Goal: Task Accomplishment & Management: Complete application form

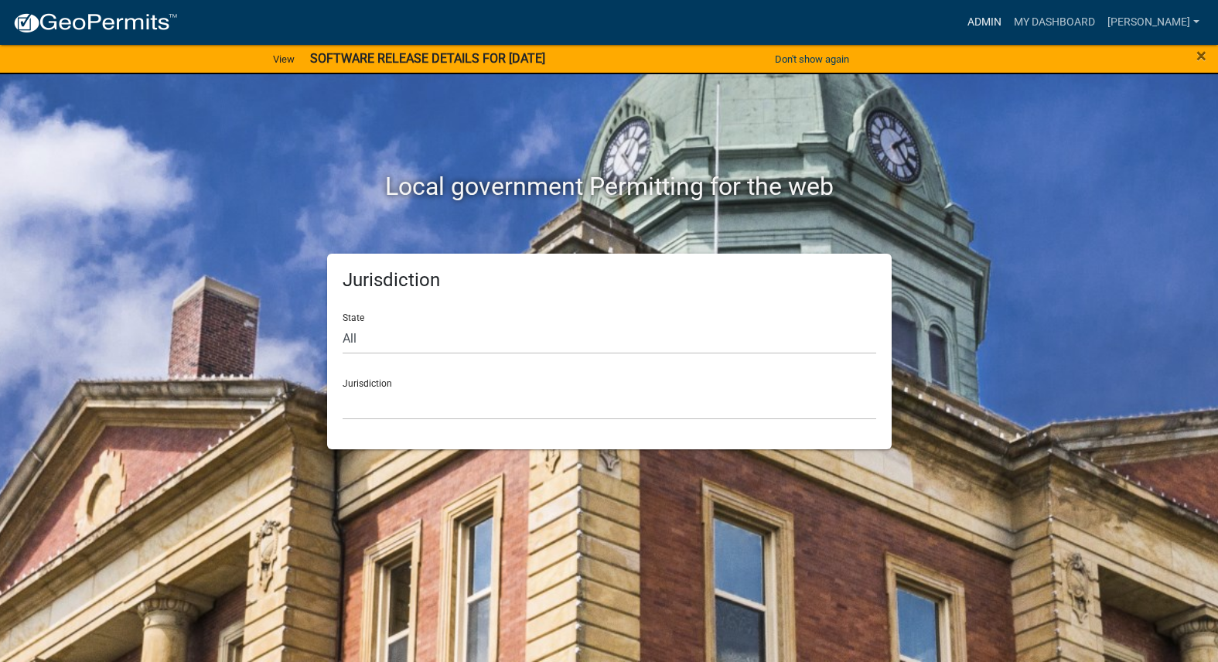
click at [1008, 22] on link "Admin" at bounding box center [984, 22] width 46 height 29
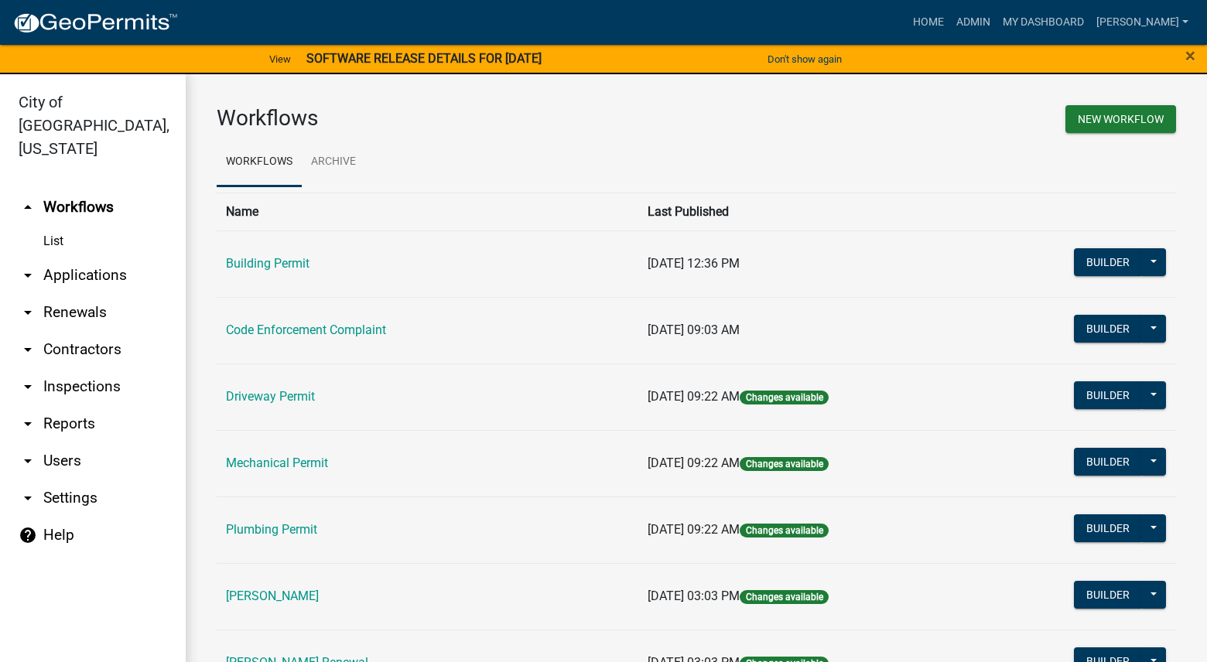
scroll to position [77, 0]
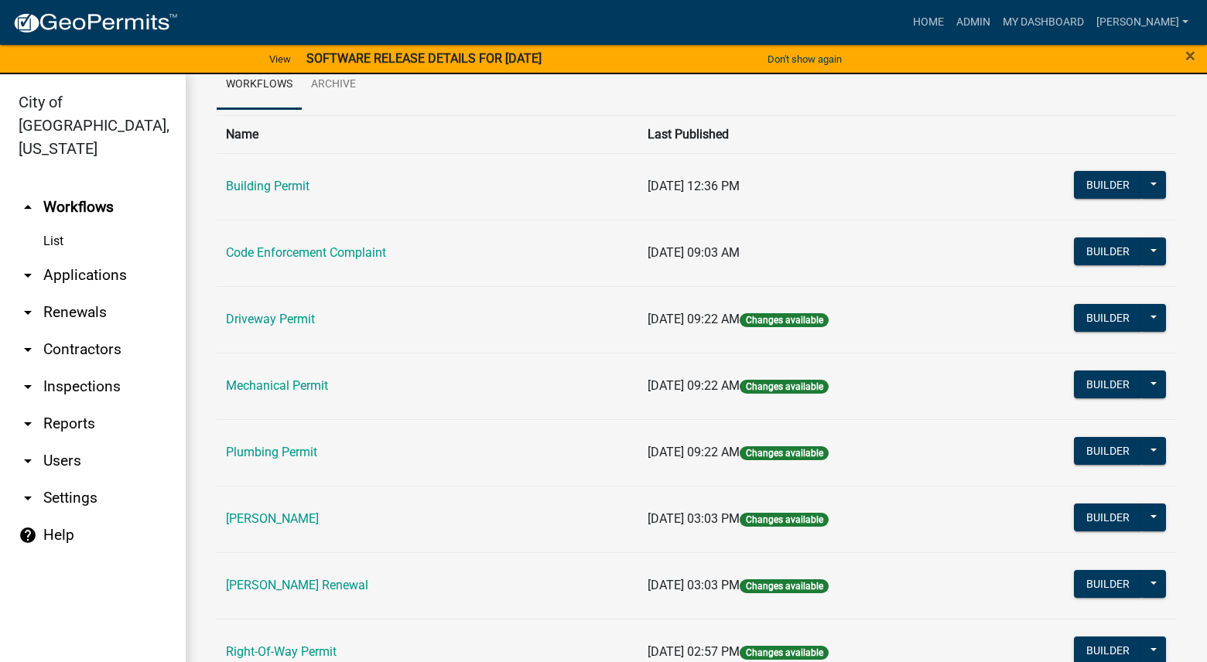
click at [332, 577] on td "[PERSON_NAME] Renewal" at bounding box center [428, 585] width 422 height 67
click at [330, 579] on link "[PERSON_NAME] Renewal" at bounding box center [297, 585] width 142 height 15
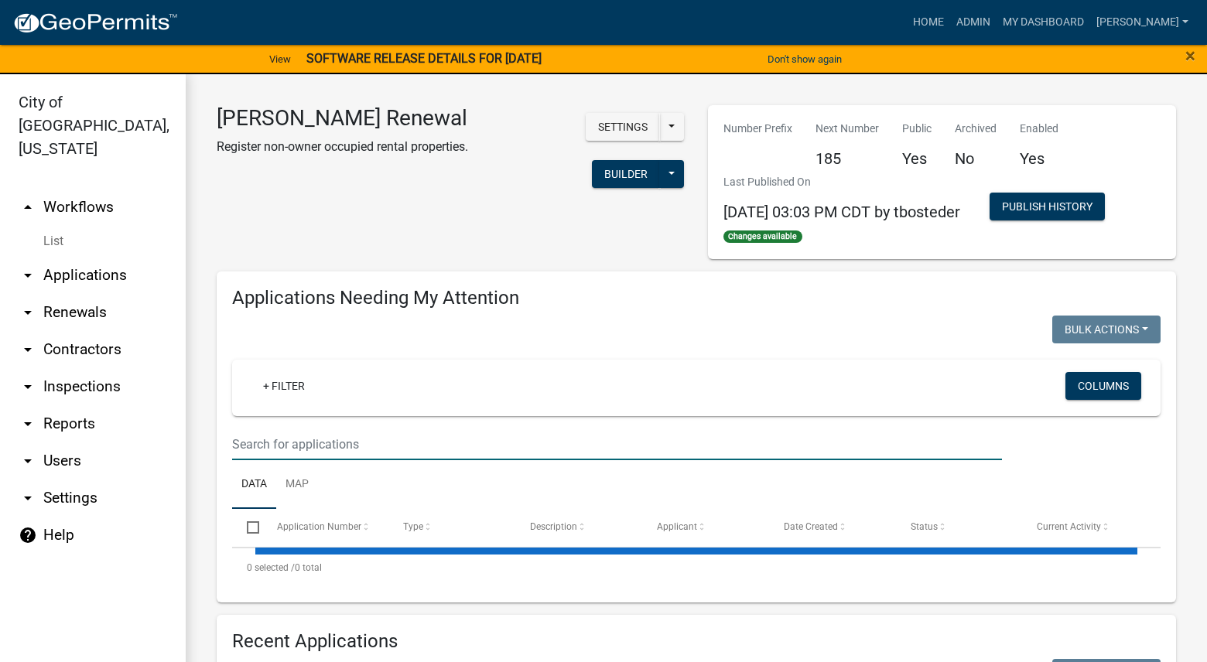
click at [521, 449] on input "text" at bounding box center [617, 445] width 770 height 32
select select "3: 100"
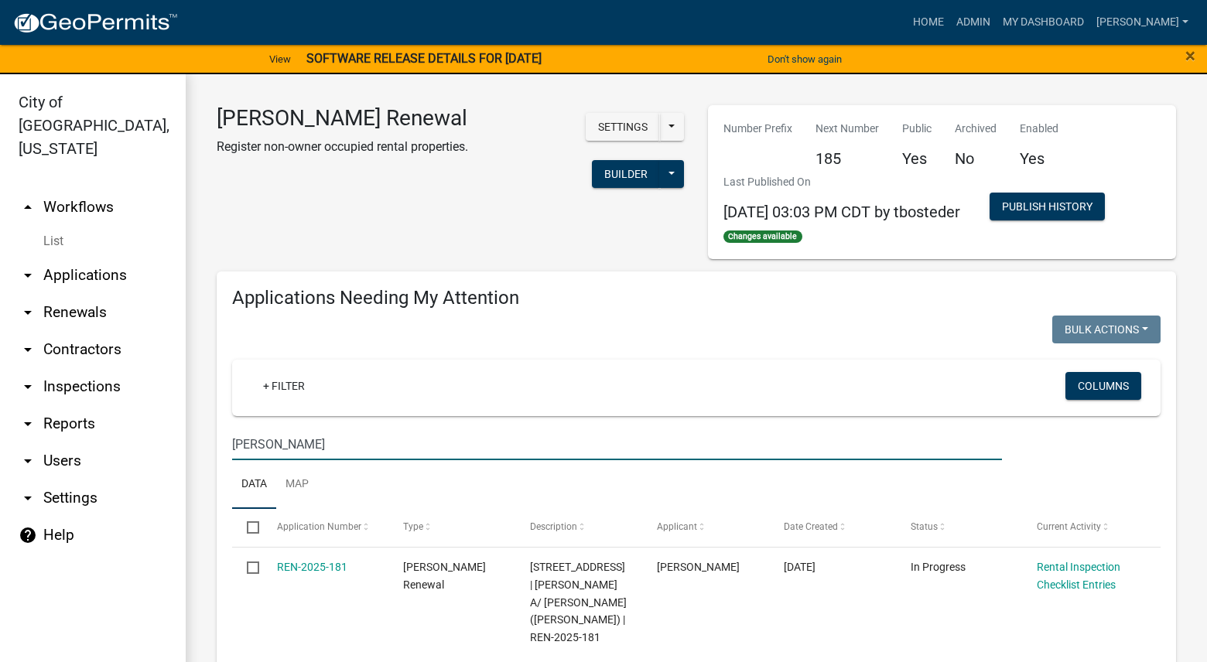
type input "Tim"
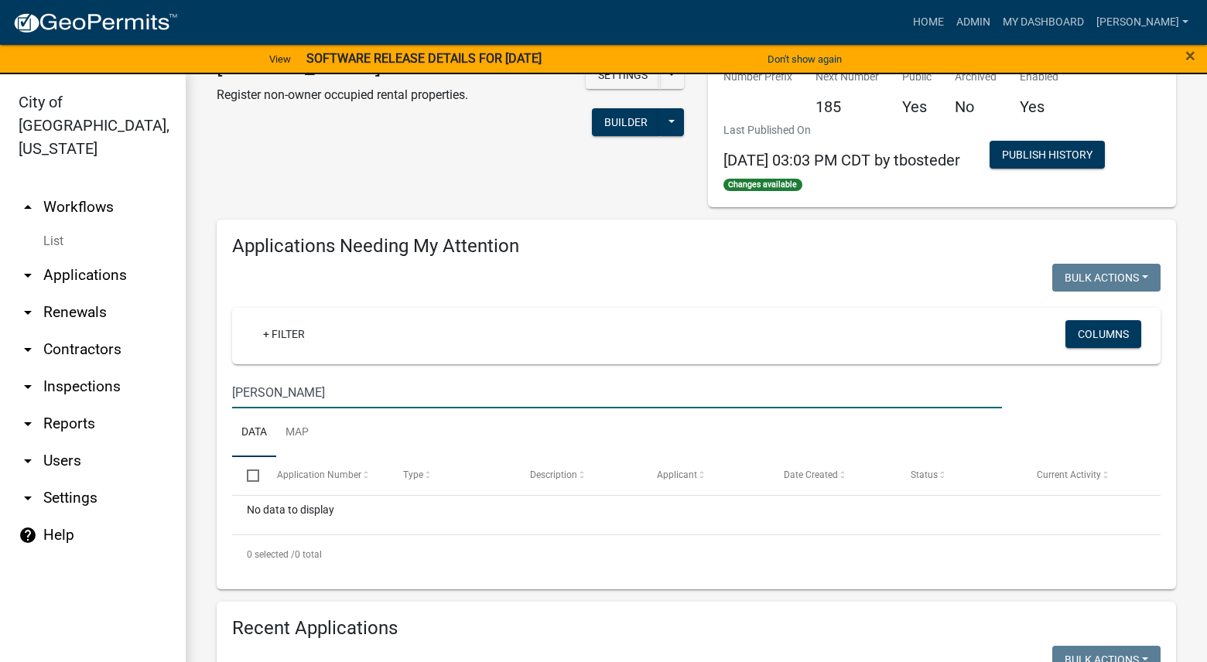
scroll to position [309, 0]
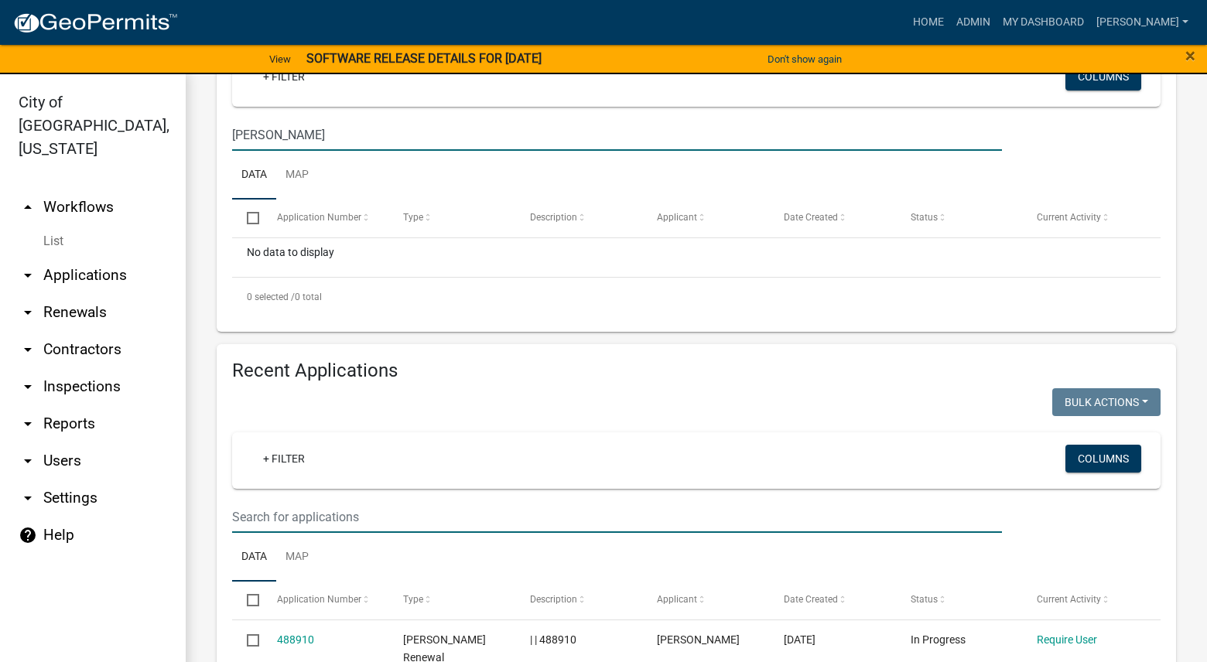
click at [532, 505] on input "text" at bounding box center [617, 517] width 770 height 32
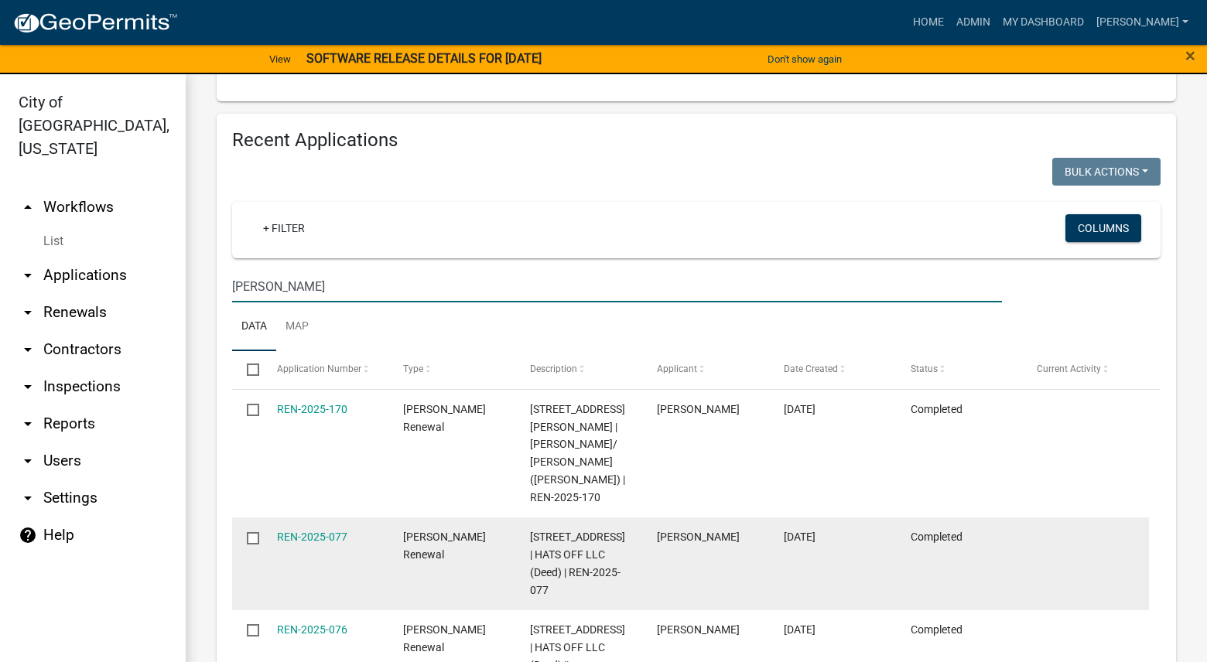
scroll to position [541, 0]
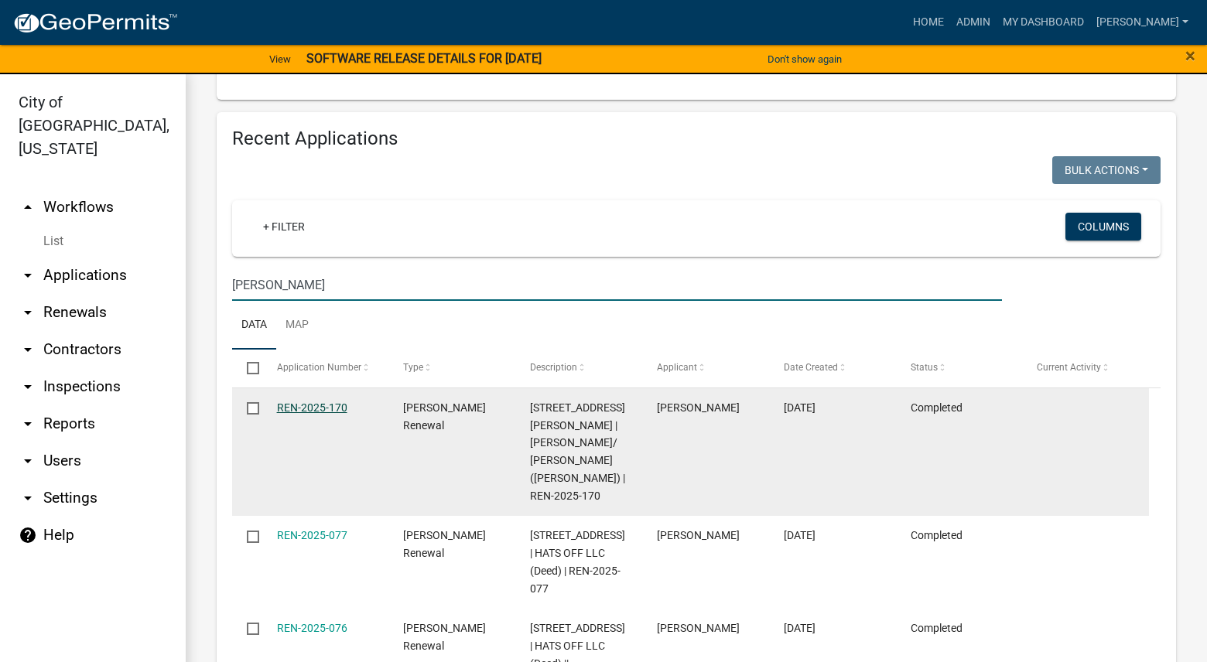
type input "Tim"
click at [316, 405] on link "REN-2025-170" at bounding box center [312, 407] width 70 height 12
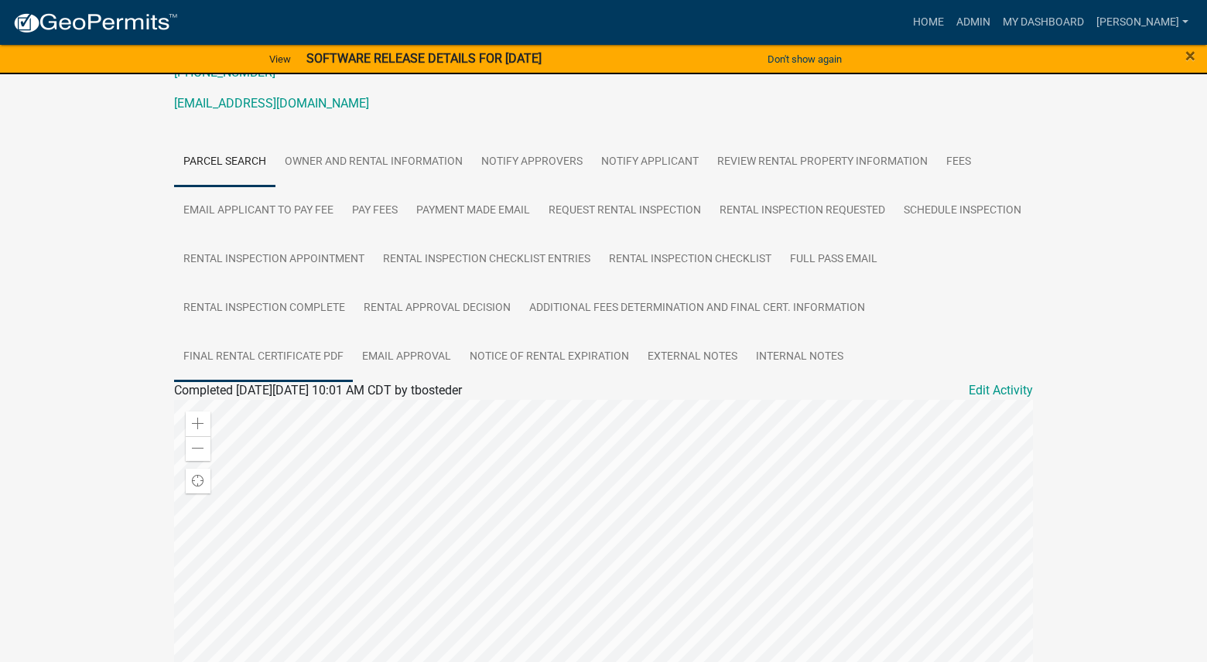
click at [302, 360] on link "Final Rental Certificate PDF" at bounding box center [263, 358] width 179 height 50
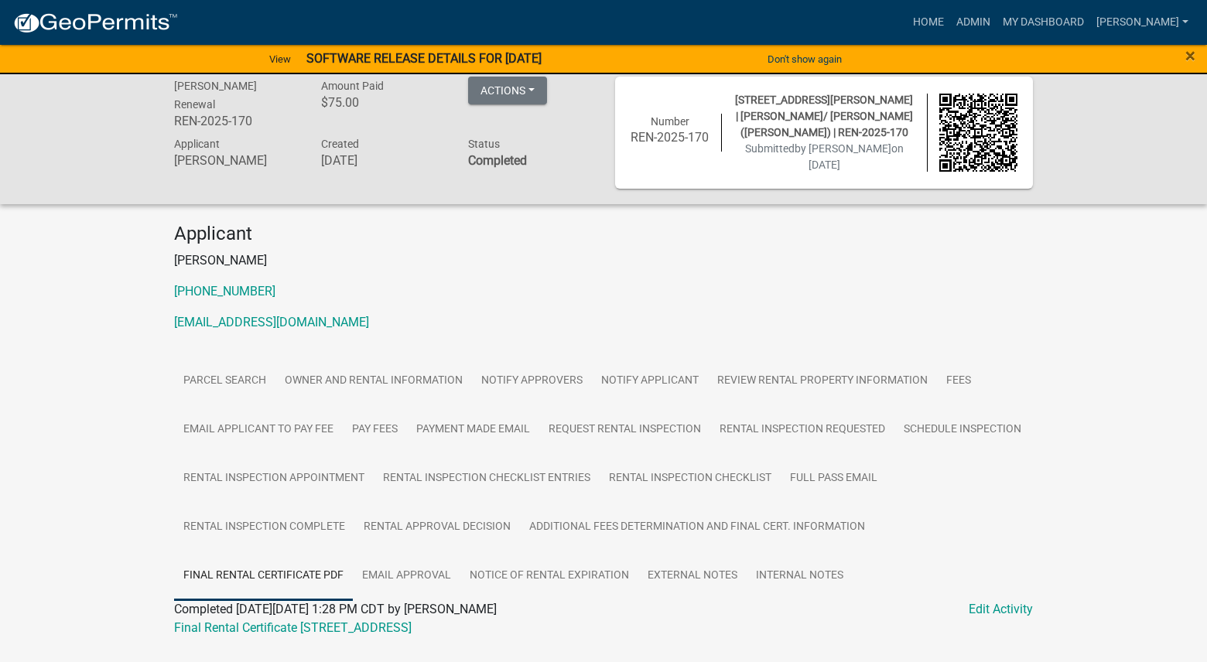
scroll to position [50, 0]
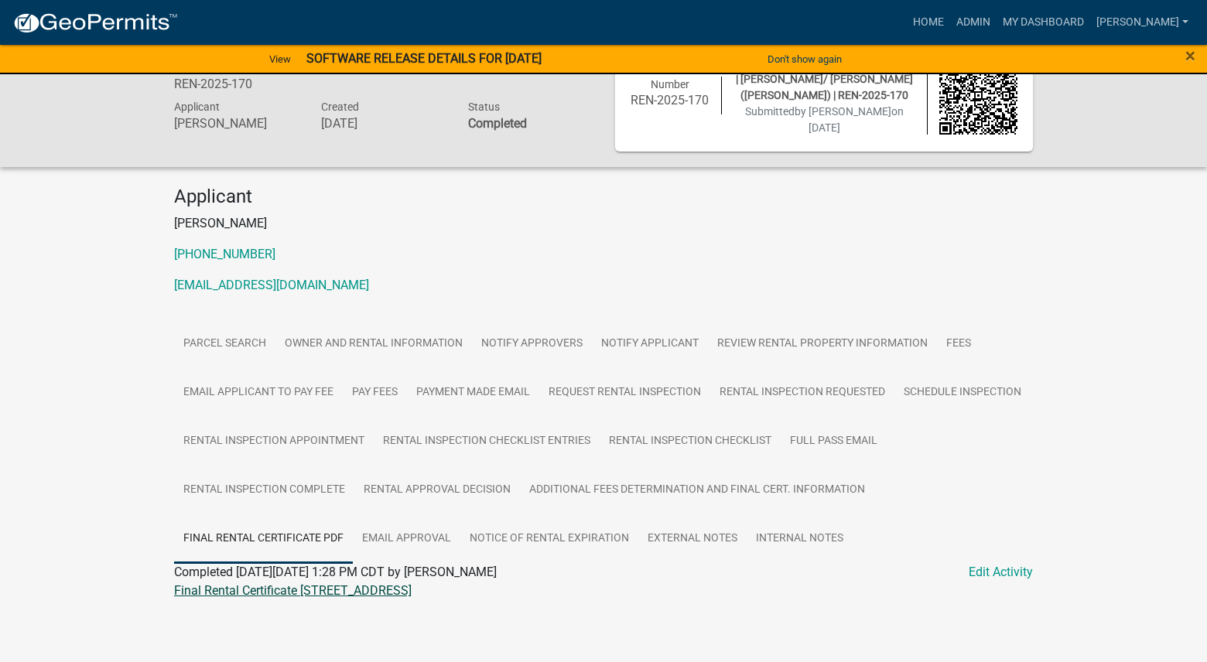
click at [319, 586] on link "Final Rental Certificate 609 E EUCLID AVE" at bounding box center [292, 590] width 237 height 15
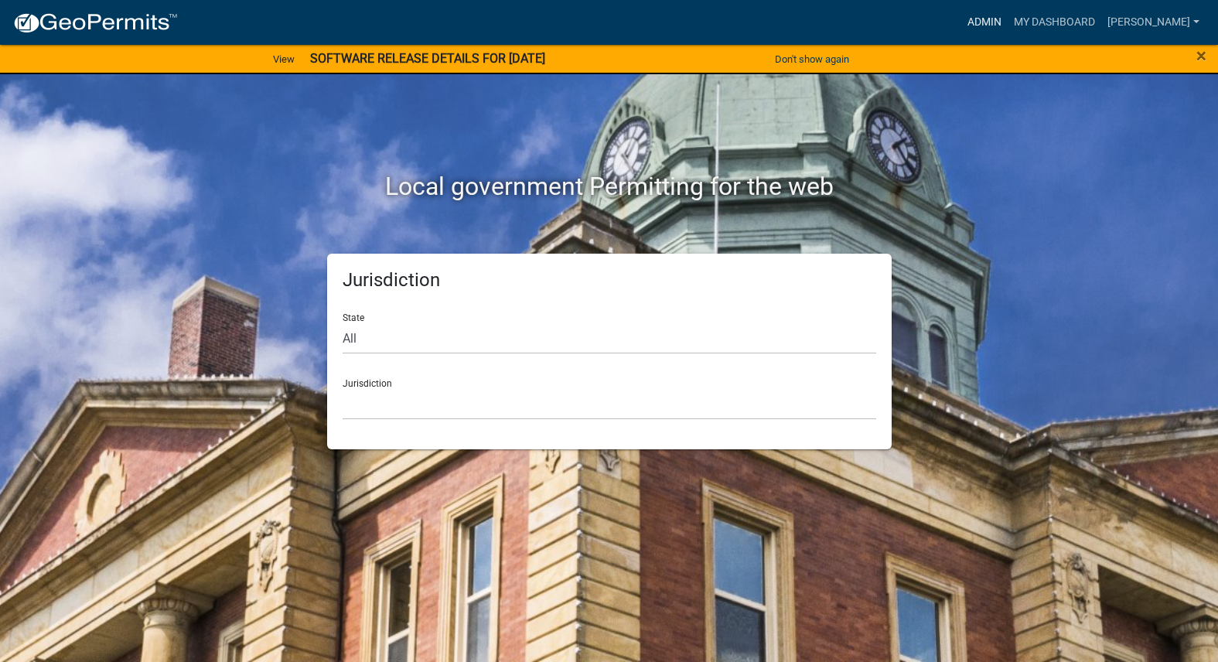
click at [1008, 19] on link "Admin" at bounding box center [984, 22] width 46 height 29
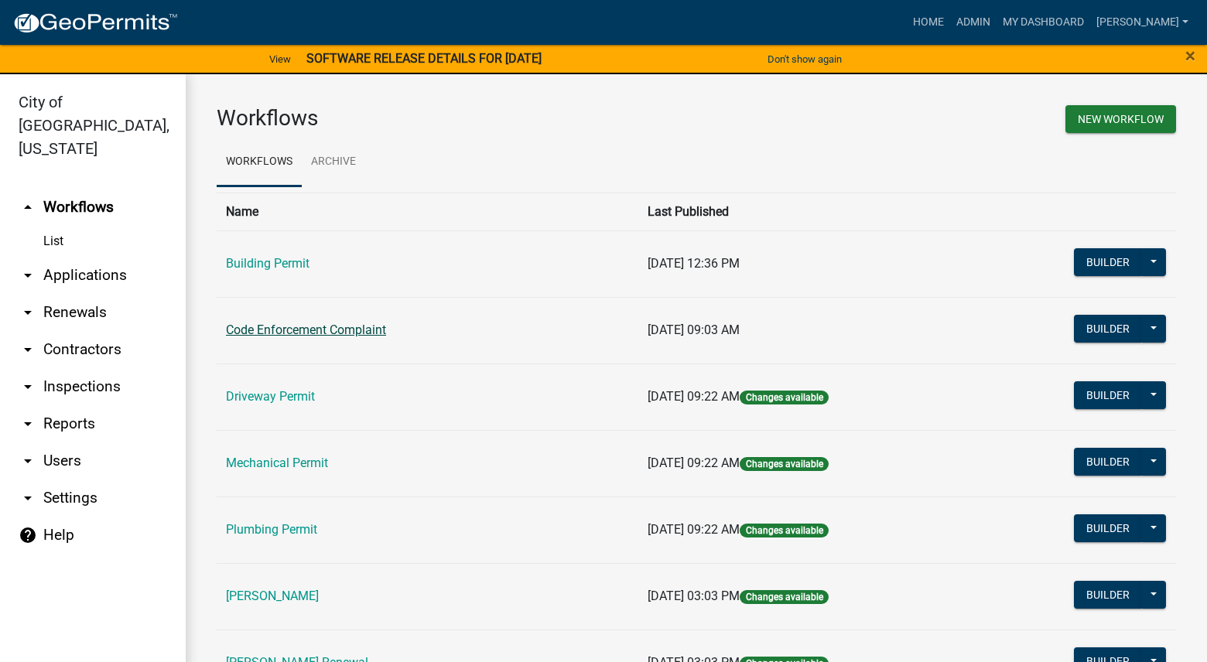
click at [361, 331] on link "Code Enforcement Complaint" at bounding box center [306, 330] width 160 height 15
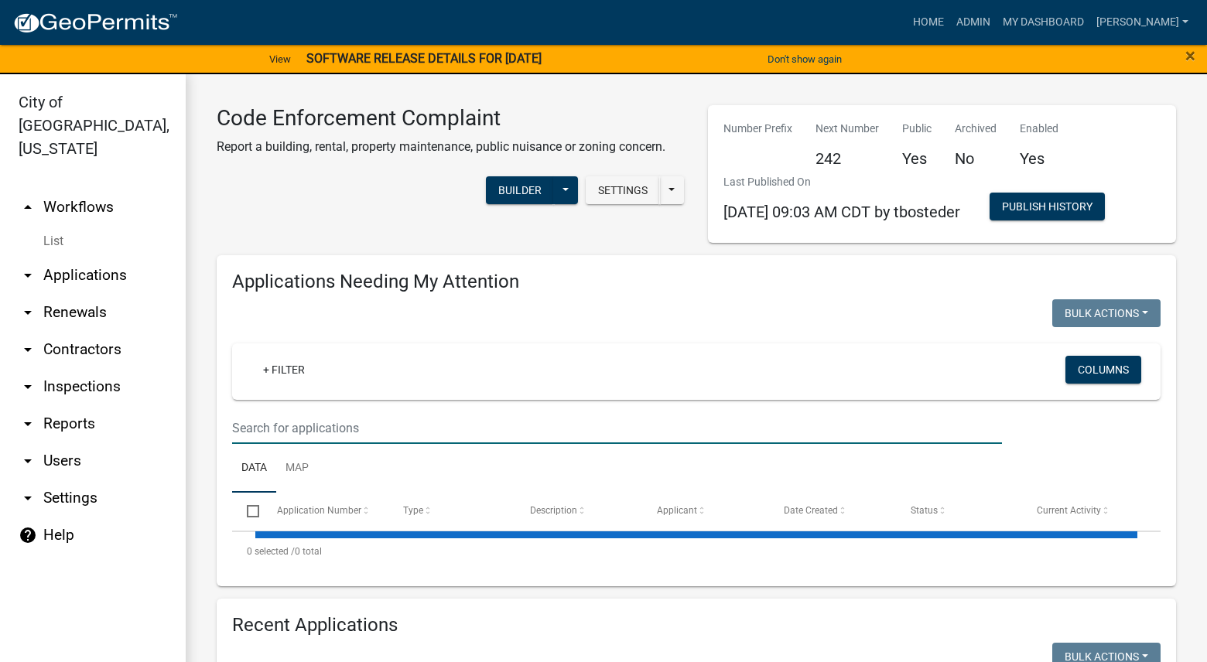
drag, startPoint x: 371, startPoint y: 443, endPoint x: 364, endPoint y: 422, distance: 21.8
click at [370, 439] on input "text" at bounding box center [617, 428] width 770 height 32
select select "3: 100"
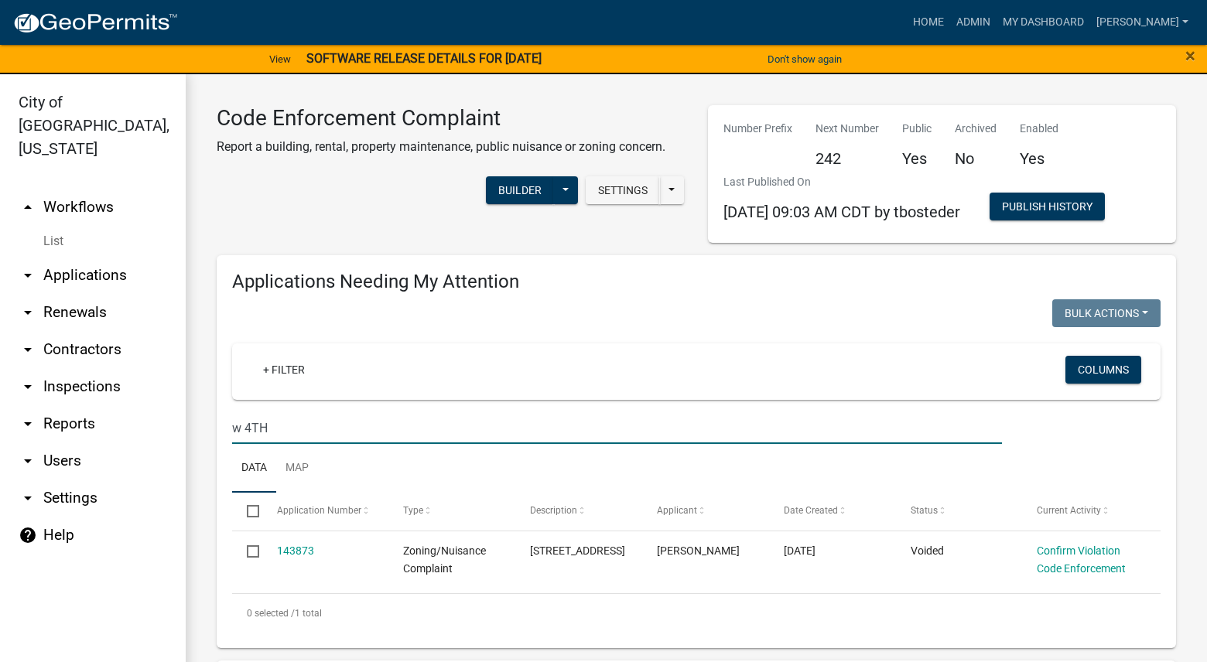
click at [248, 427] on input "w 4TH" at bounding box center [617, 428] width 770 height 32
type input "4TH"
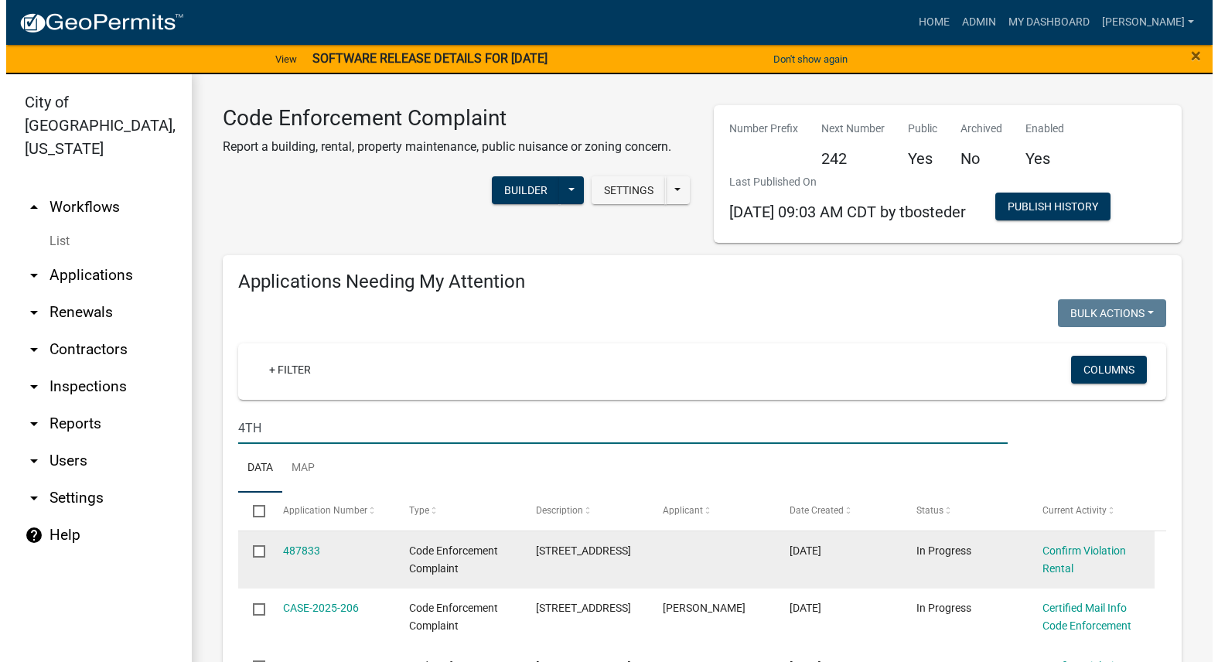
scroll to position [77, 0]
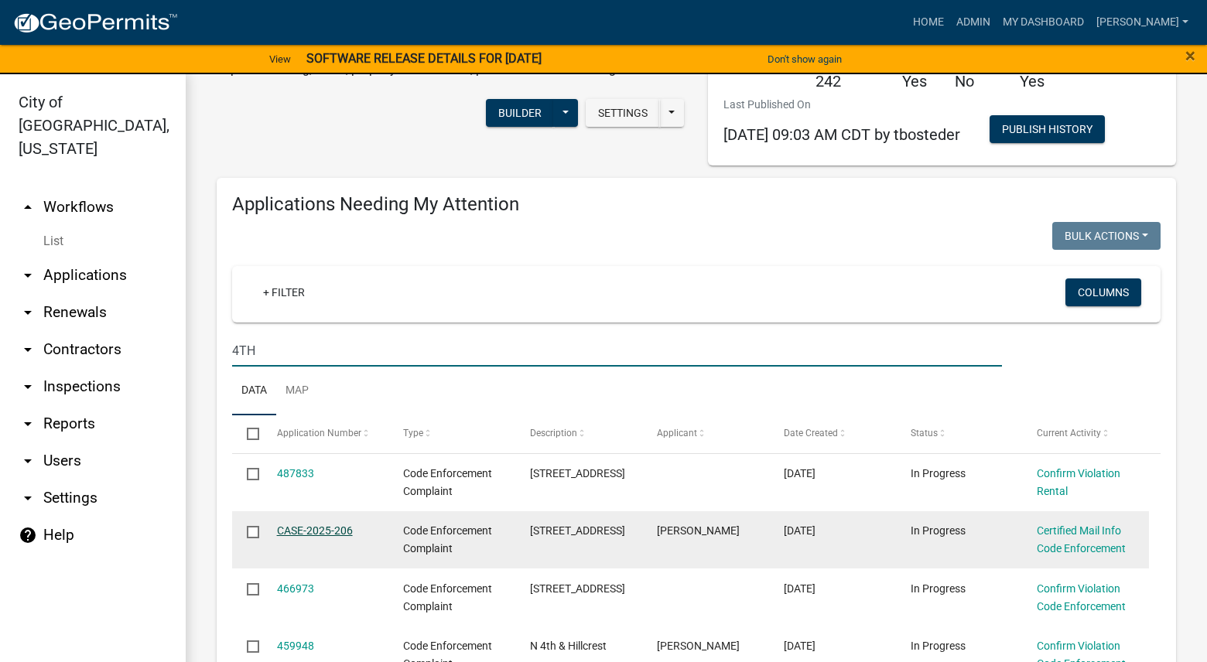
click at [309, 526] on link "CASE-2025-206" at bounding box center [315, 530] width 76 height 12
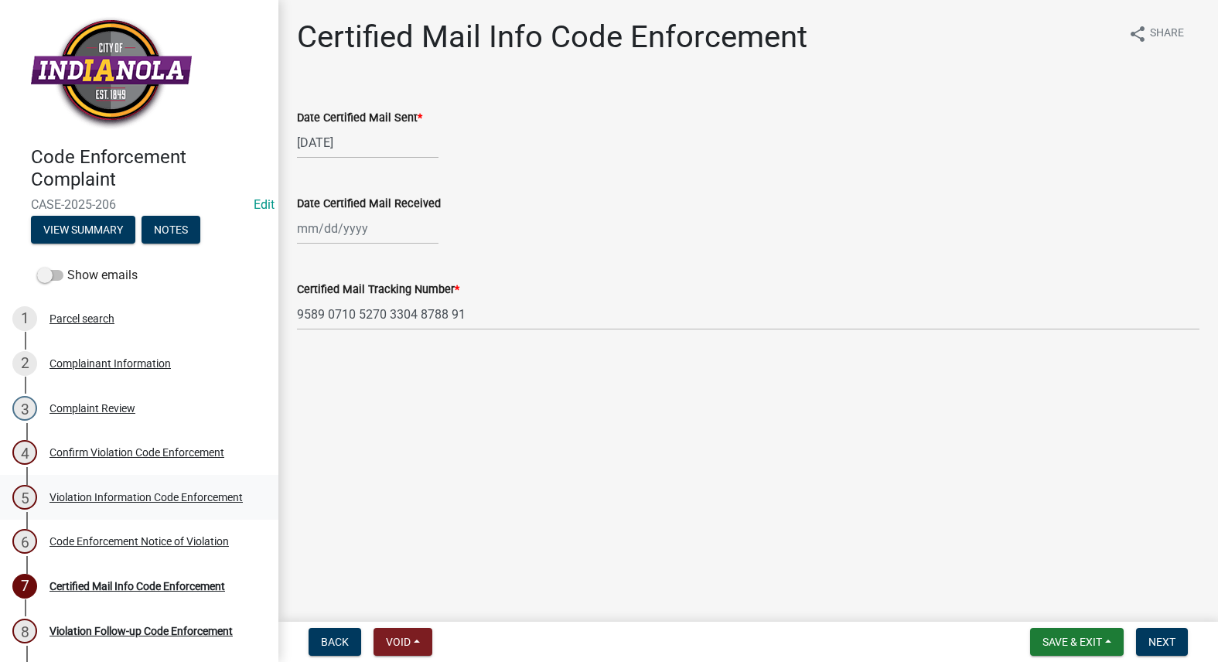
click at [101, 493] on div "Violation Information Code Enforcement" at bounding box center [146, 497] width 193 height 11
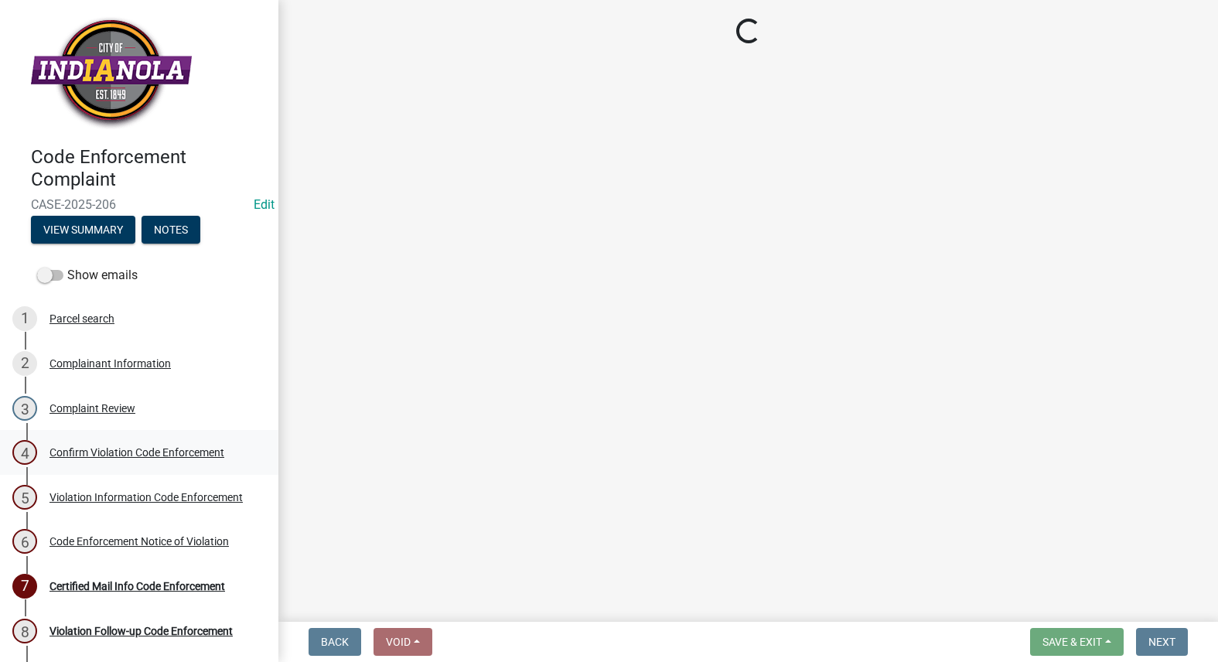
select select "634d5426-b8b3-48ee-aa1e-d523f7499186"
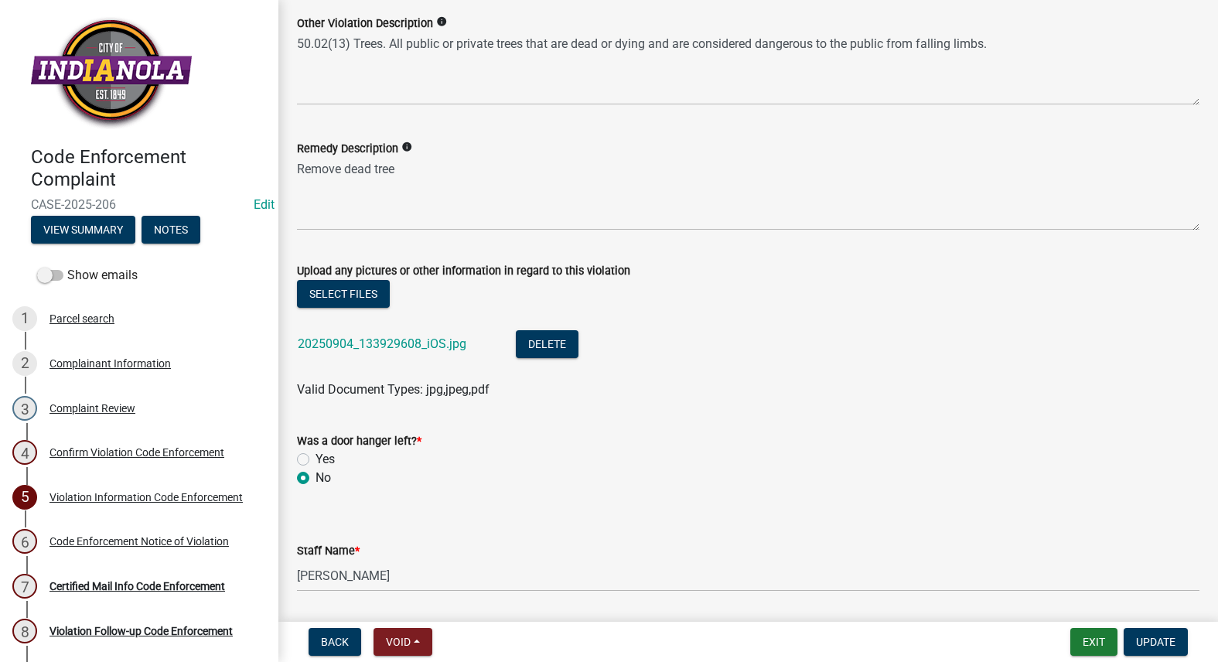
scroll to position [851, 0]
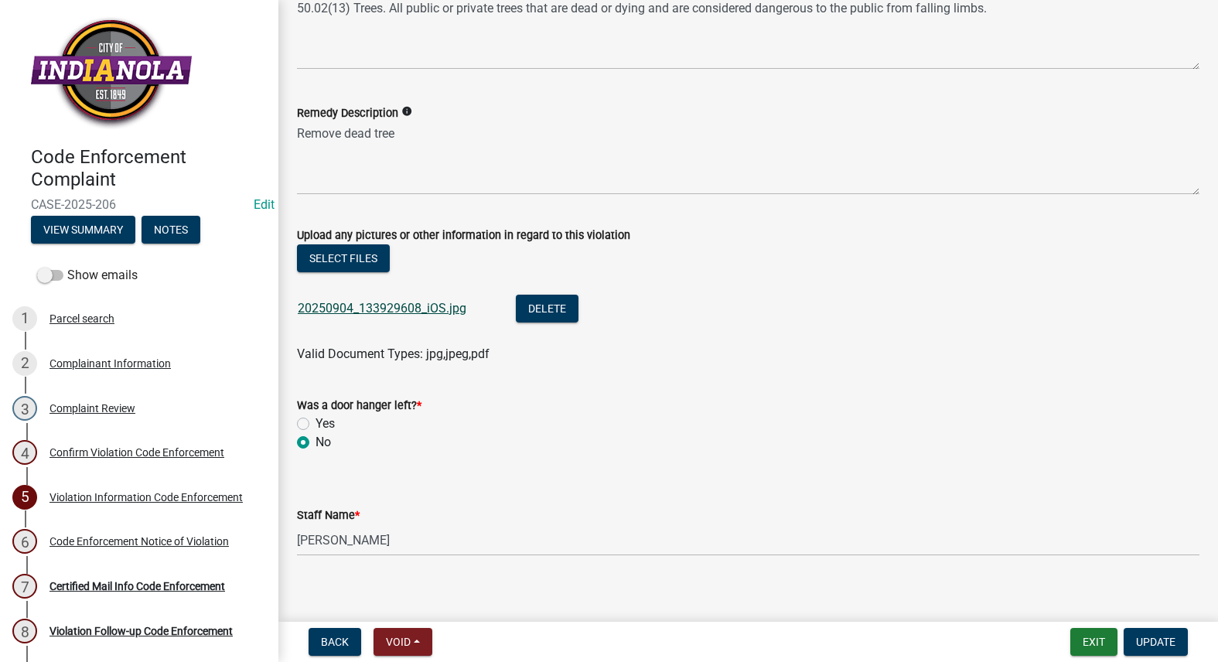
click at [395, 306] on link "20250904_133929608_iOS.jpg" at bounding box center [382, 308] width 169 height 15
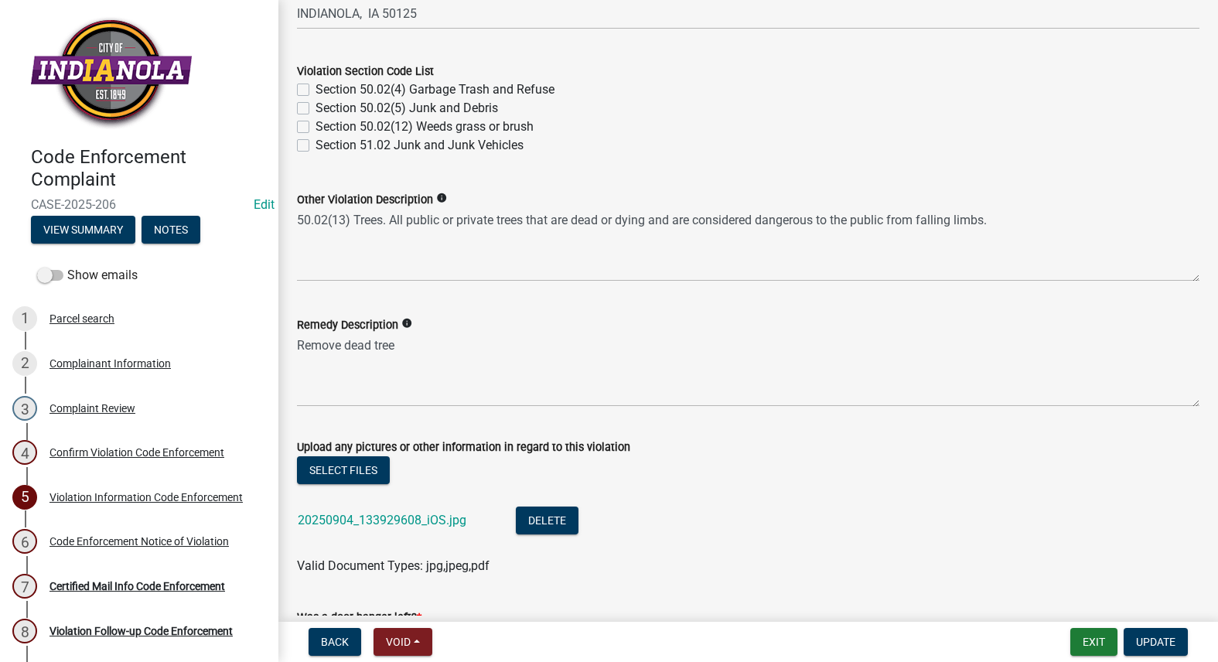
scroll to position [696, 0]
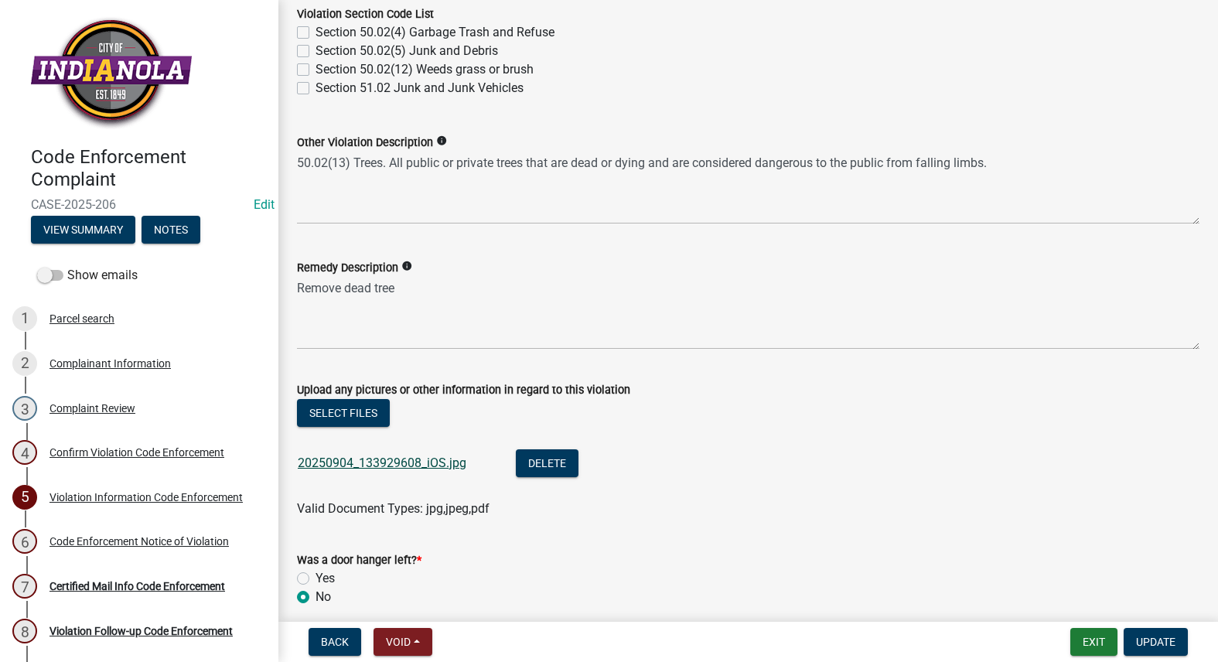
click at [415, 462] on link "20250904_133929608_iOS.jpg" at bounding box center [382, 463] width 169 height 15
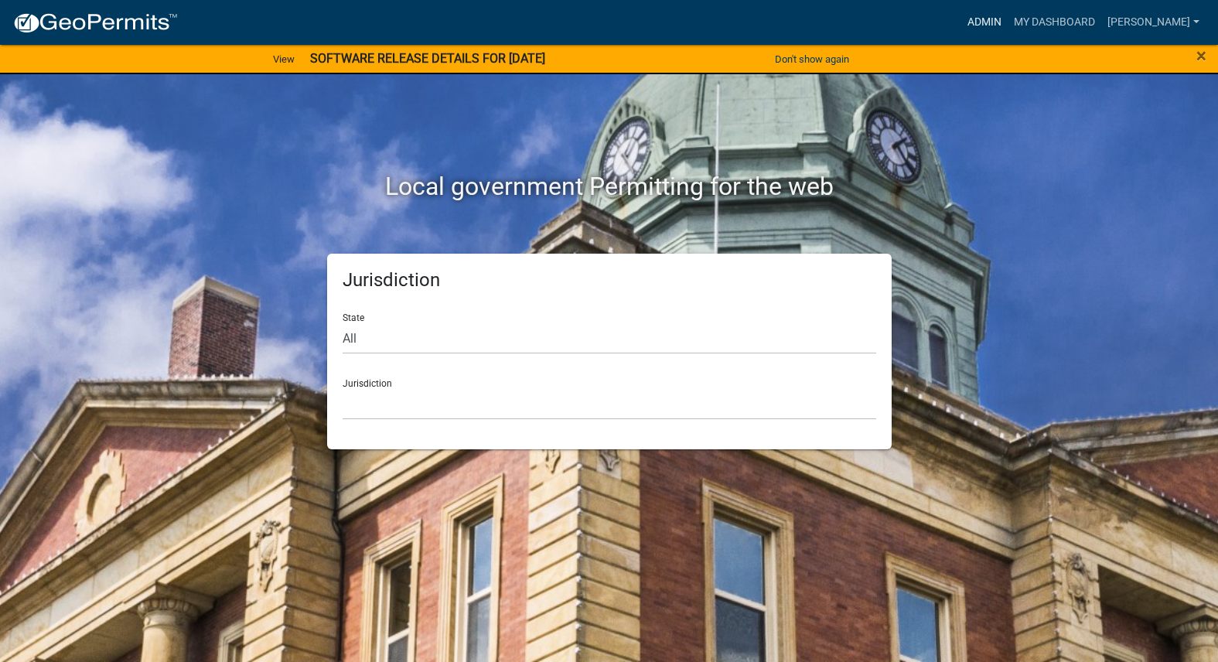
click at [1008, 15] on link "Admin" at bounding box center [984, 22] width 46 height 29
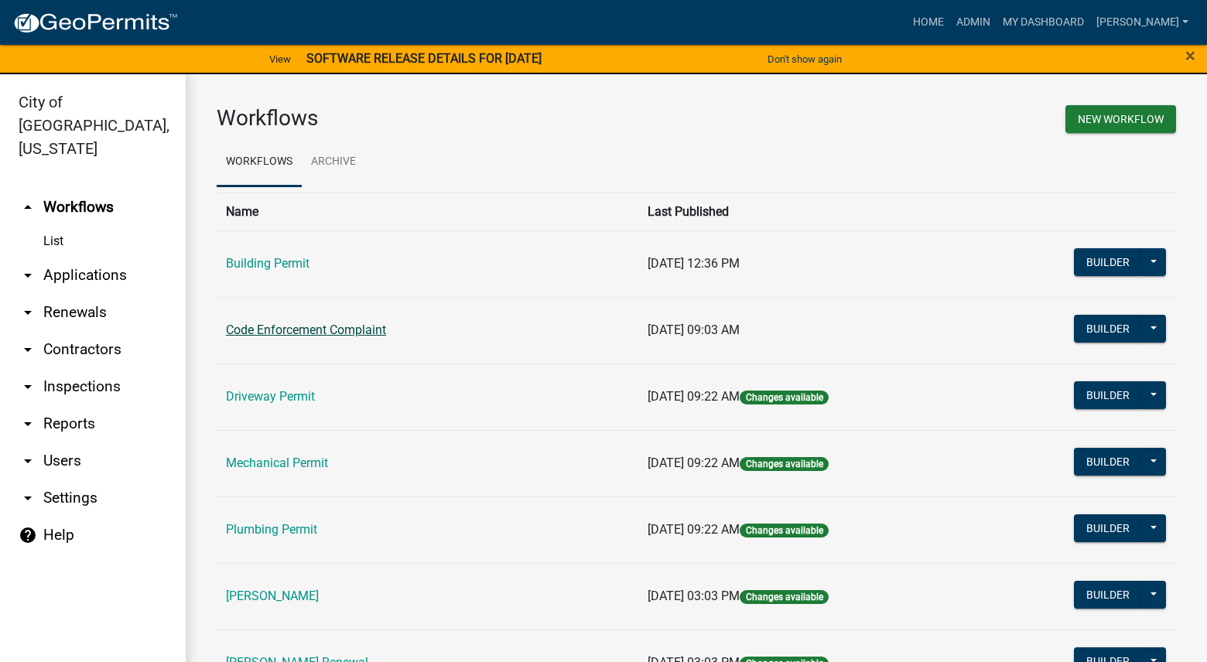
click at [308, 328] on link "Code Enforcement Complaint" at bounding box center [306, 330] width 160 height 15
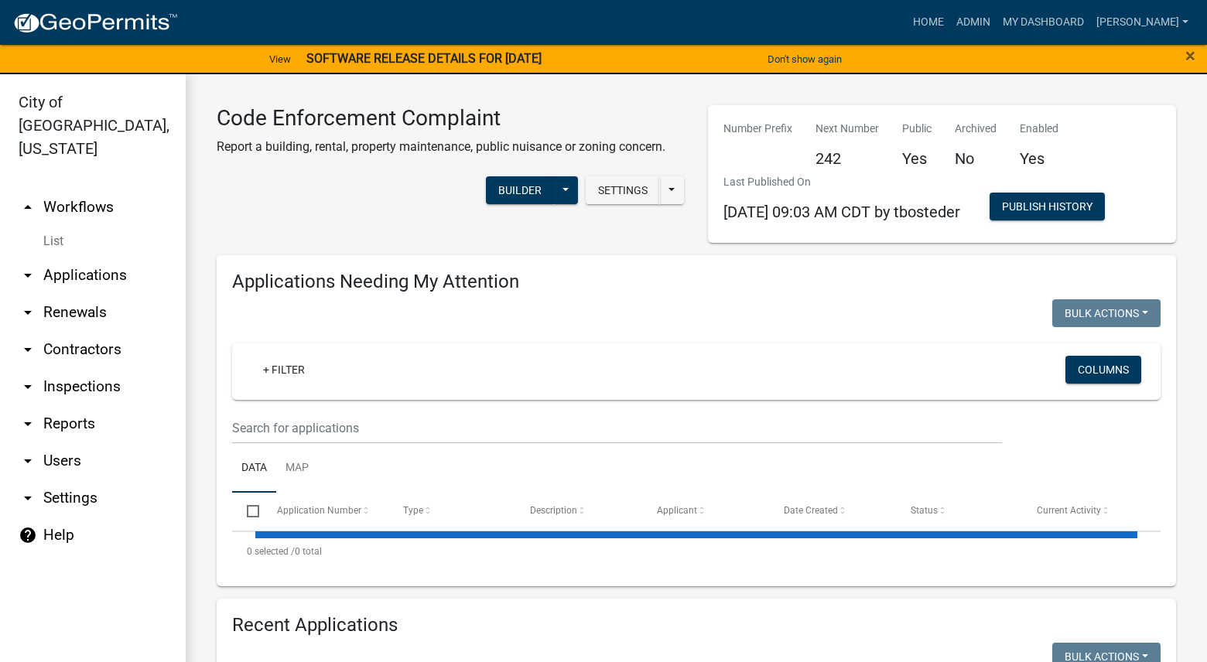
select select "3: 100"
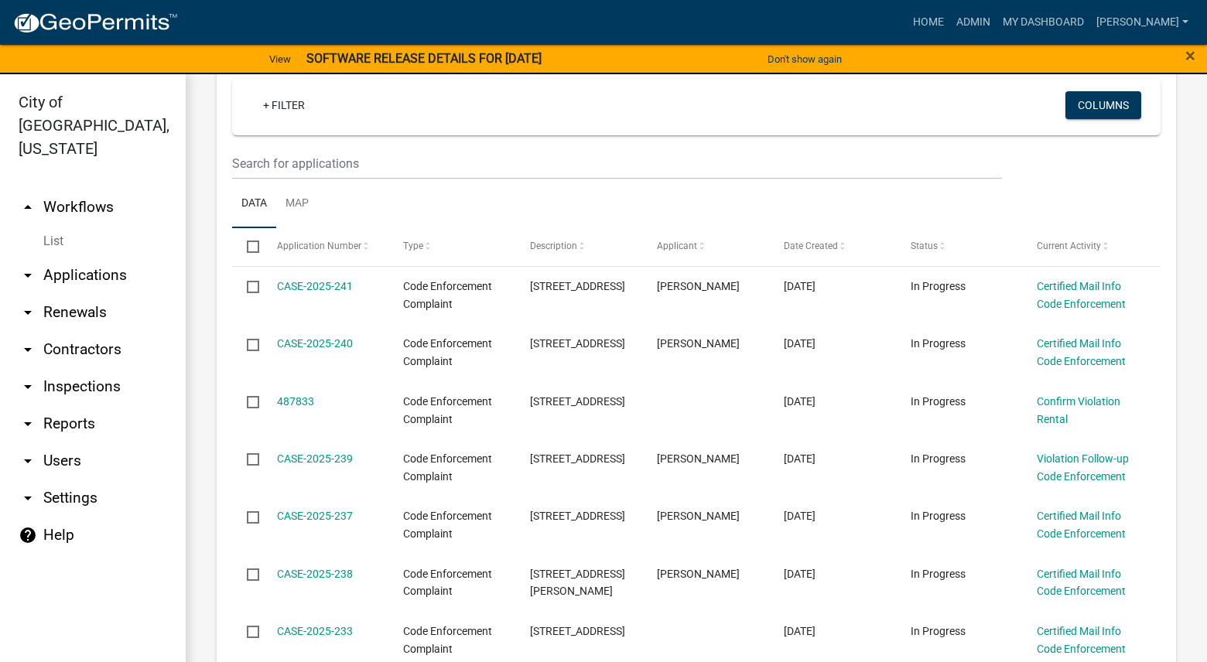
scroll to position [77, 0]
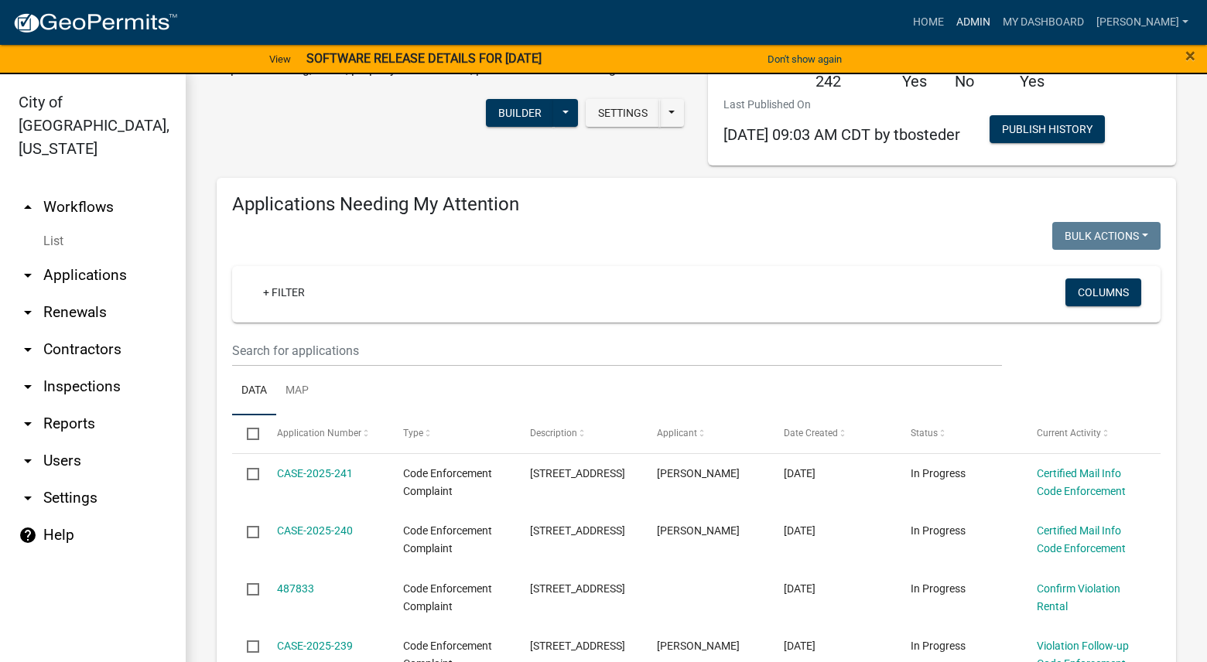
click at [996, 22] on link "Admin" at bounding box center [973, 22] width 46 height 29
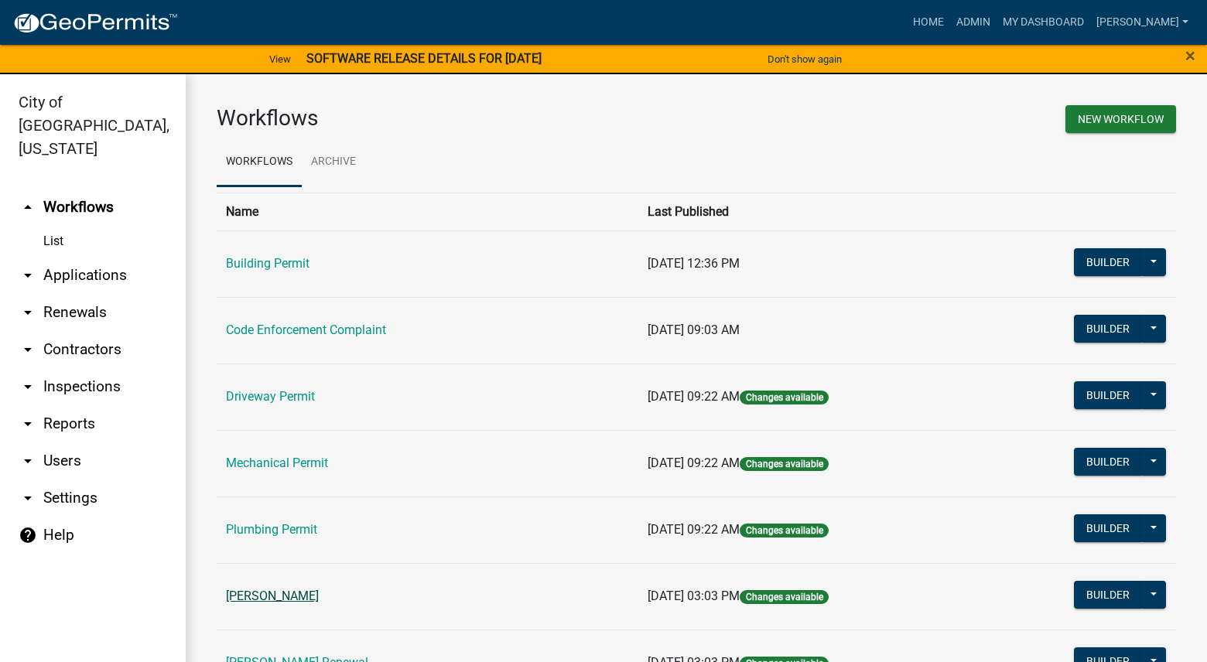
click at [258, 591] on link "[PERSON_NAME]" at bounding box center [272, 596] width 93 height 15
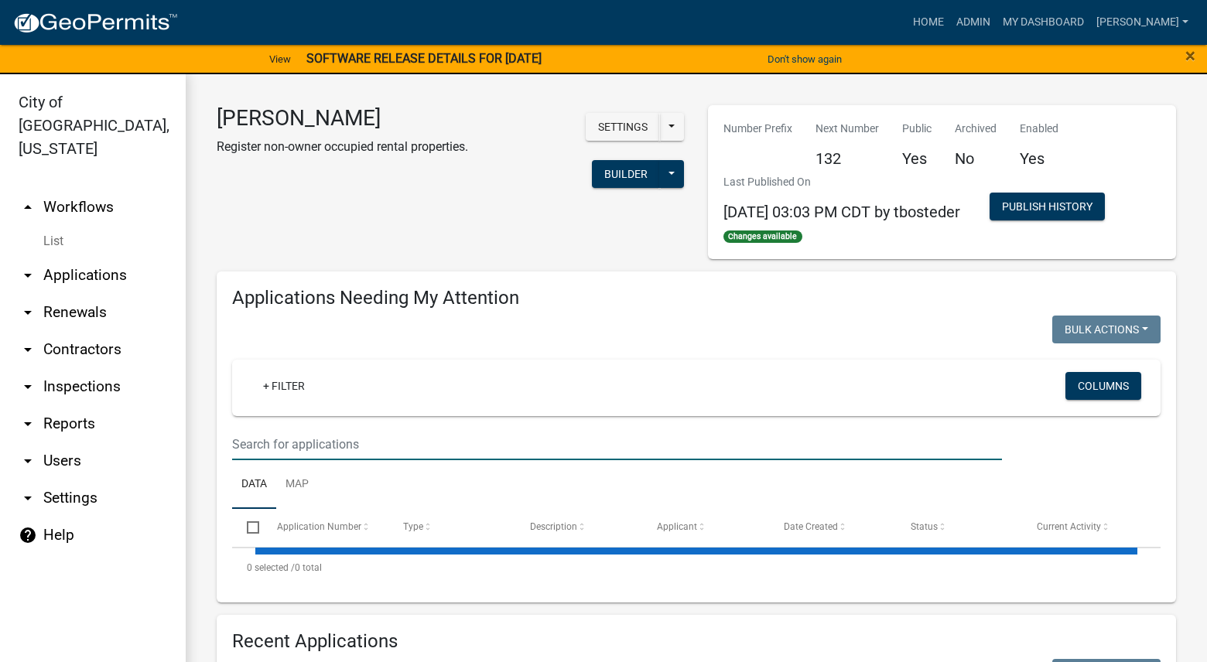
click at [329, 436] on input "text" at bounding box center [617, 445] width 770 height 32
select select "3: 100"
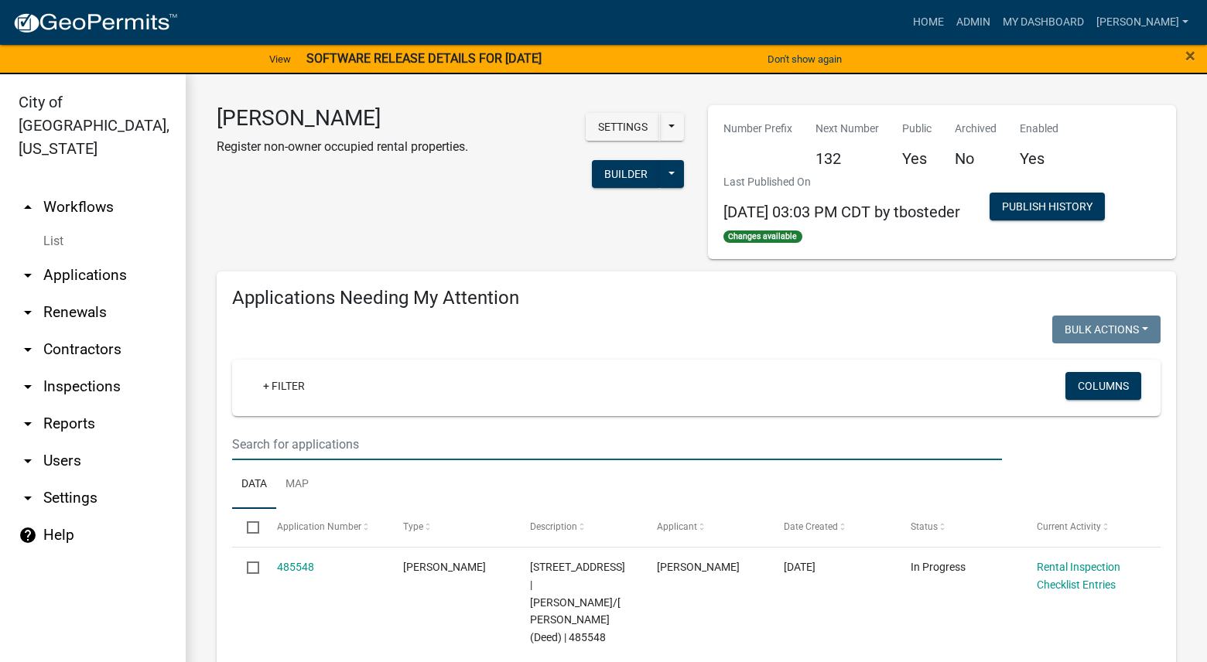
type input "schedule"
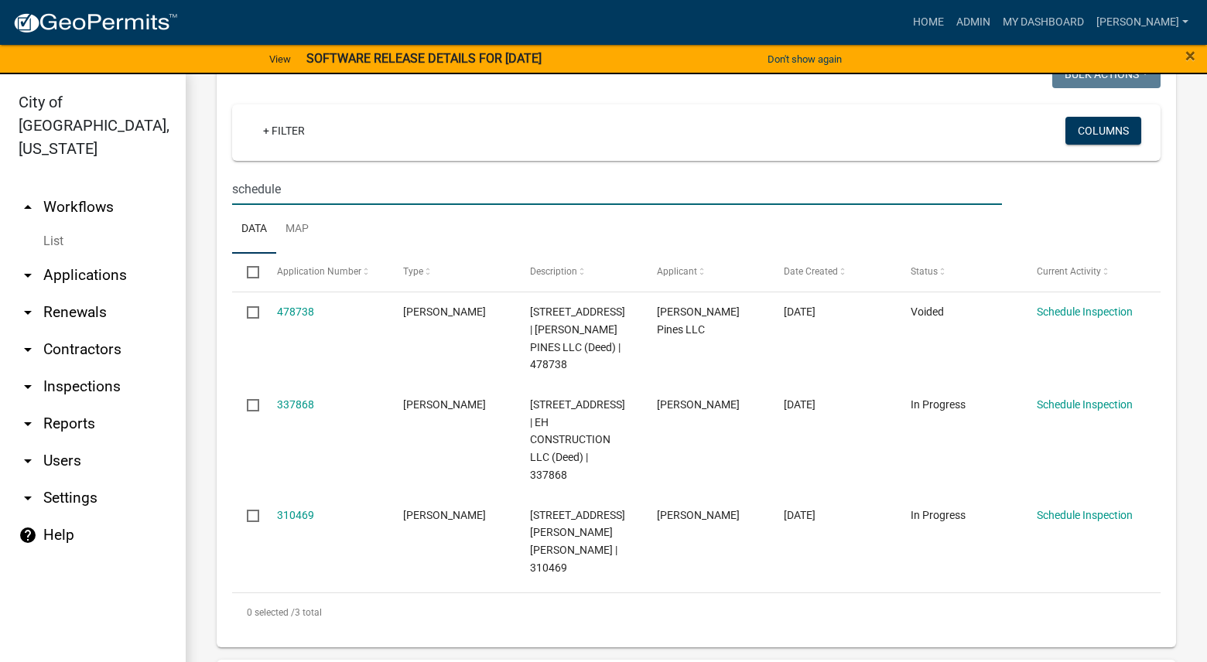
scroll to position [309, 0]
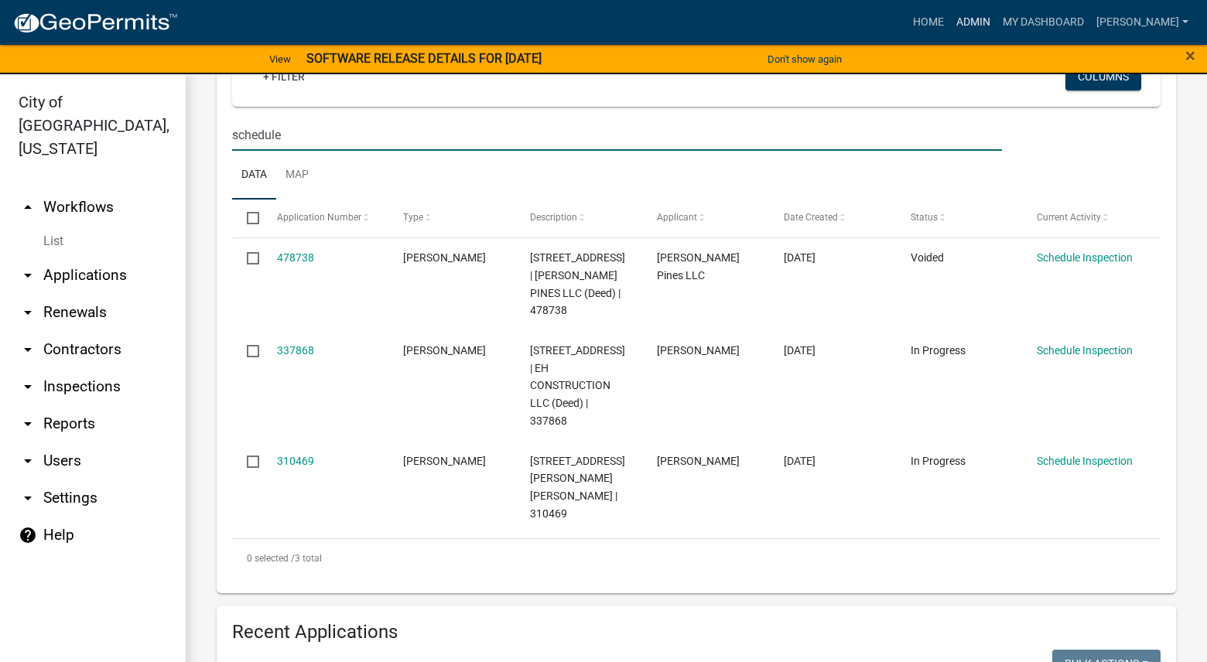
click at [996, 19] on link "Admin" at bounding box center [973, 22] width 46 height 29
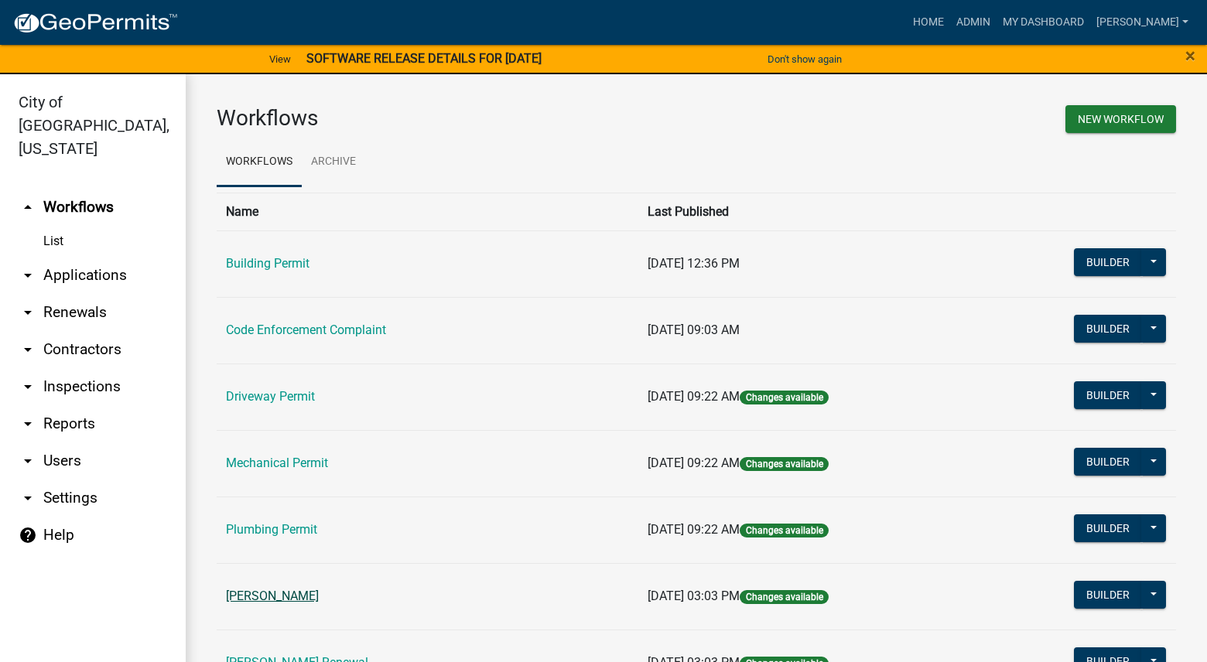
click at [285, 594] on link "[PERSON_NAME]" at bounding box center [272, 596] width 93 height 15
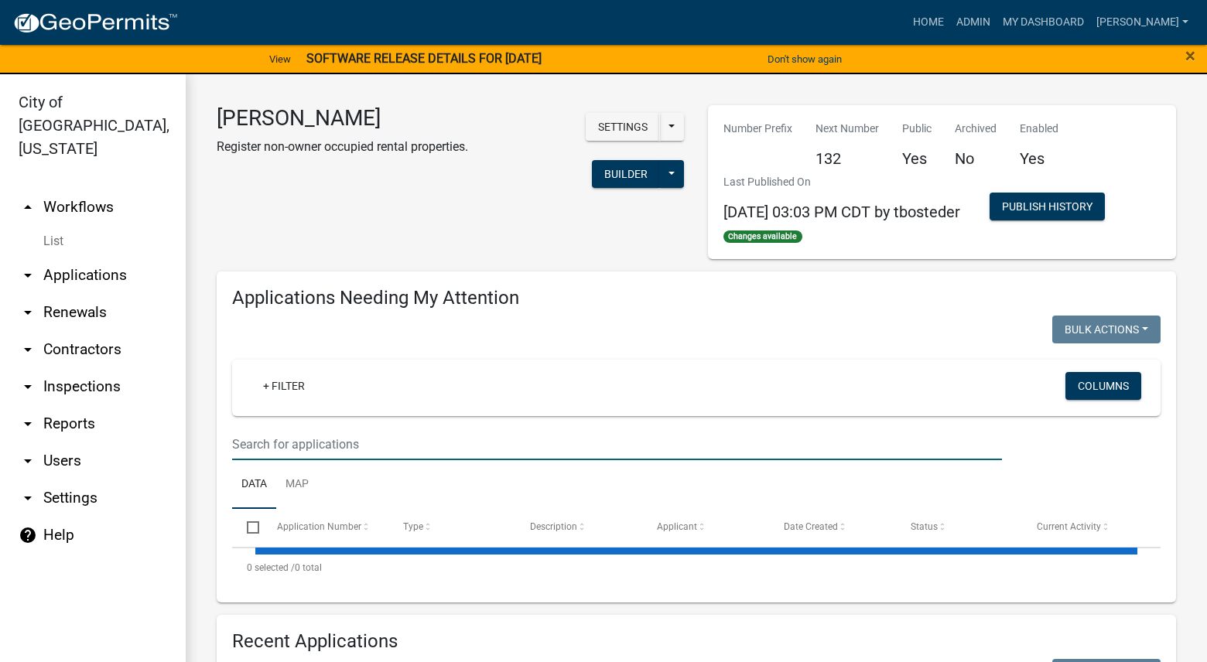
click at [384, 454] on input "text" at bounding box center [617, 445] width 770 height 32
select select "3: 100"
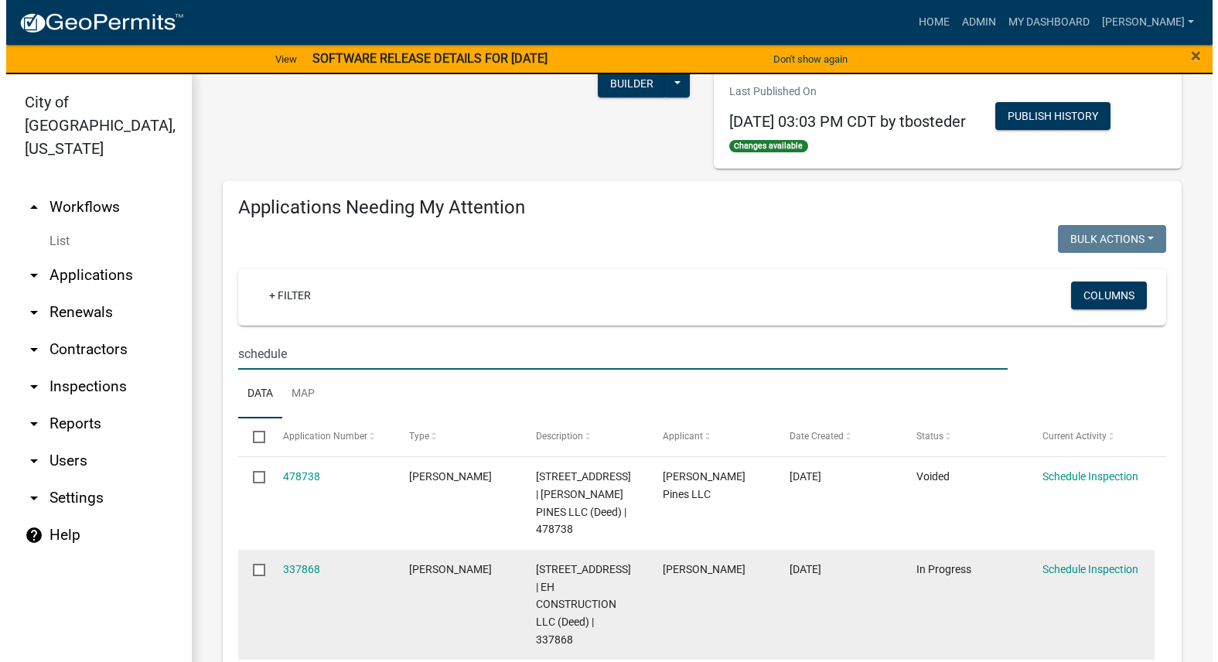
scroll to position [232, 0]
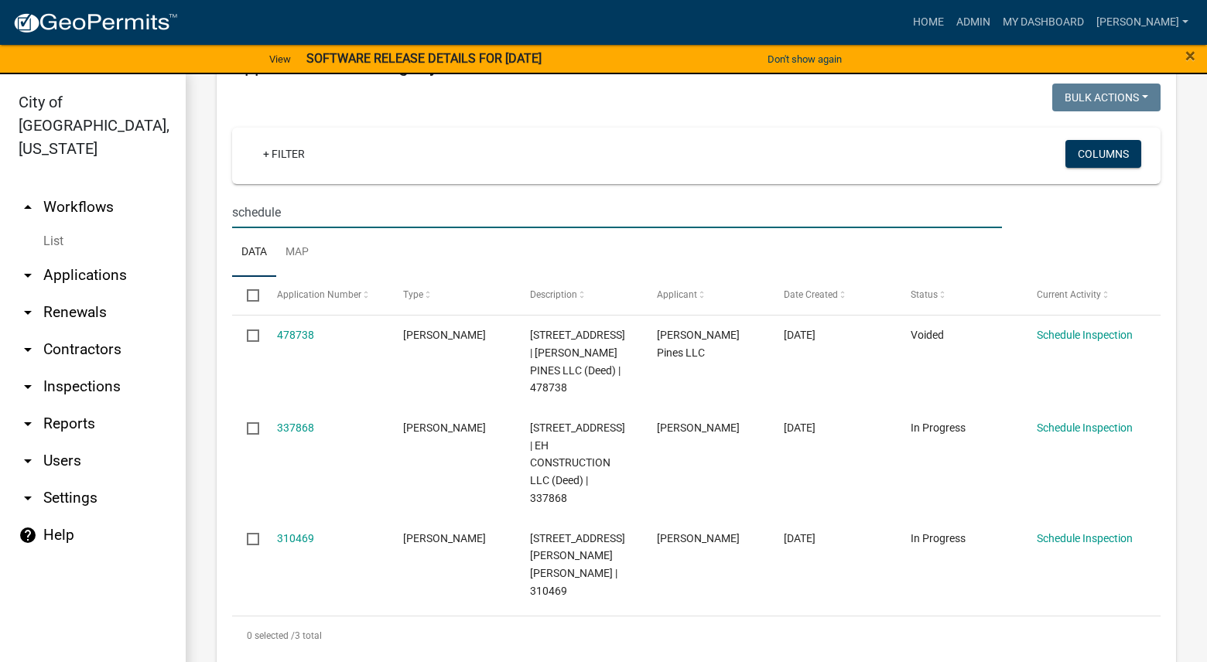
type input "schedule"
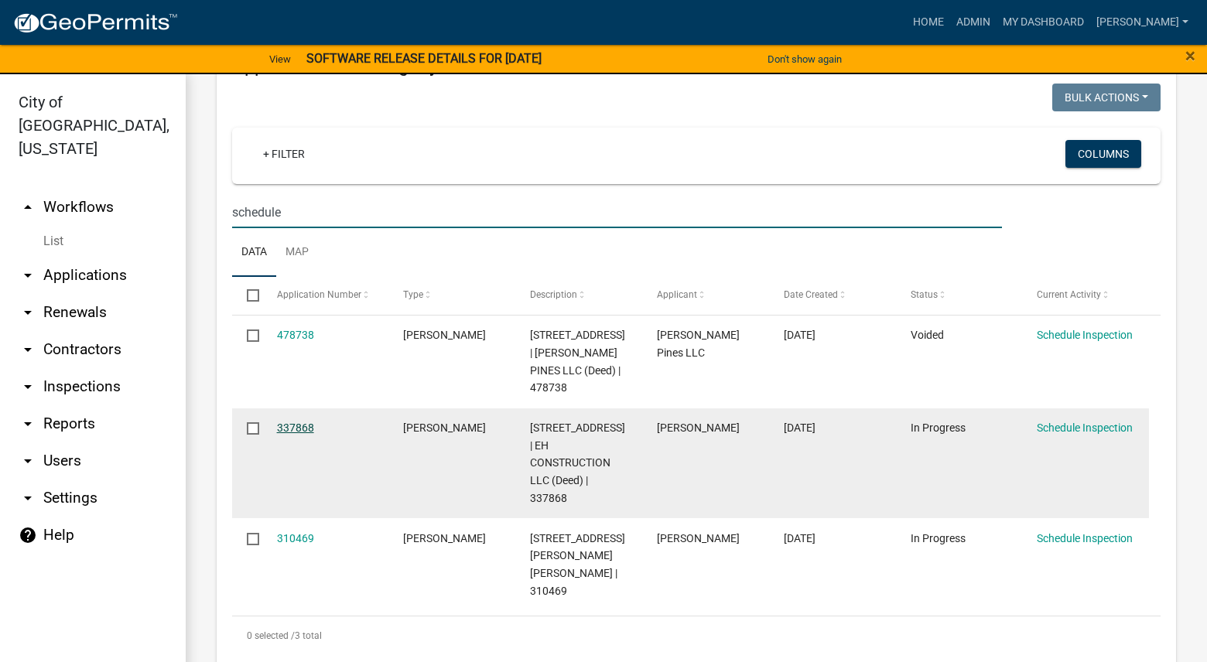
click at [309, 422] on link "337868" at bounding box center [295, 428] width 37 height 12
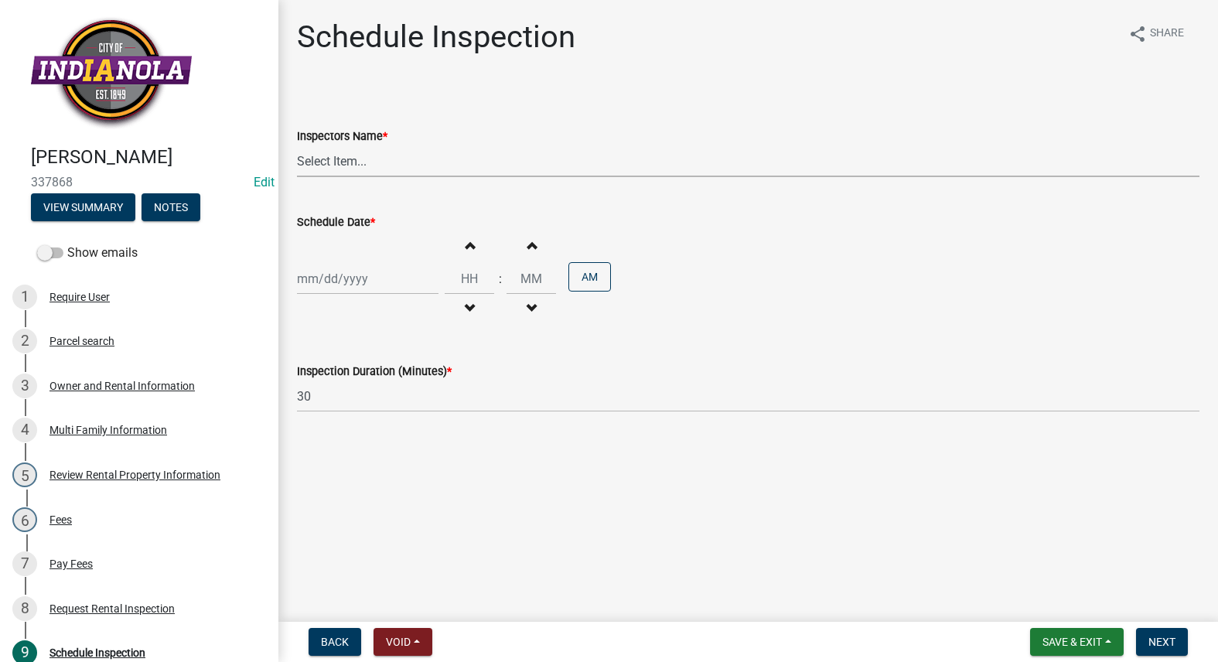
click at [367, 164] on select "Select Item... T. Little (Timothy Little) Visser (Michael Visser)" at bounding box center [748, 161] width 903 height 32
select select "252c9b68-f941-49e4-9705-8f6b19d23831"
click at [297, 145] on select "Select Item... T. Little (Timothy Little) Visser (Michael Visser)" at bounding box center [748, 161] width 903 height 32
click at [336, 293] on div at bounding box center [368, 279] width 142 height 32
select select "10"
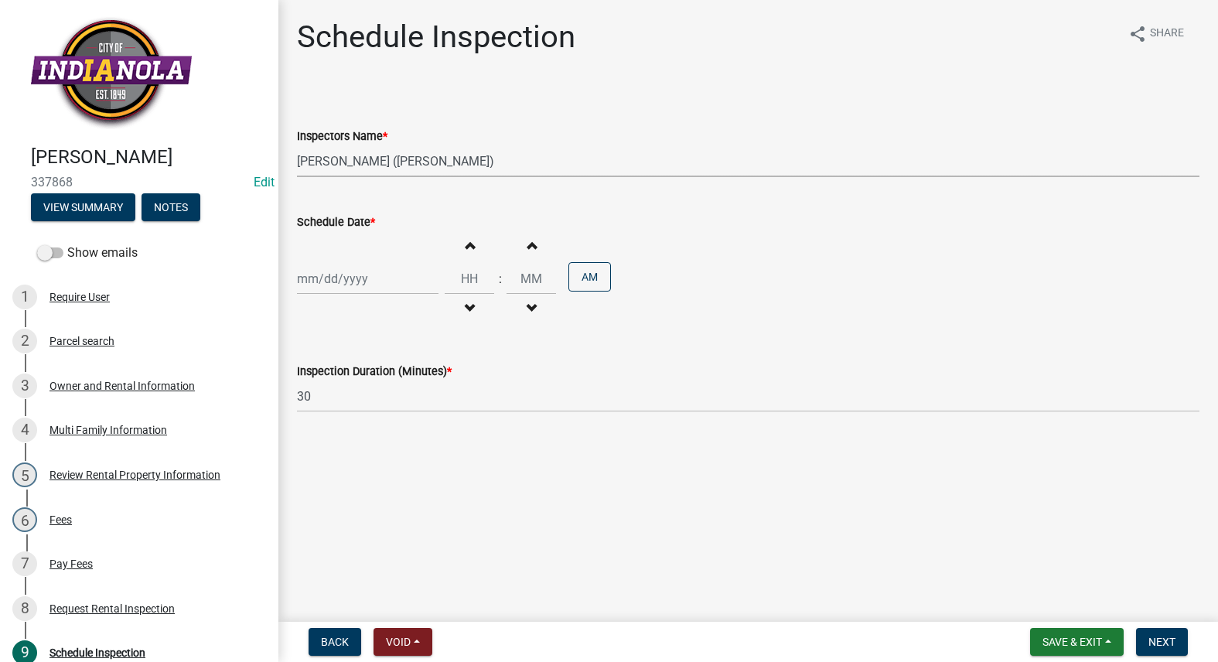
select select "2025"
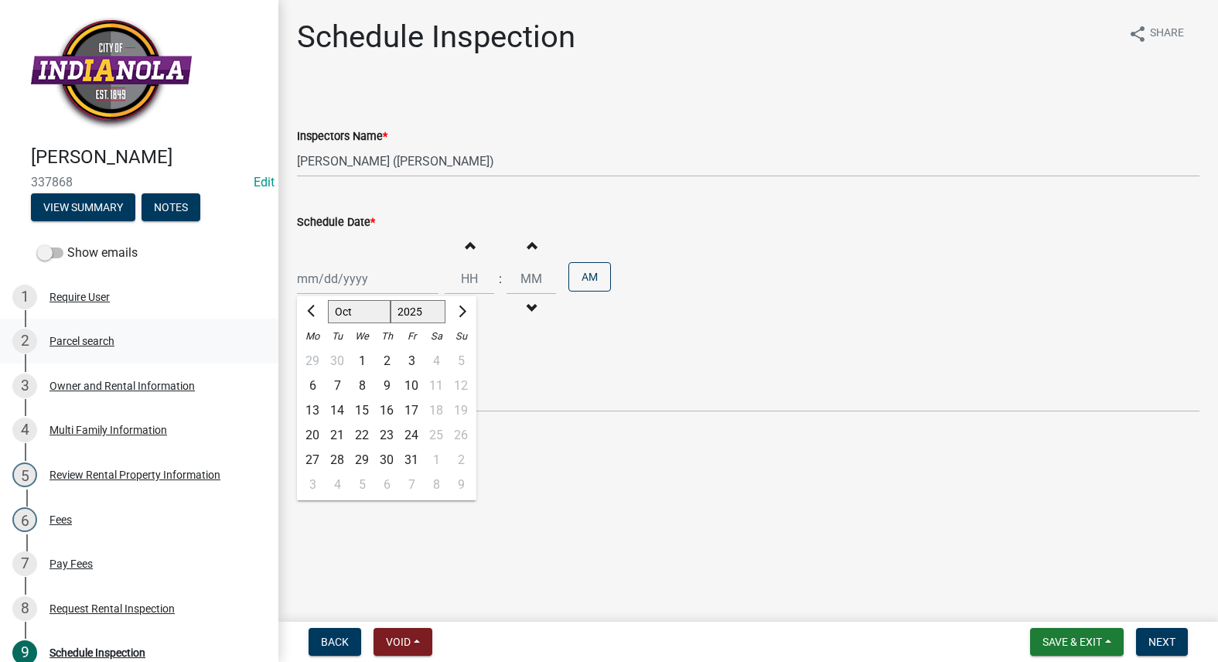
click at [87, 346] on div "Parcel search" at bounding box center [82, 341] width 65 height 11
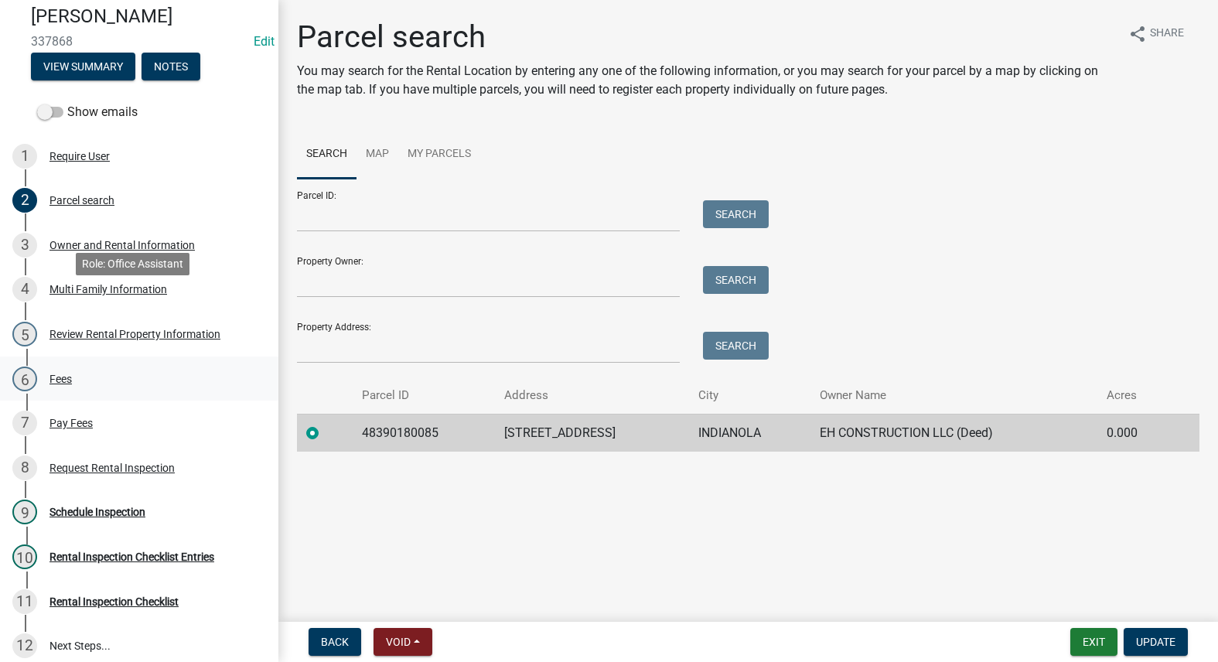
scroll to position [232, 0]
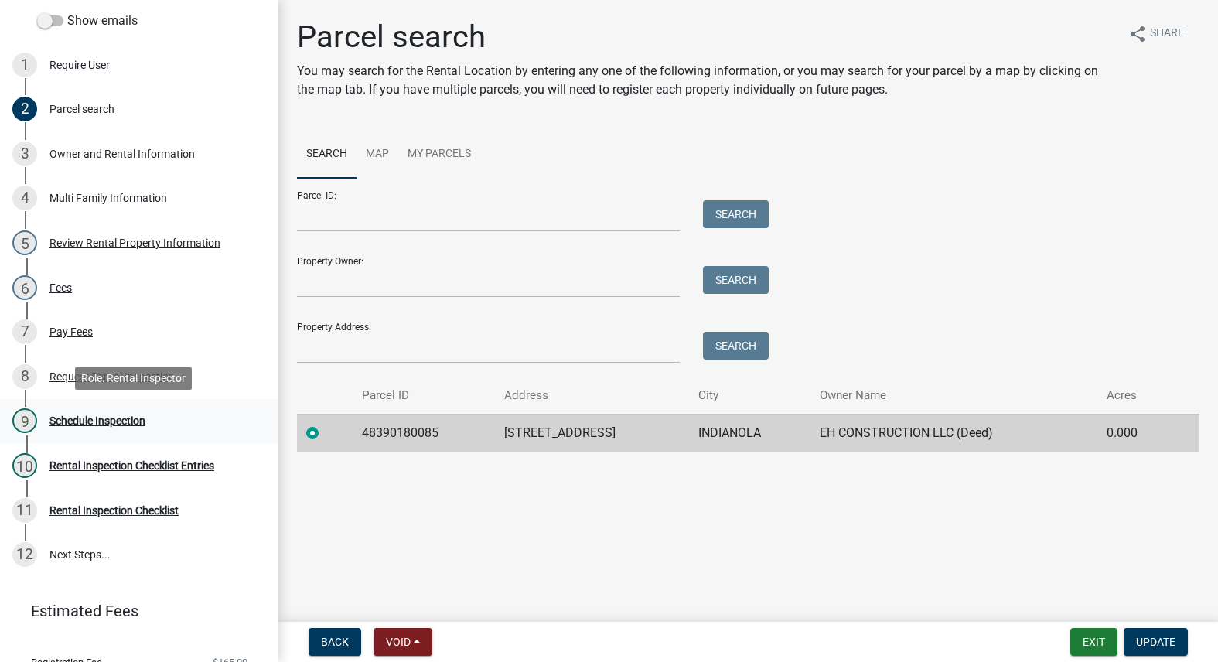
click at [119, 415] on div "Schedule Inspection" at bounding box center [98, 420] width 96 height 11
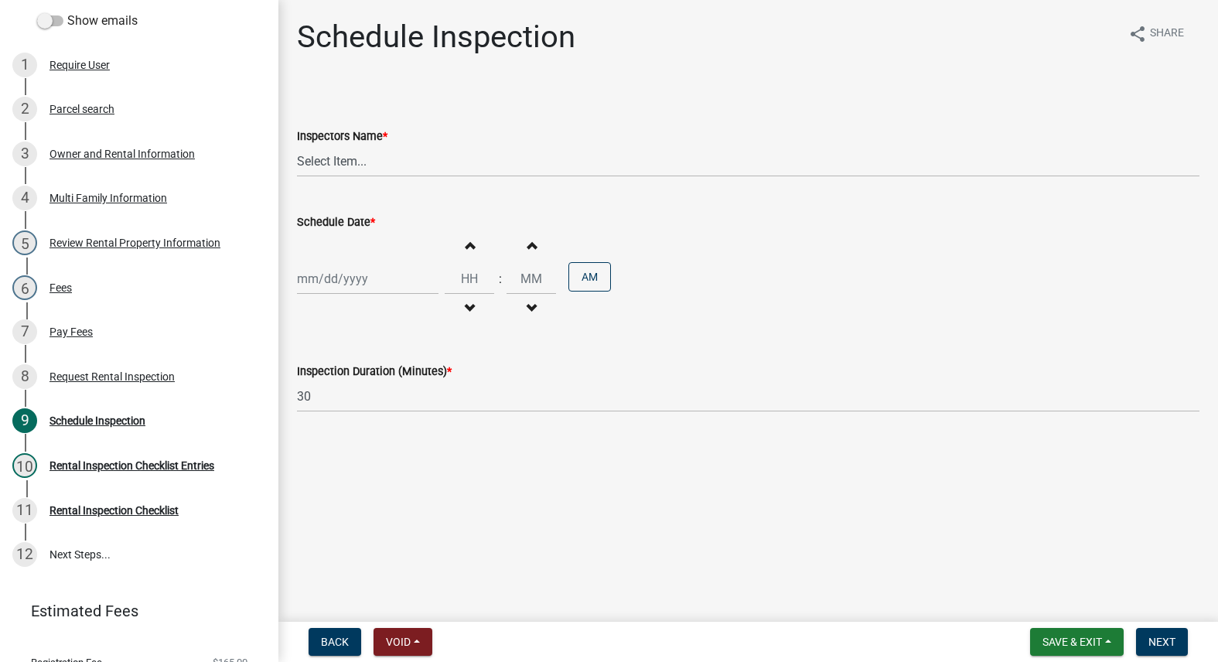
click at [326, 278] on div at bounding box center [368, 279] width 142 height 32
select select "10"
select select "2025"
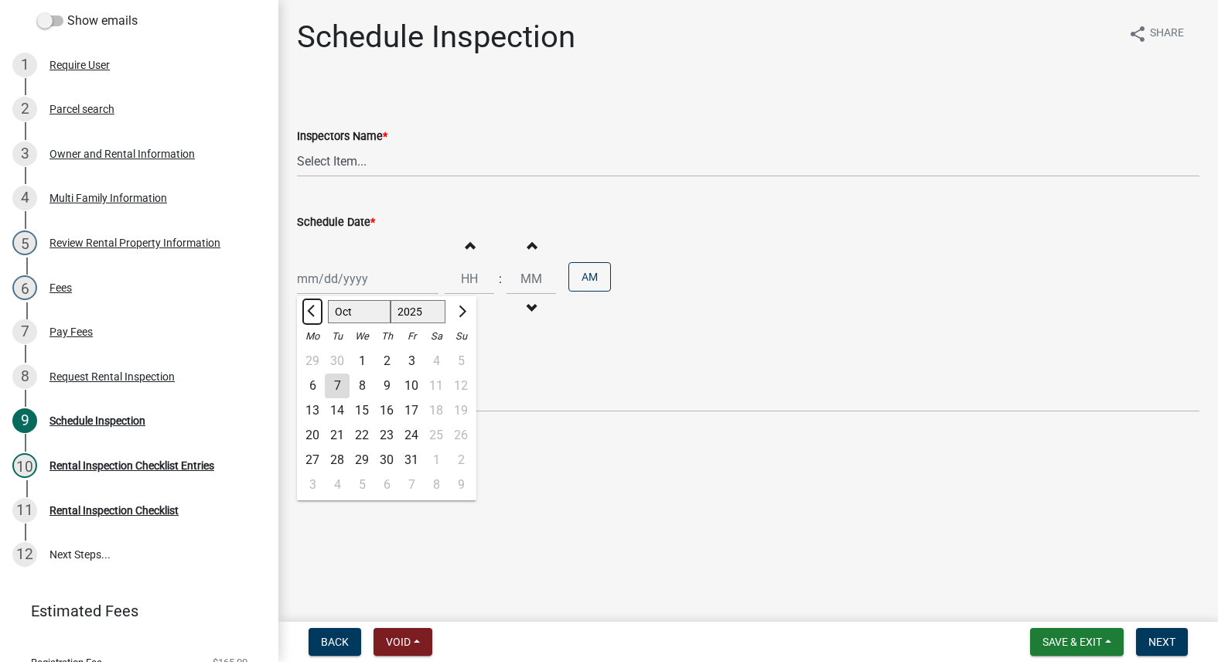
click at [307, 309] on button "Previous month" at bounding box center [312, 311] width 19 height 25
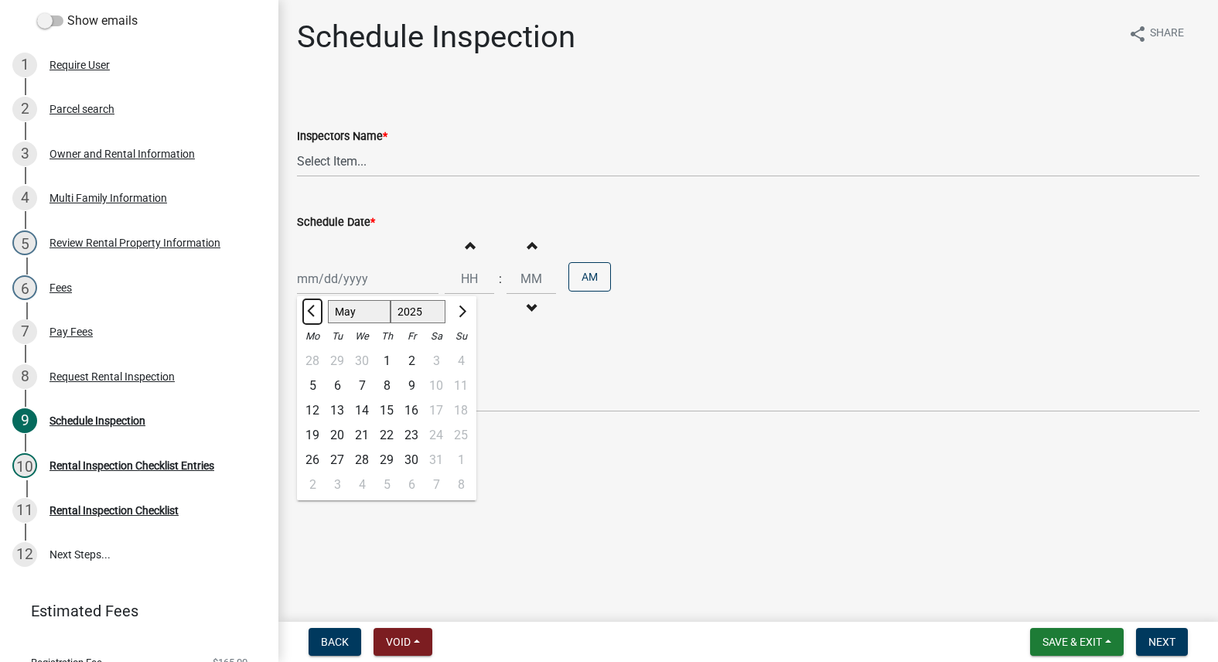
click at [307, 309] on button "Previous month" at bounding box center [312, 311] width 19 height 25
select select "3"
click at [385, 385] on div "6" at bounding box center [386, 386] width 25 height 25
type input "[DATE]"
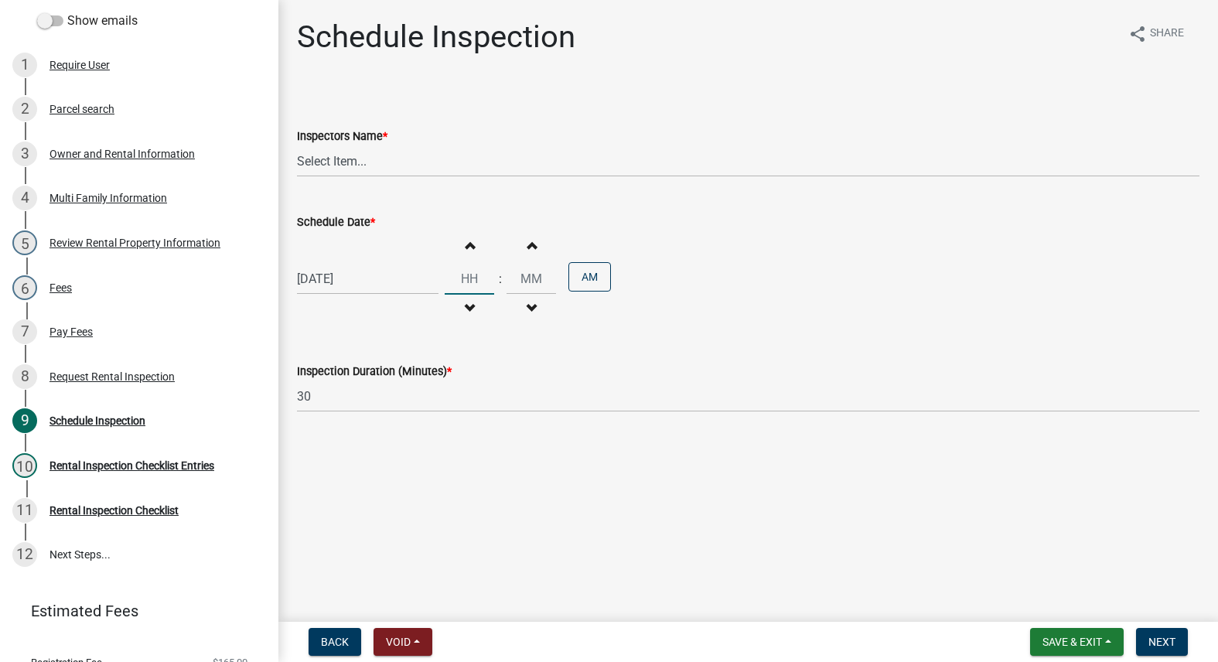
click at [446, 284] on input "Hours" at bounding box center [470, 279] width 50 height 32
type input "09"
type input "00"
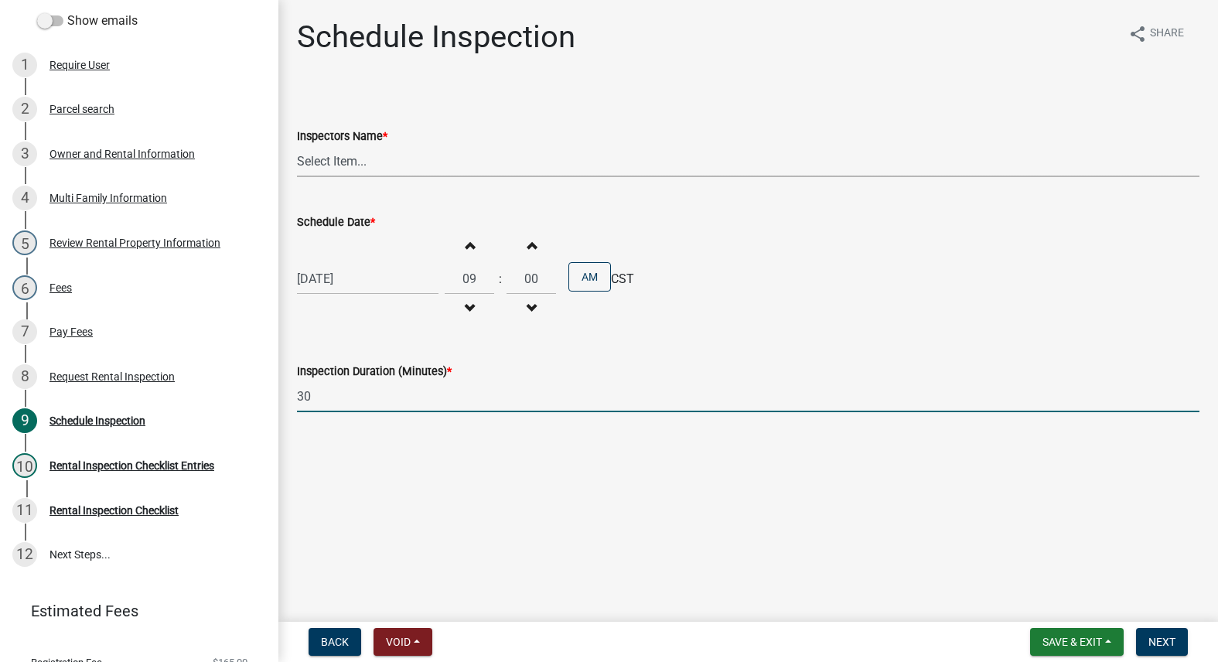
click at [443, 168] on select "Select Item... T. Little (Timothy Little) Visser (Michael Visser)" at bounding box center [748, 161] width 903 height 32
select select "252c9b68-f941-49e4-9705-8f6b19d23831"
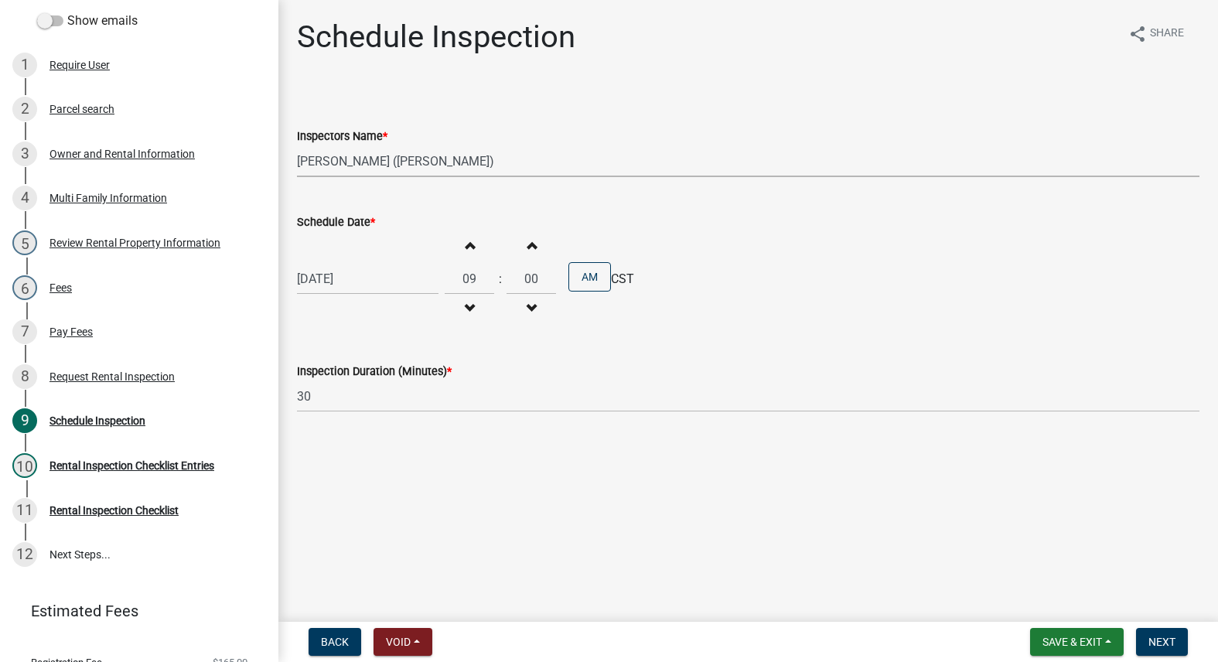
click at [297, 145] on select "Select Item... T. Little (Timothy Little) Visser (Michael Visser)" at bounding box center [748, 161] width 903 height 32
click at [1172, 641] on span "Next" at bounding box center [1162, 642] width 27 height 12
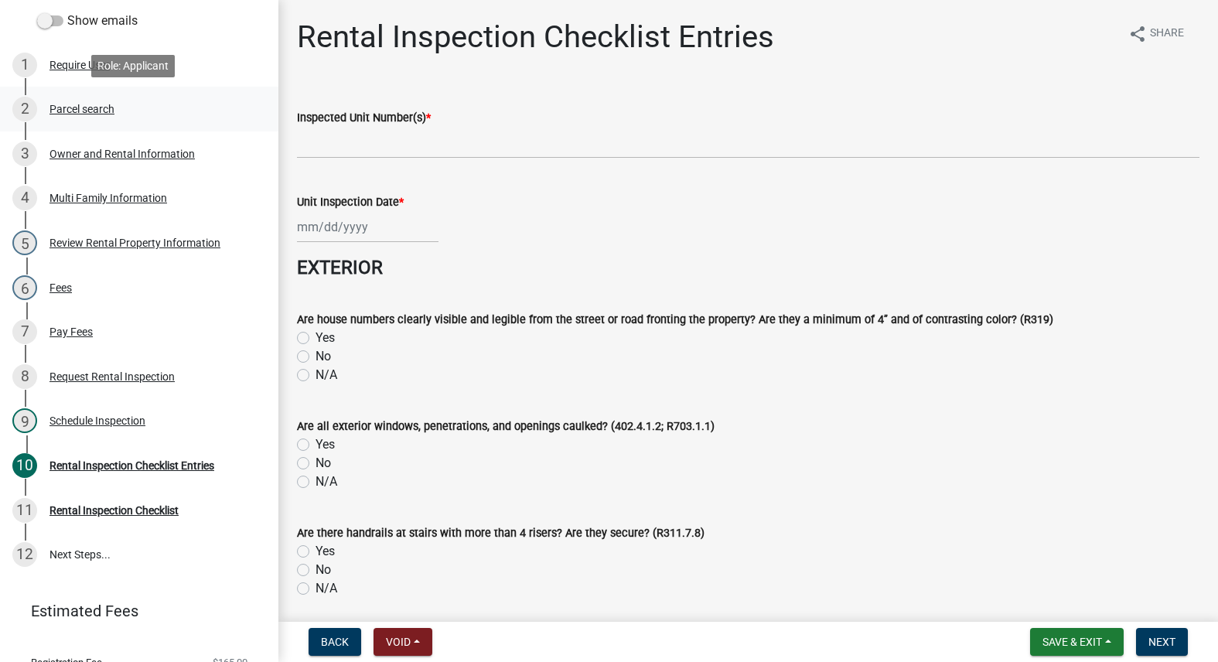
click at [68, 113] on div "Parcel search" at bounding box center [82, 109] width 65 height 11
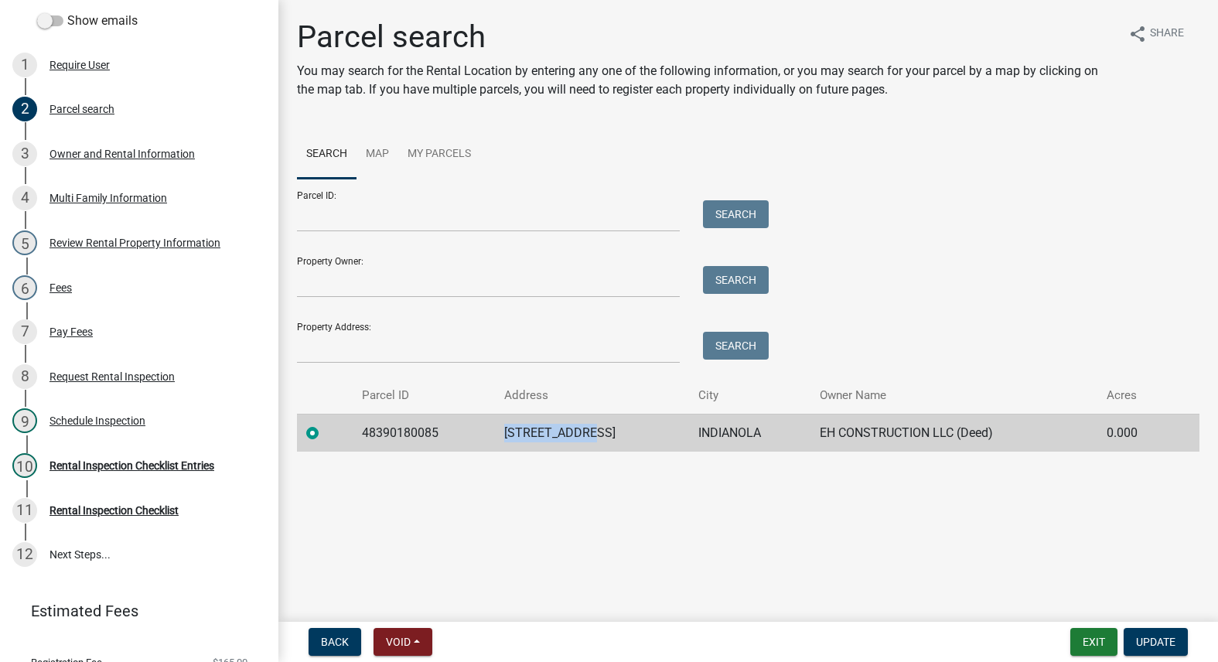
drag, startPoint x: 603, startPoint y: 433, endPoint x: 506, endPoint y: 420, distance: 98.3
click at [506, 420] on td "508 W 2ND AVE" at bounding box center [592, 433] width 194 height 38
copy td "508 W 2ND AVE"
click at [124, 453] on div "10 Rental Inspection Checklist Entries" at bounding box center [132, 465] width 241 height 25
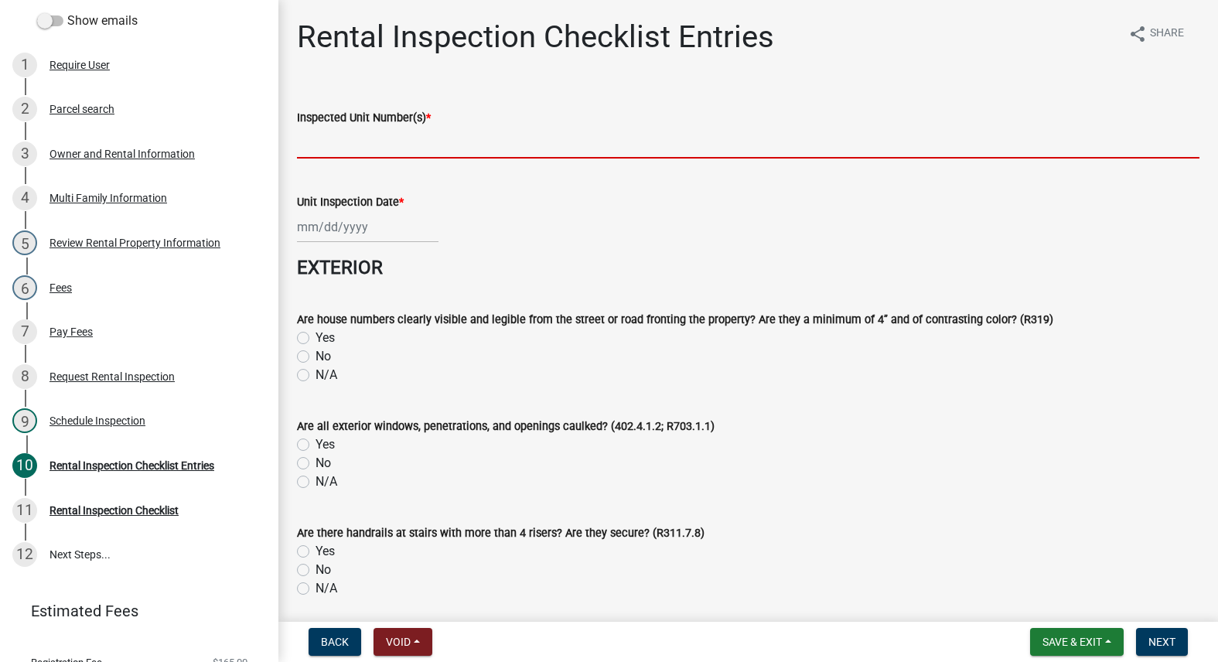
click at [380, 132] on input "Inspected Unit Number(s) *" at bounding box center [748, 143] width 903 height 32
paste input "508 W 2ND AVE"
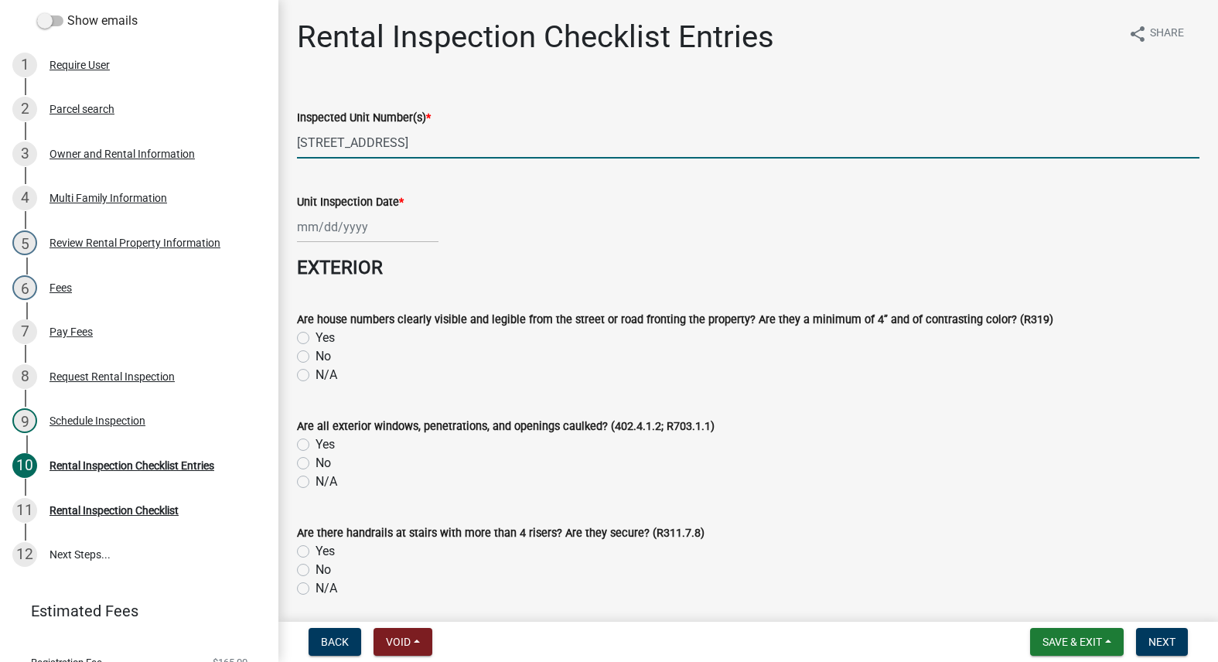
type input "508 W 2ND AVE"
click at [343, 230] on div at bounding box center [368, 227] width 142 height 32
select select "10"
select select "2025"
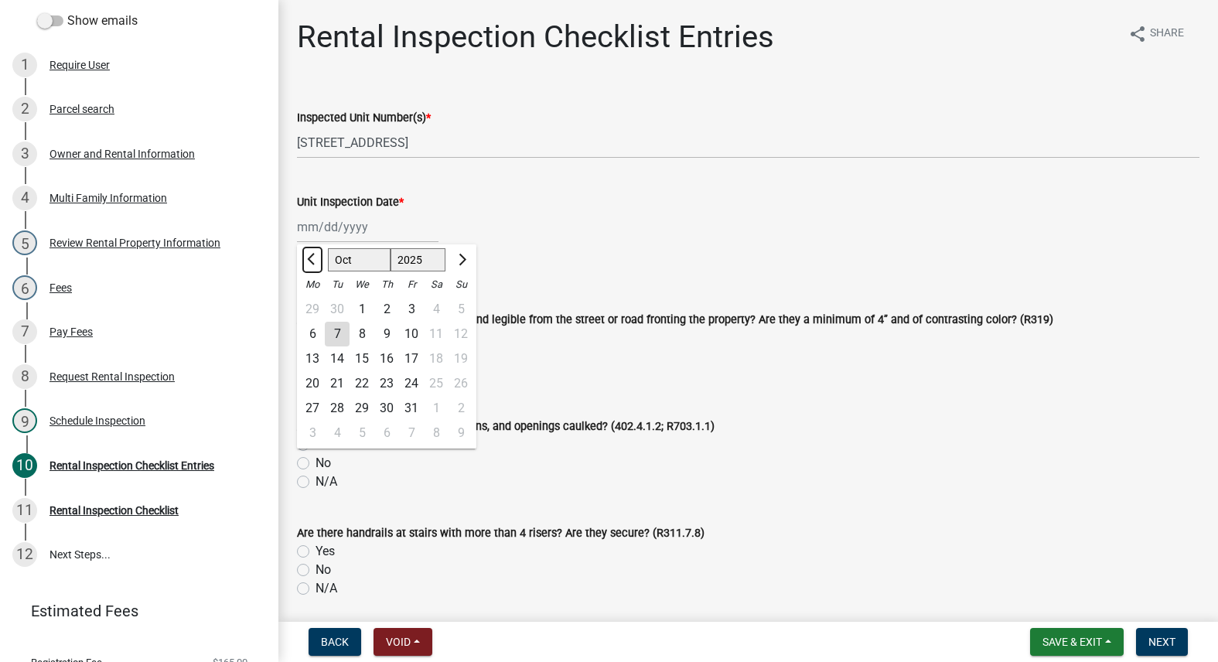
click at [307, 253] on button "Previous month" at bounding box center [312, 260] width 19 height 25
click at [308, 253] on button "Previous month" at bounding box center [312, 260] width 19 height 25
click at [308, 252] on button "Previous month" at bounding box center [312, 260] width 19 height 25
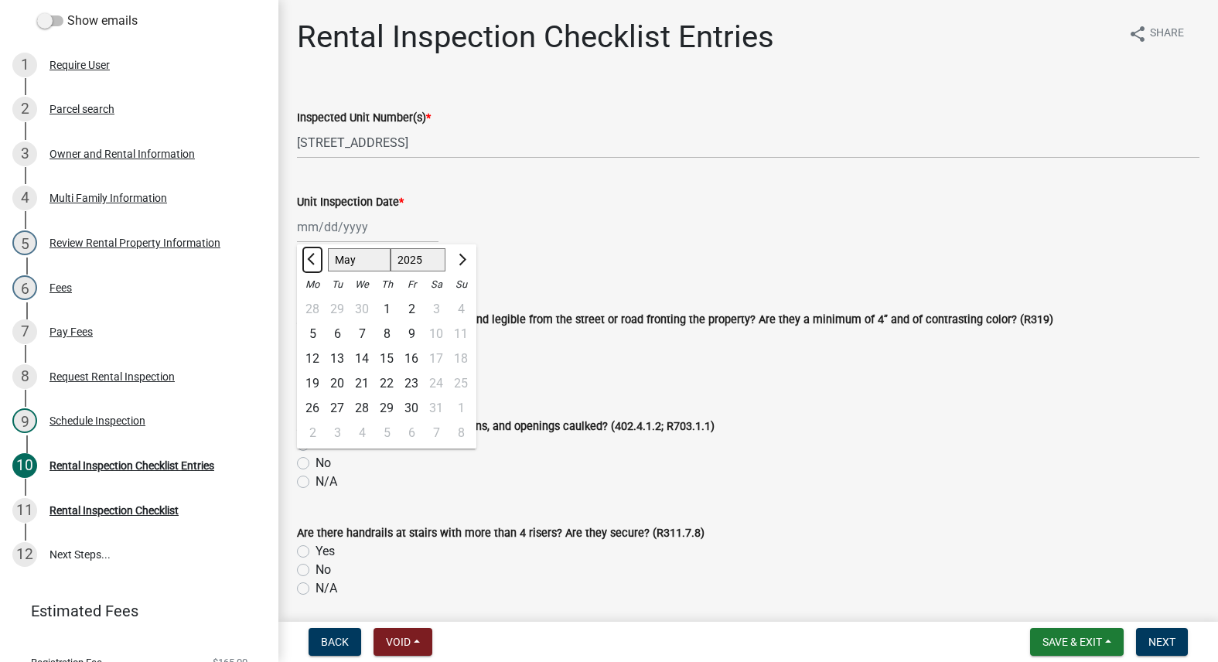
click at [309, 252] on button "Previous month" at bounding box center [312, 260] width 19 height 25
select select "3"
click at [384, 329] on div "6" at bounding box center [386, 334] width 25 height 25
type input "[DATE]"
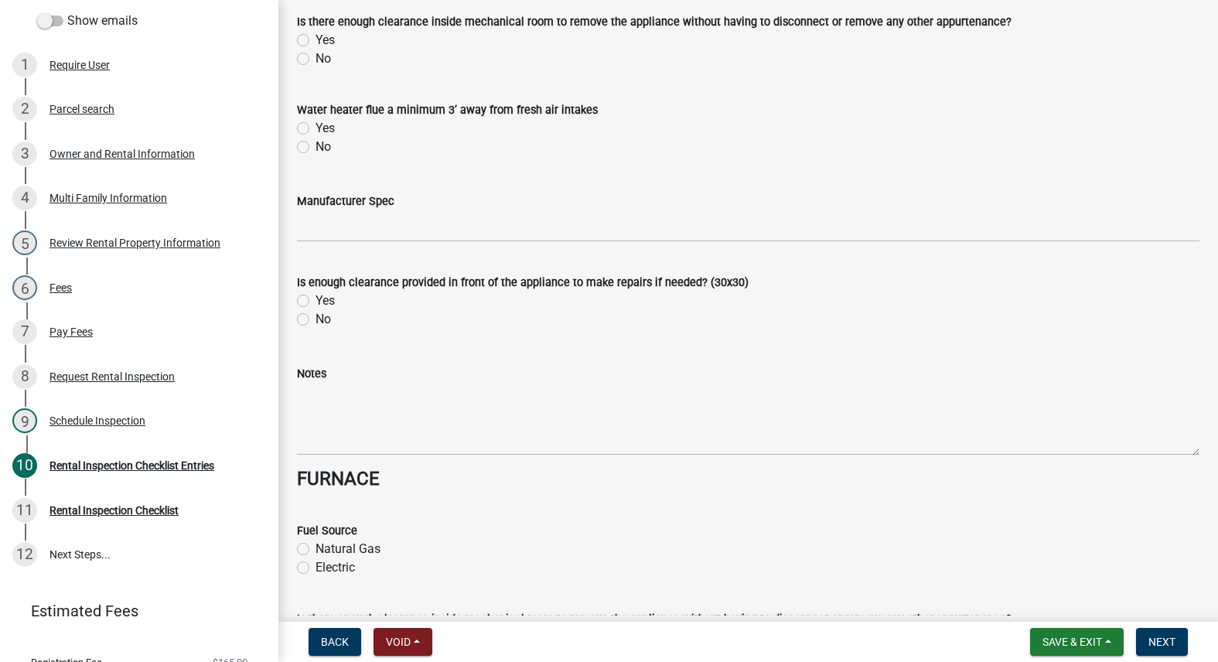
scroll to position [6856, 0]
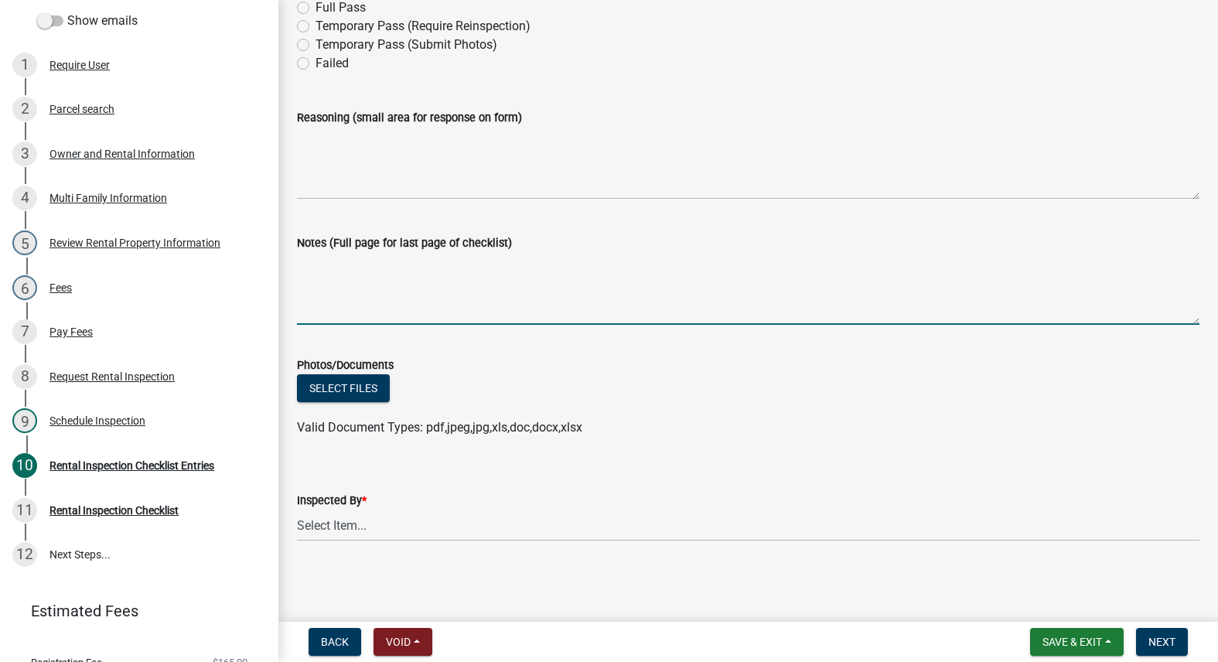
click at [386, 295] on textarea "Notes (Full page for last page of checklist)" at bounding box center [748, 288] width 903 height 73
type textarea "n"
click at [439, 261] on textarea "New CO issued by TL on 4/6/25" at bounding box center [748, 288] width 903 height 73
type textarea "New CO issued by TL on 3/6/25"
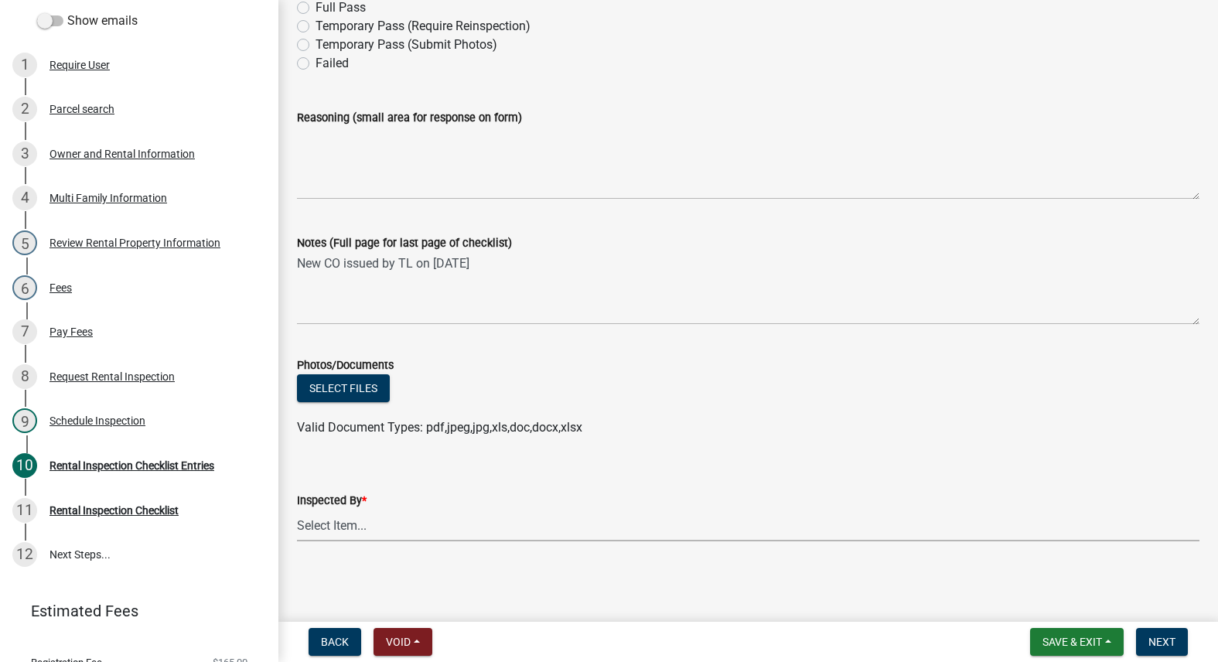
click at [343, 527] on select "Select Item... Timothy Little Michael Visser Tara Bosteder" at bounding box center [748, 526] width 903 height 32
click at [297, 510] on select "Select Item... Timothy Little Michael Visser Tara Bosteder" at bounding box center [748, 526] width 903 height 32
select select "3237a74e-59b5-424e-94fe-d72df491538c"
click at [1163, 636] on span "Next" at bounding box center [1162, 642] width 27 height 12
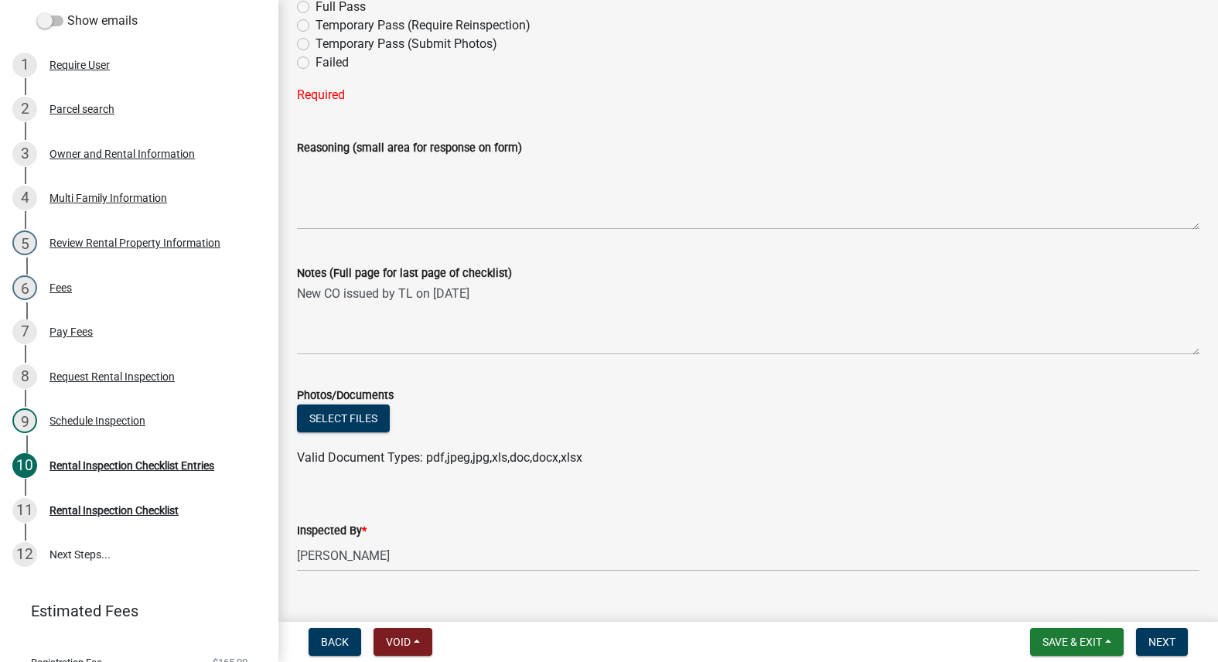
click at [316, 6] on label "Full Pass" at bounding box center [341, 7] width 50 height 19
click at [316, 6] on input "Full Pass" at bounding box center [321, 3] width 10 height 10
radio input "true"
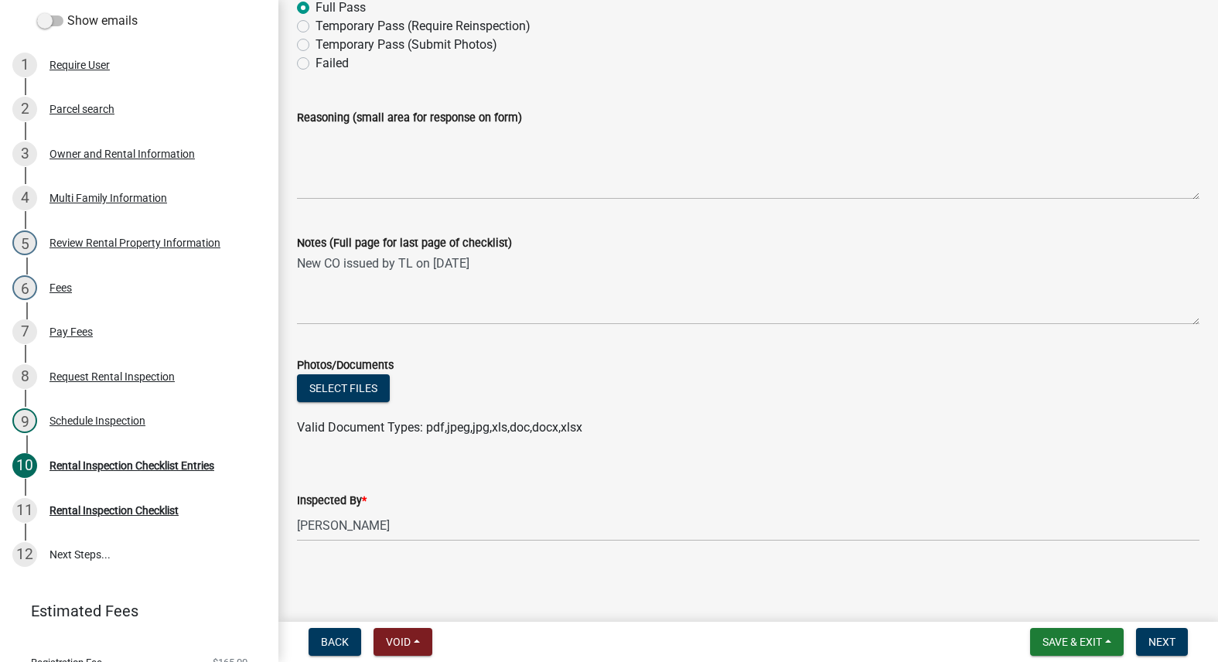
scroll to position [6855, 0]
click at [1162, 638] on span "Next" at bounding box center [1162, 642] width 27 height 12
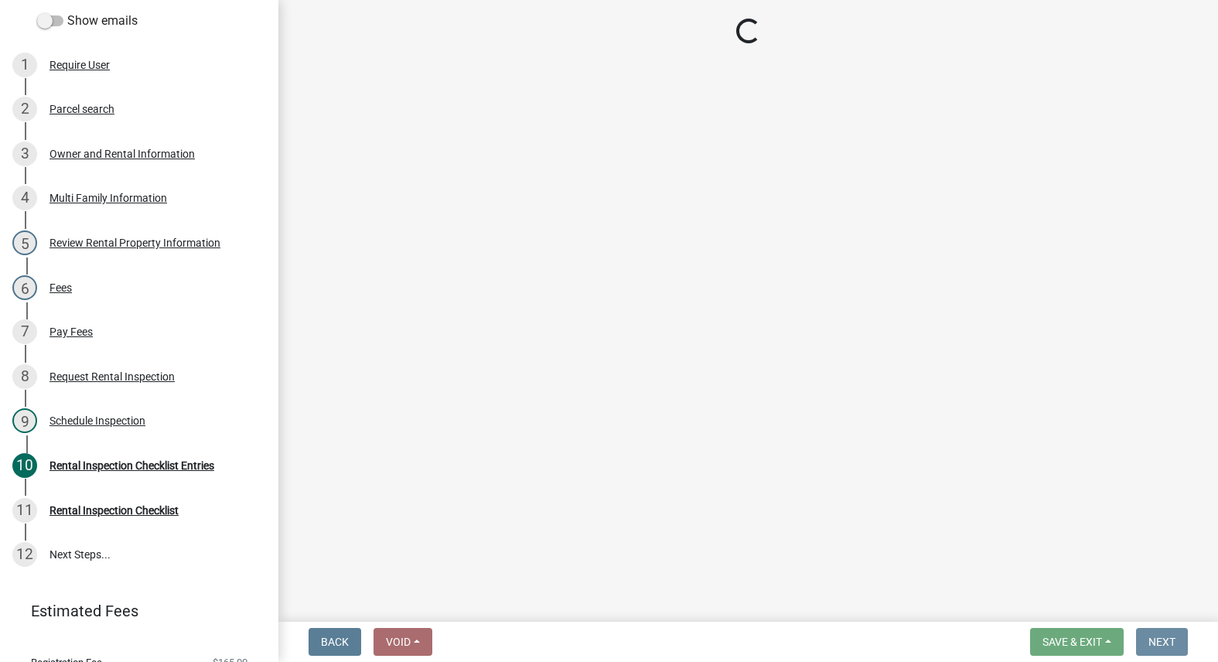
scroll to position [0, 0]
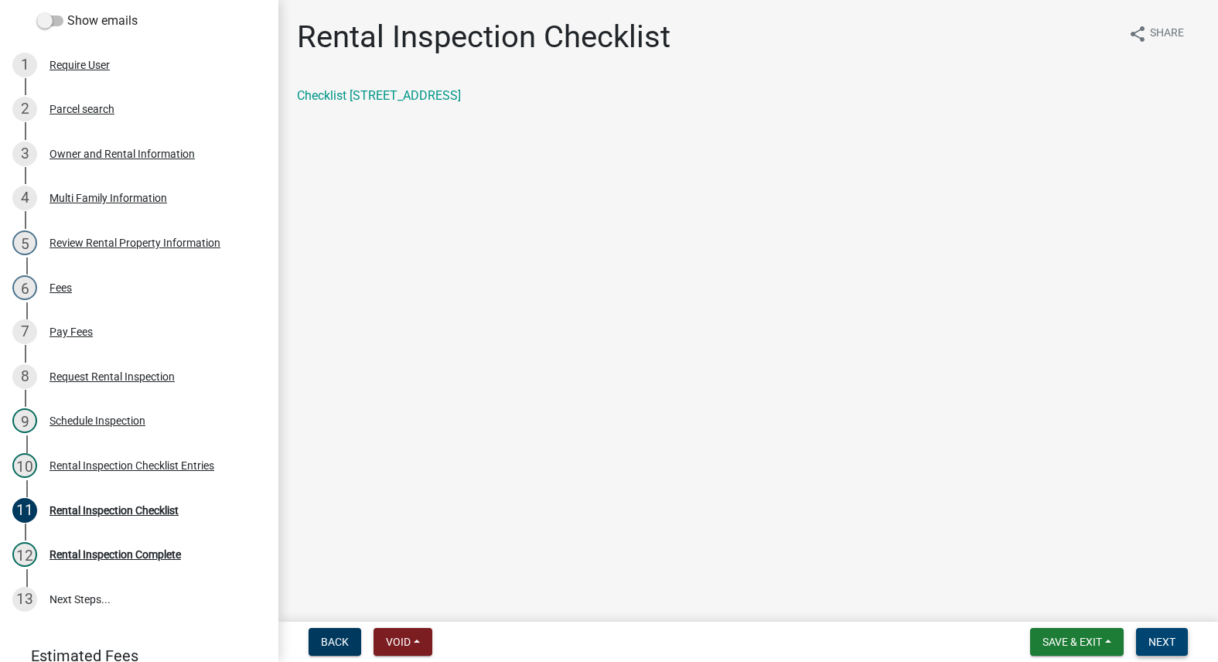
click at [1160, 638] on span "Next" at bounding box center [1162, 642] width 27 height 12
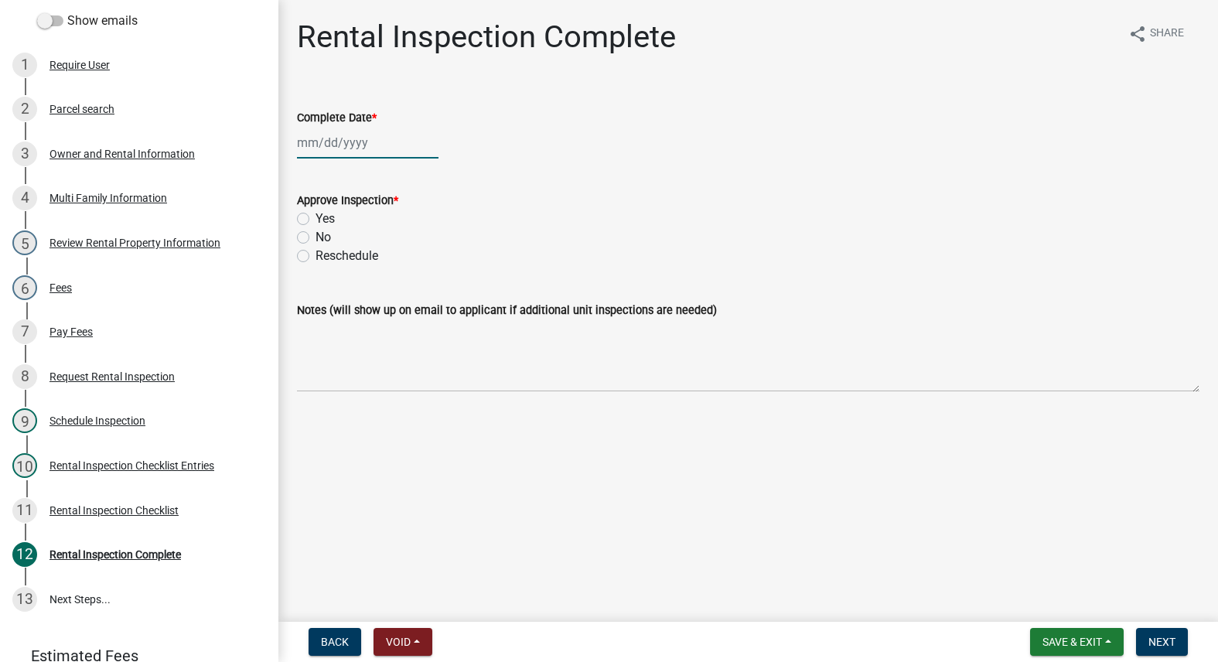
click at [326, 142] on div at bounding box center [368, 143] width 142 height 32
select select "10"
select select "2025"
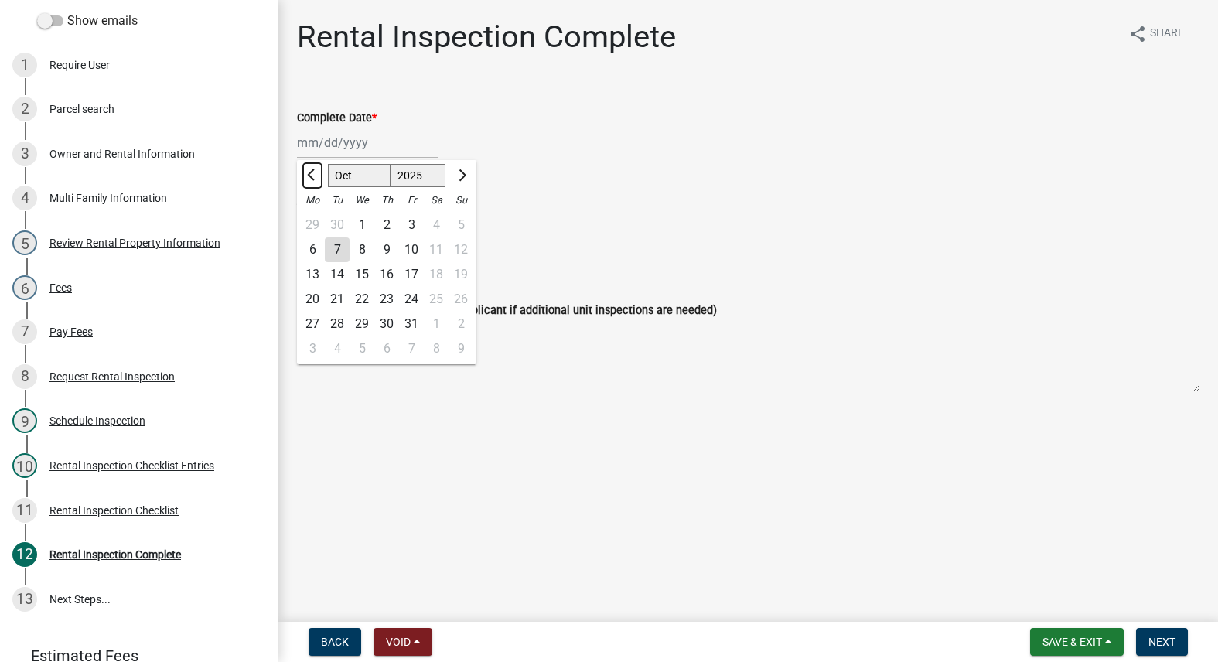
click at [316, 171] on button "Previous month" at bounding box center [312, 175] width 19 height 25
click at [319, 169] on button "Previous month" at bounding box center [312, 175] width 19 height 25
click at [321, 168] on button "Previous month" at bounding box center [312, 175] width 19 height 25
click at [321, 167] on button "Previous month" at bounding box center [312, 175] width 19 height 25
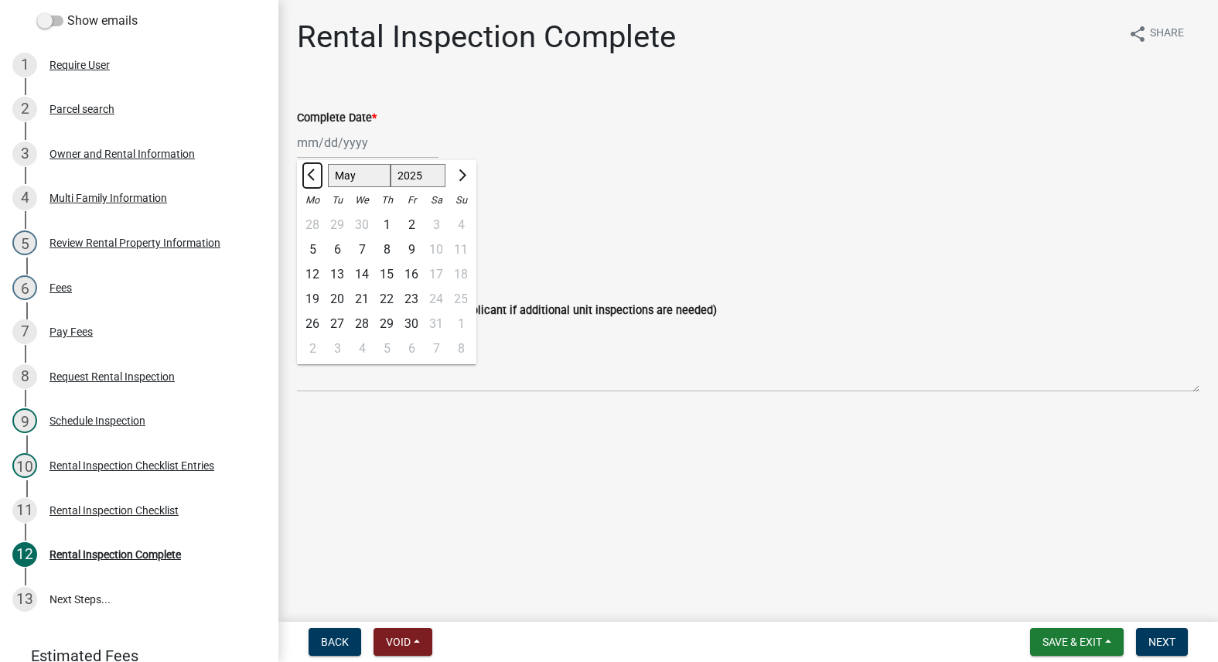
click at [319, 172] on button "Previous month" at bounding box center [312, 175] width 19 height 25
click at [320, 172] on button "Previous month" at bounding box center [312, 175] width 19 height 25
select select "3"
click at [391, 243] on div "6" at bounding box center [386, 249] width 25 height 25
type input "[DATE]"
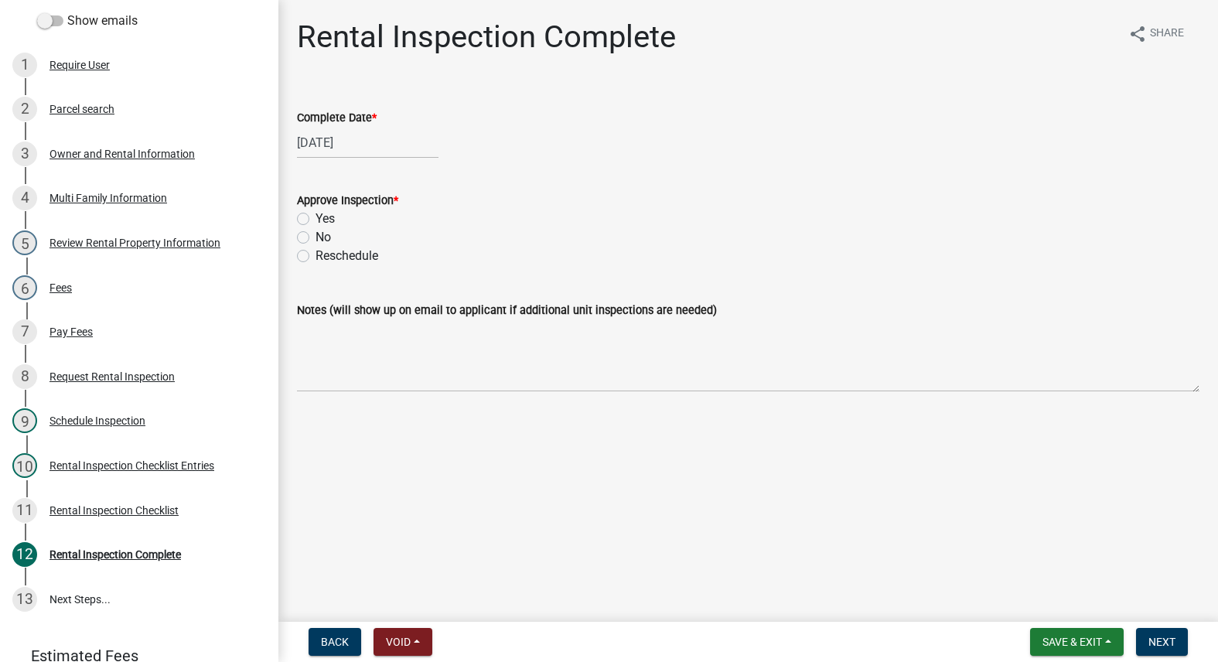
click at [316, 217] on label "Yes" at bounding box center [325, 219] width 19 height 19
click at [316, 217] on input "Yes" at bounding box center [321, 215] width 10 height 10
radio input "true"
drag, startPoint x: 1151, startPoint y: 640, endPoint x: 1164, endPoint y: 620, distance: 23.4
click at [1159, 624] on nav "Back Void Withdraw Lock Expire Void Save & Exit Save Save & Exit Next" at bounding box center [748, 642] width 940 height 40
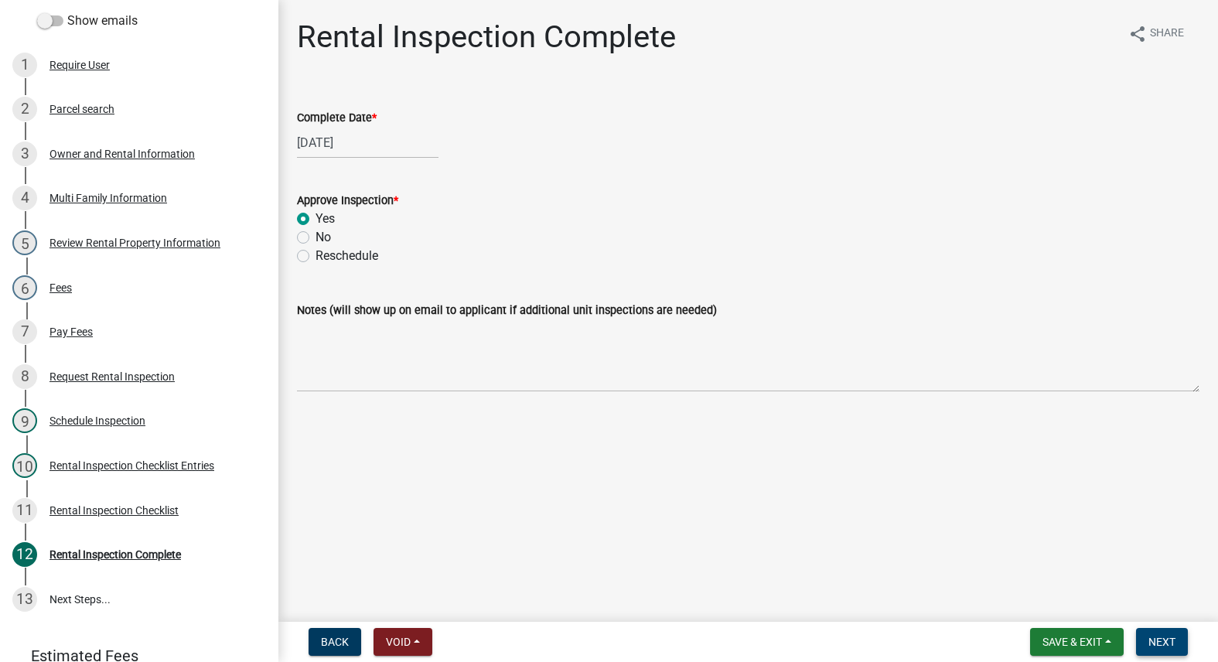
click at [1169, 636] on span "Next" at bounding box center [1162, 642] width 27 height 12
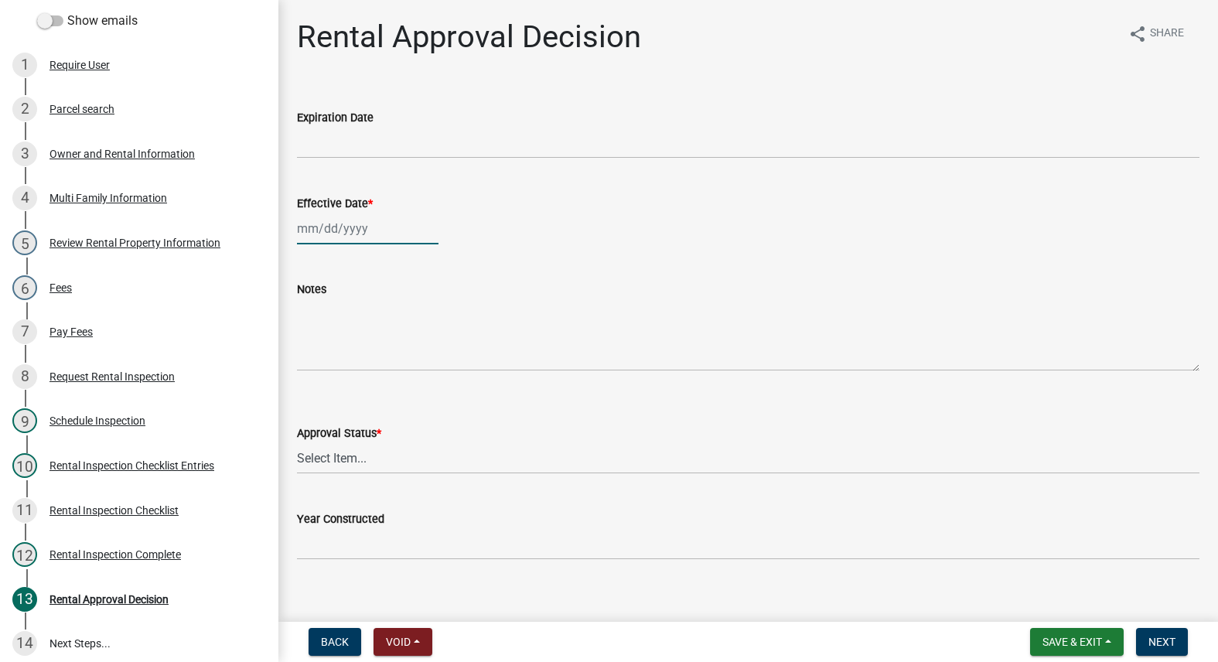
click at [349, 231] on div at bounding box center [368, 229] width 142 height 32
select select "10"
select select "2025"
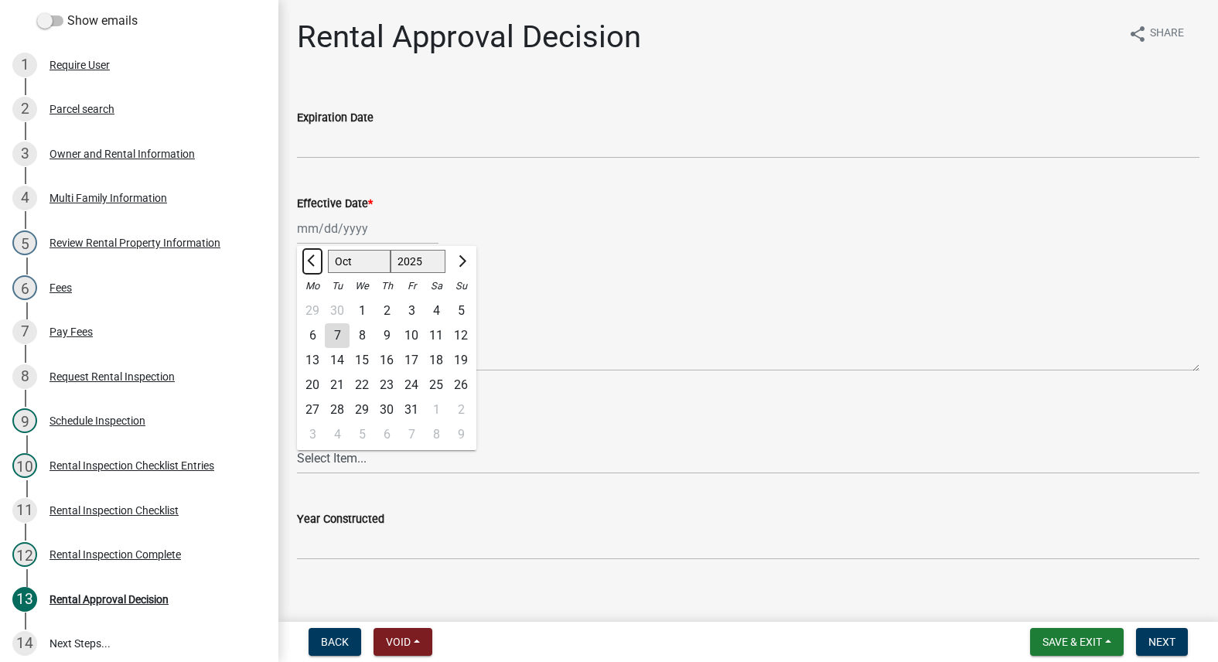
click at [312, 259] on span "Previous month" at bounding box center [313, 261] width 12 height 12
click at [312, 258] on span "Previous month" at bounding box center [313, 261] width 12 height 12
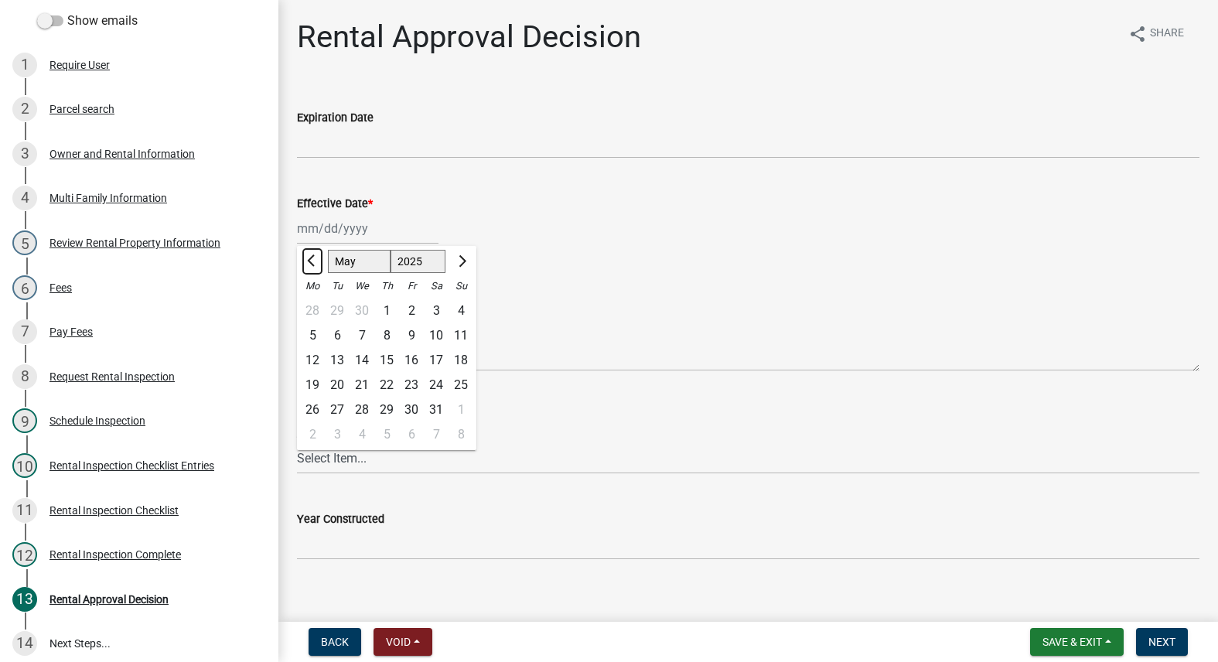
click at [312, 258] on span "Previous month" at bounding box center [313, 261] width 12 height 12
select select "3"
click at [384, 334] on div "6" at bounding box center [386, 335] width 25 height 25
type input "[DATE]"
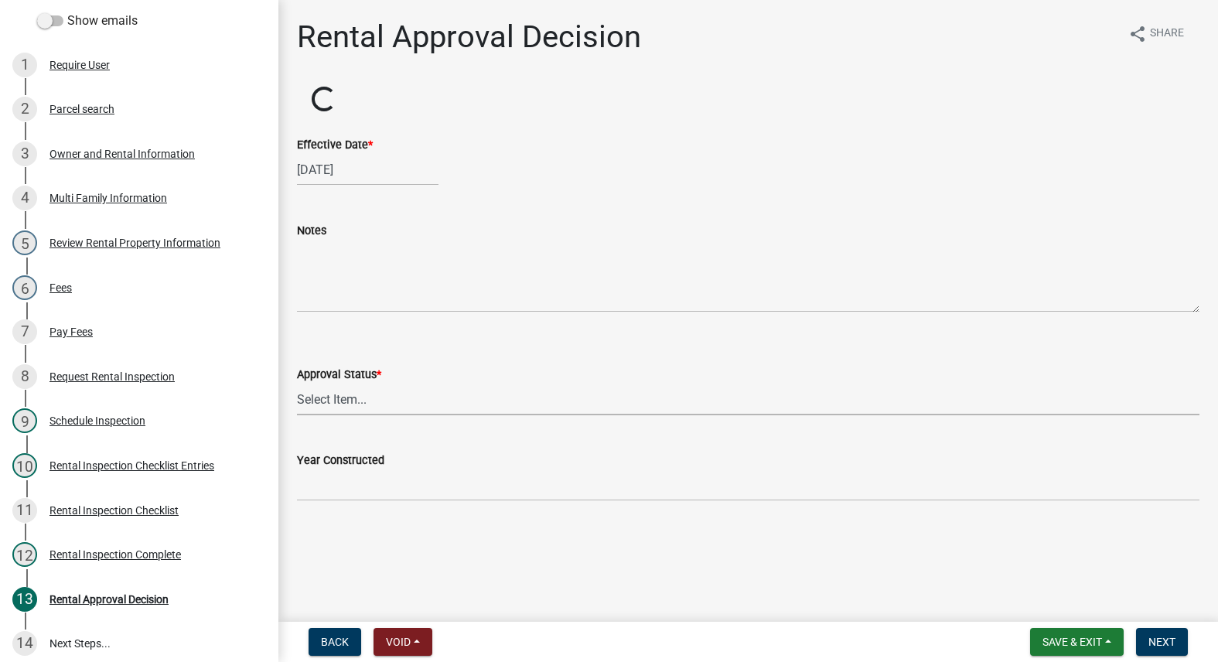
click at [328, 405] on select "Select Item... Approved Denied" at bounding box center [748, 400] width 903 height 32
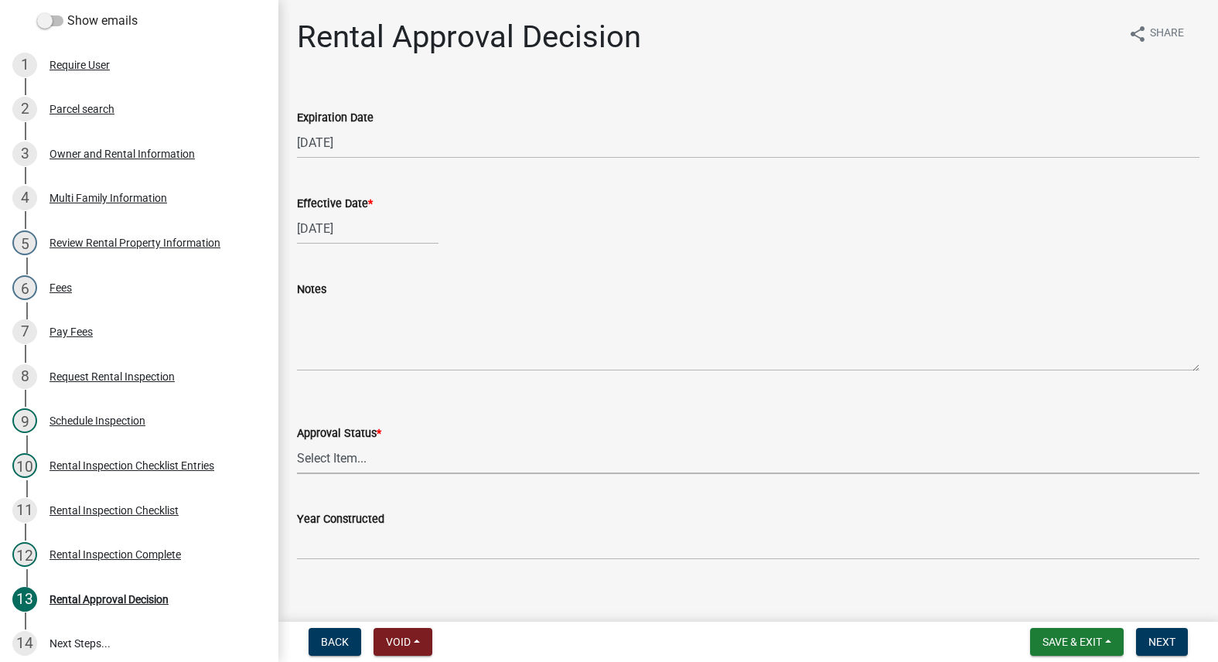
click at [343, 444] on select "Select Item... Approved Denied" at bounding box center [748, 458] width 903 height 32
click at [347, 456] on select "Select Item... Approved Denied" at bounding box center [748, 458] width 903 height 32
click at [297, 442] on select "Select Item... Approved Denied" at bounding box center [748, 458] width 903 height 32
select select "4b86b809-39dd-4c68-9f3d-fdb3e7050482"
click at [1162, 642] on span "Next" at bounding box center [1162, 642] width 27 height 12
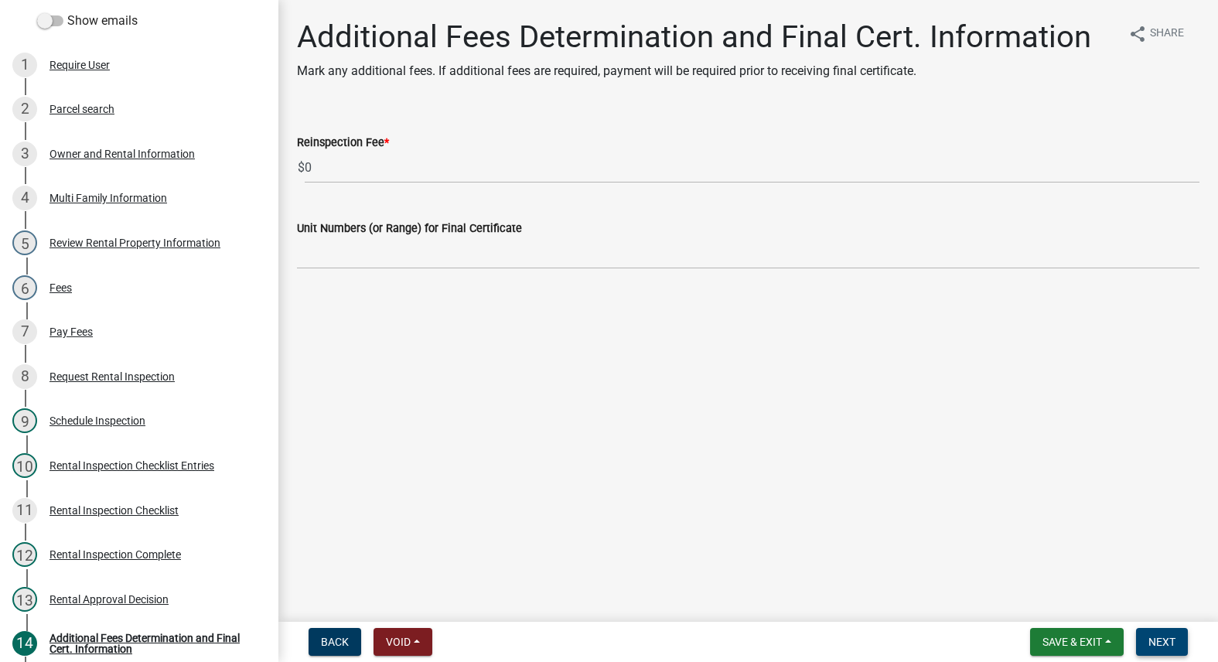
click at [1158, 640] on span "Next" at bounding box center [1162, 642] width 27 height 12
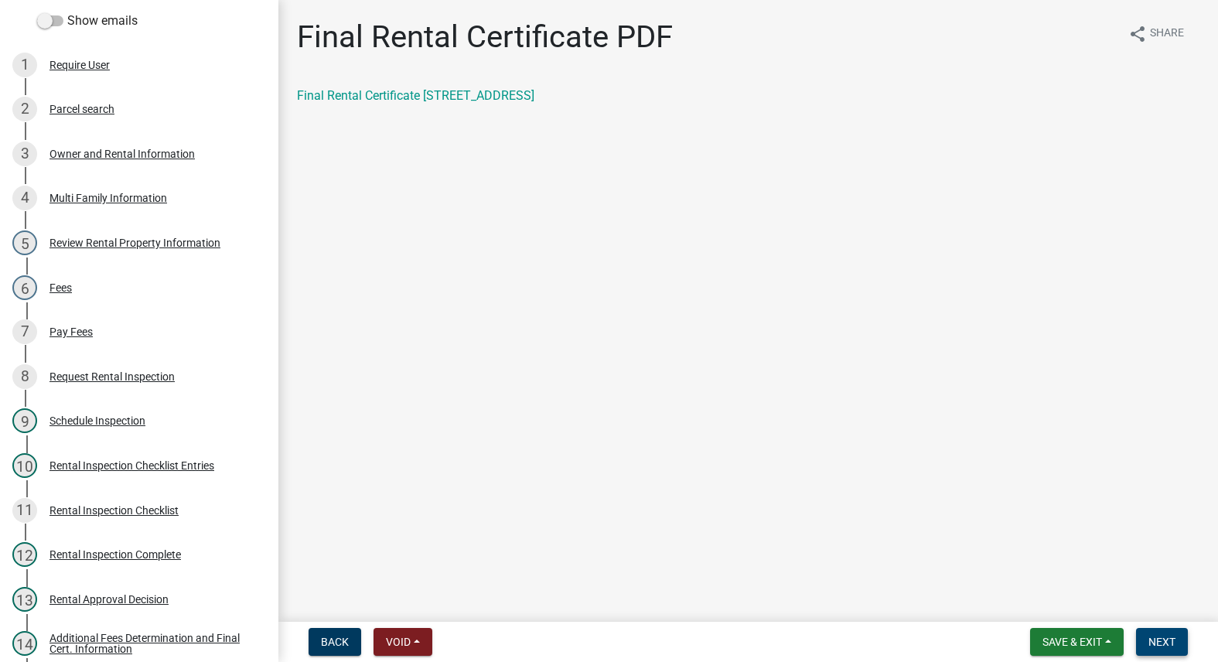
click at [1158, 640] on span "Next" at bounding box center [1162, 642] width 27 height 12
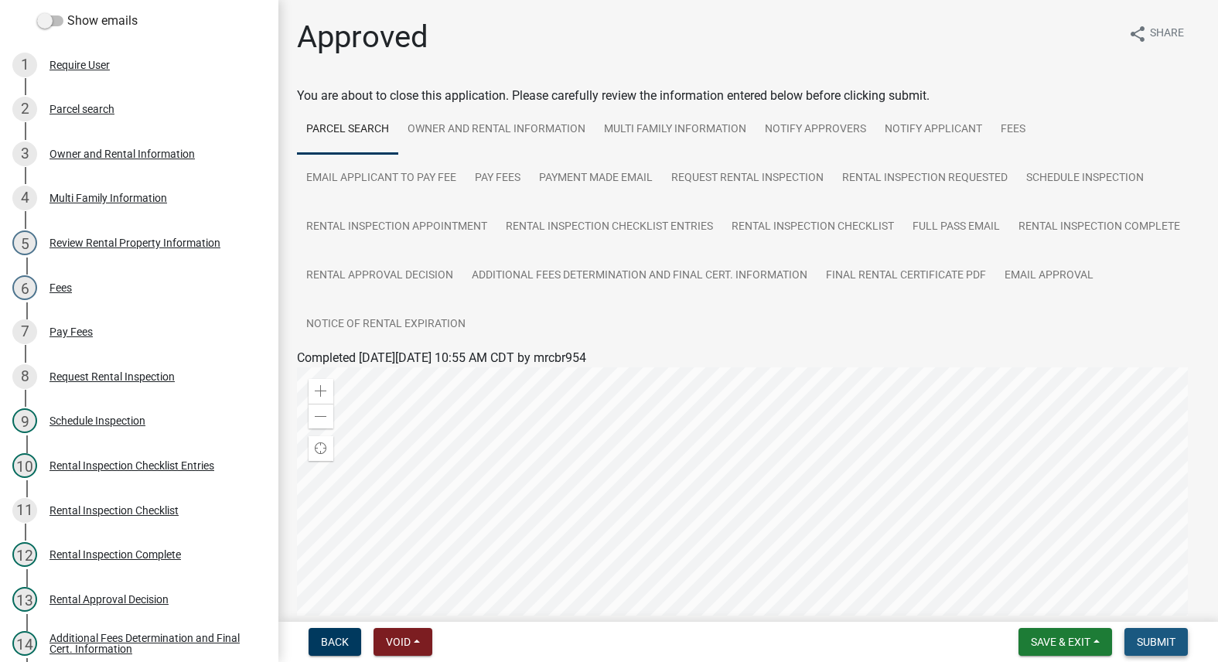
click at [1153, 636] on span "Submit" at bounding box center [1156, 642] width 39 height 12
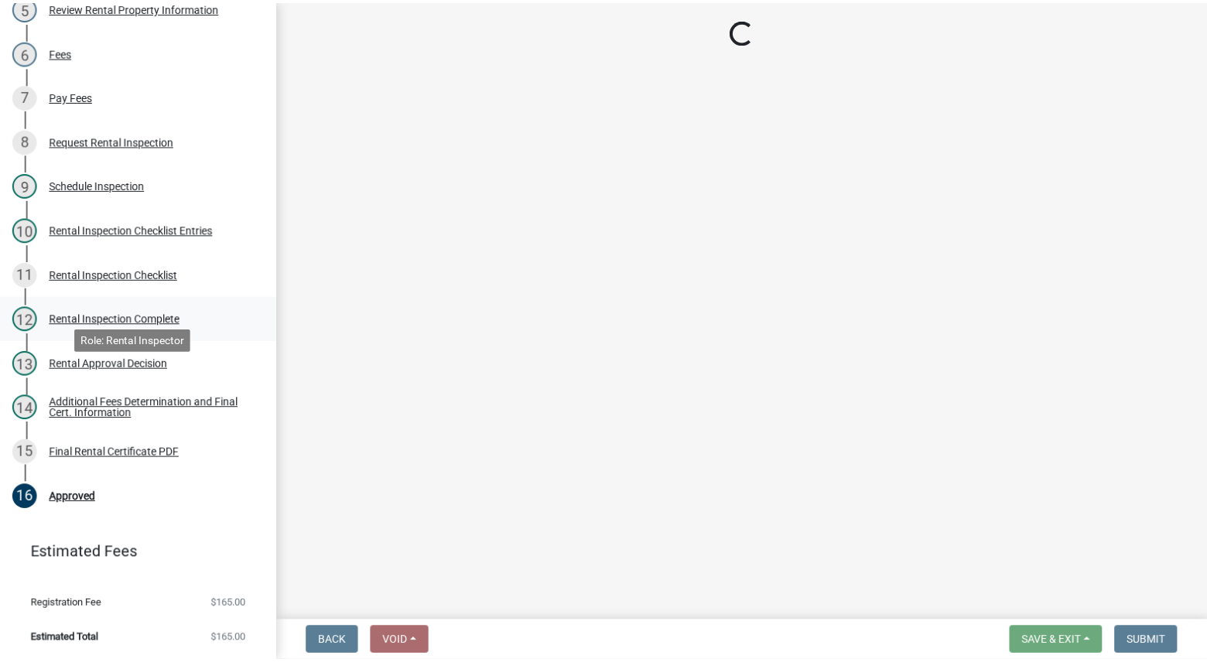
scroll to position [469, 0]
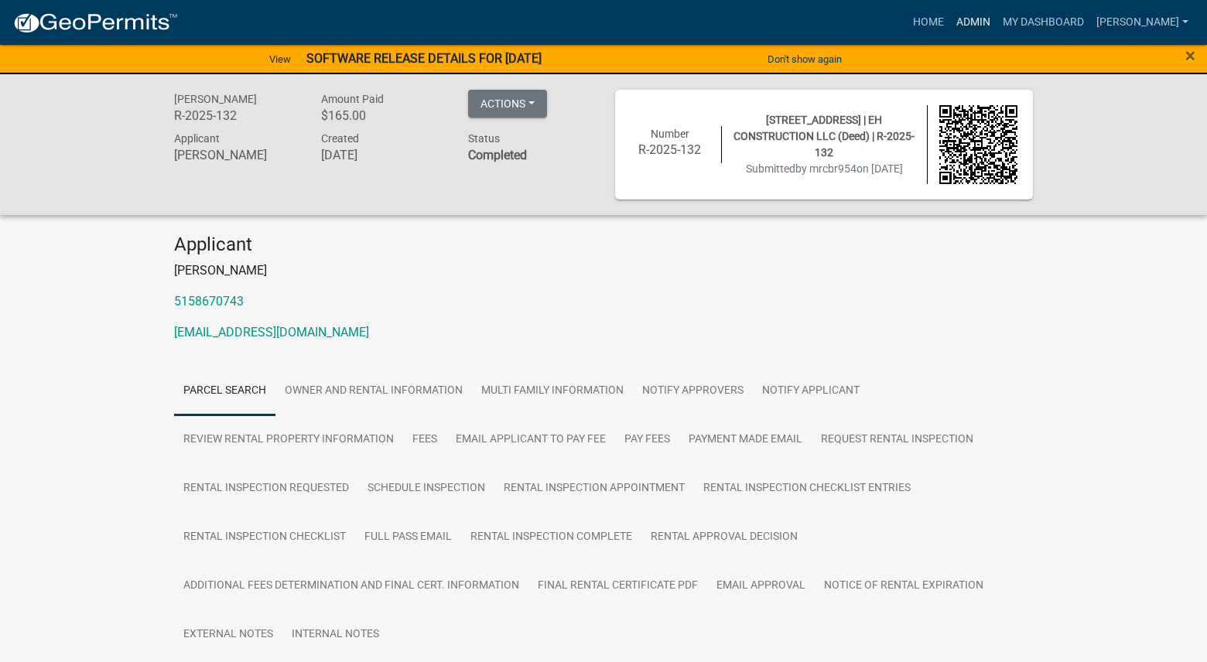
click at [996, 15] on link "Admin" at bounding box center [973, 22] width 46 height 29
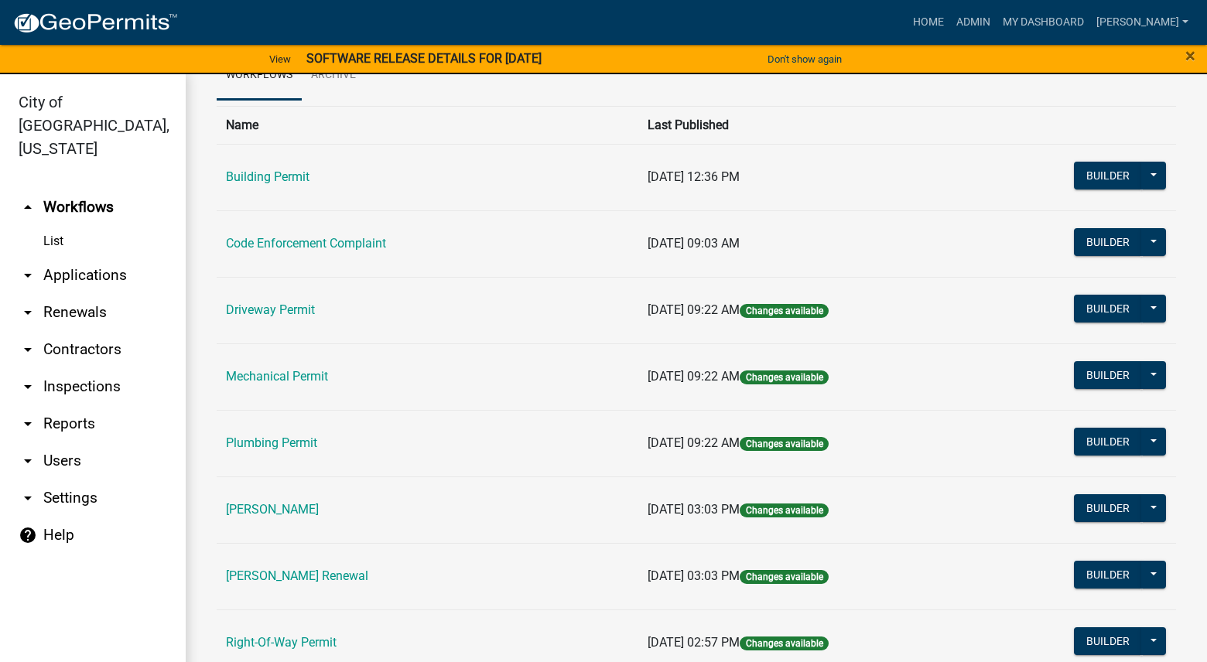
scroll to position [232, 0]
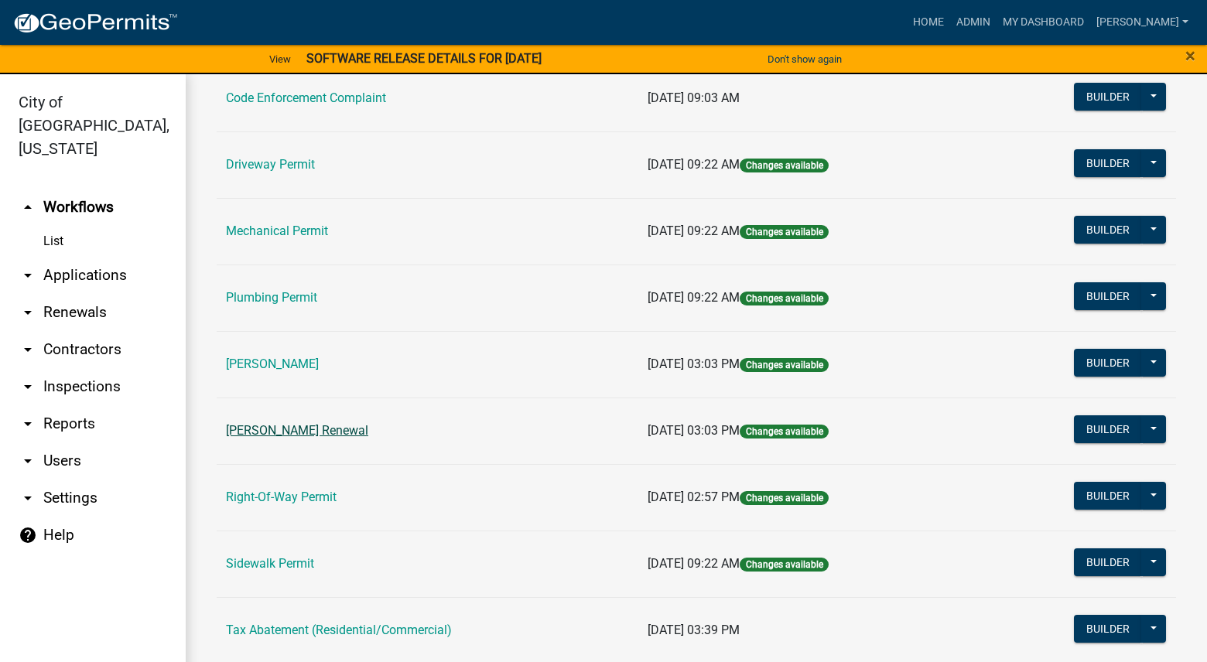
click at [368, 432] on link "[PERSON_NAME] Renewal" at bounding box center [297, 430] width 142 height 15
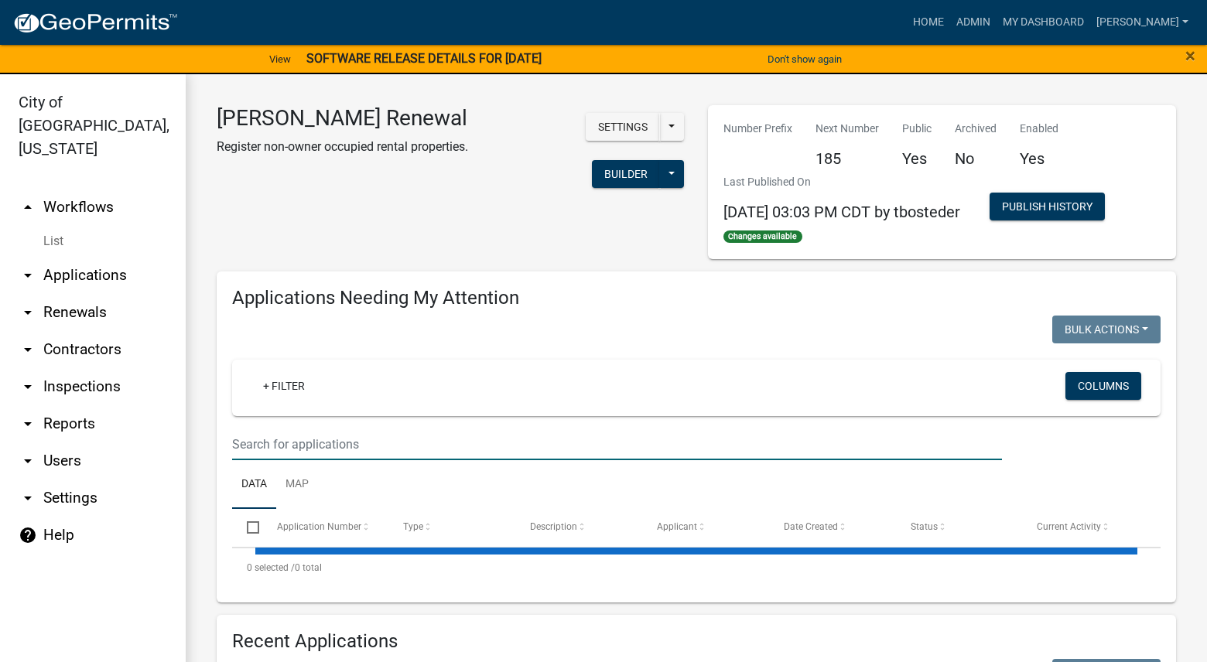
click at [467, 438] on input "text" at bounding box center [617, 445] width 770 height 32
select select "3: 100"
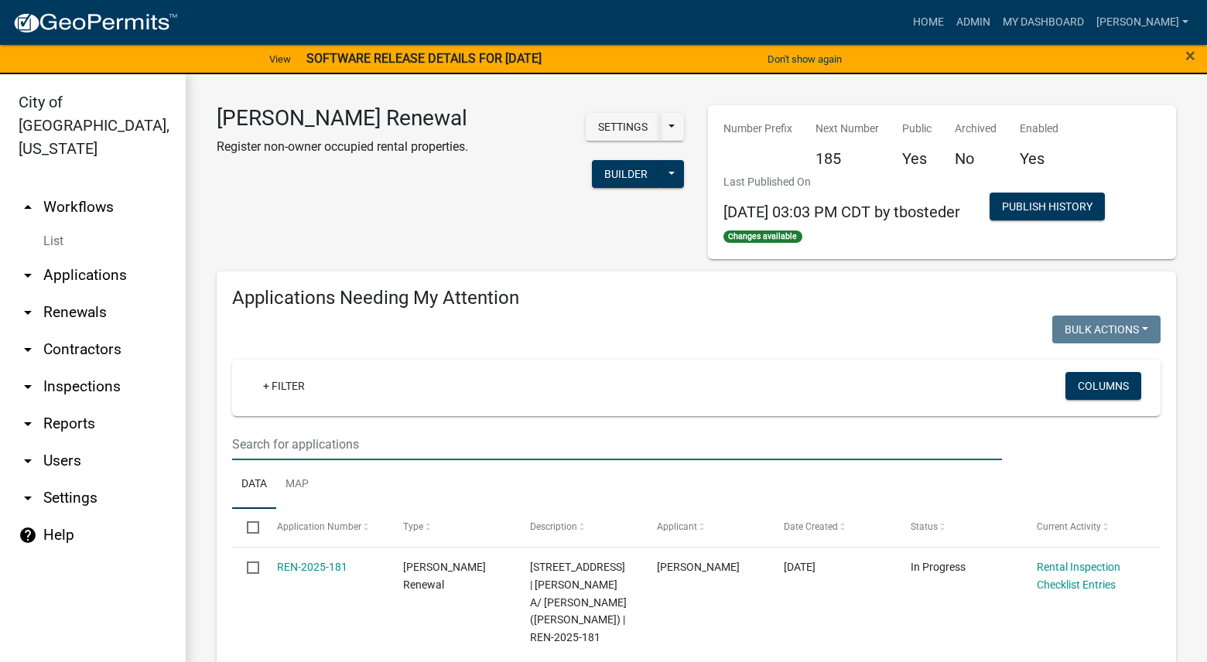
type input "schedule"
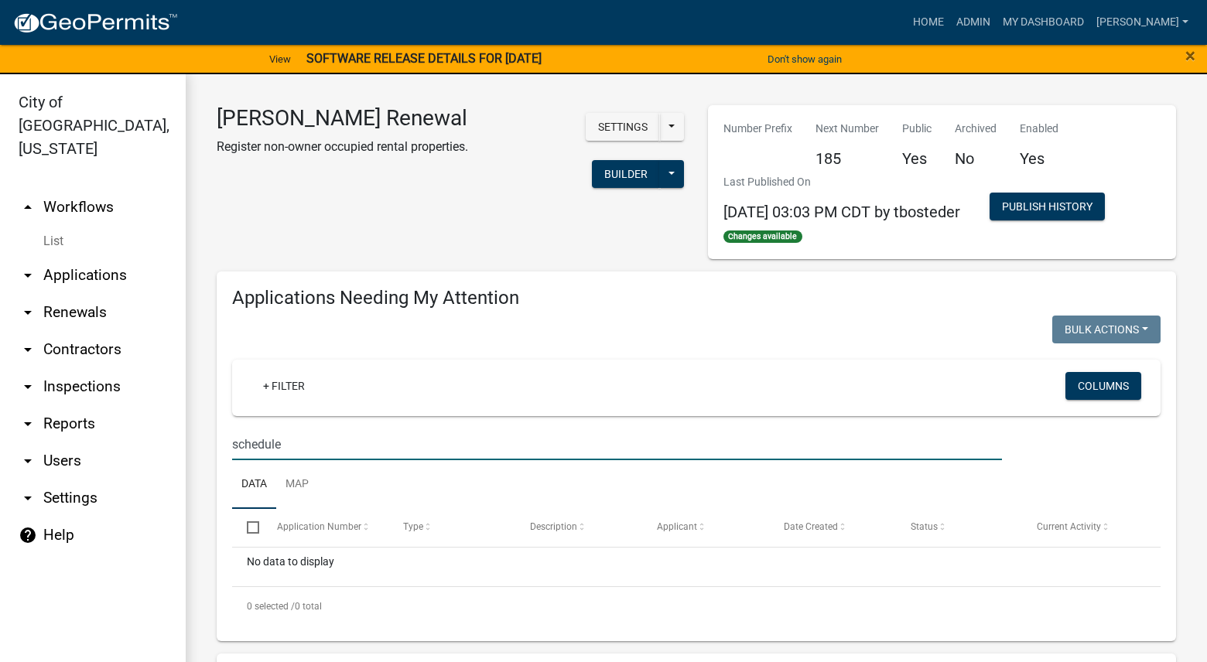
scroll to position [232, 0]
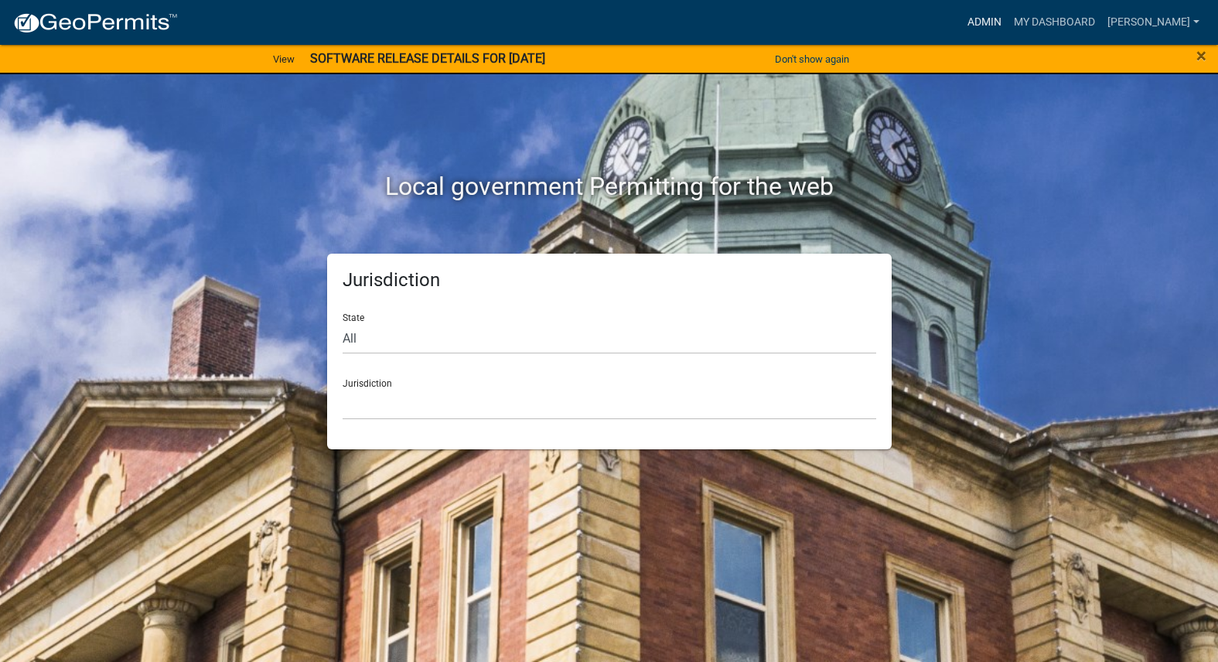
click at [1008, 27] on link "Admin" at bounding box center [984, 22] width 46 height 29
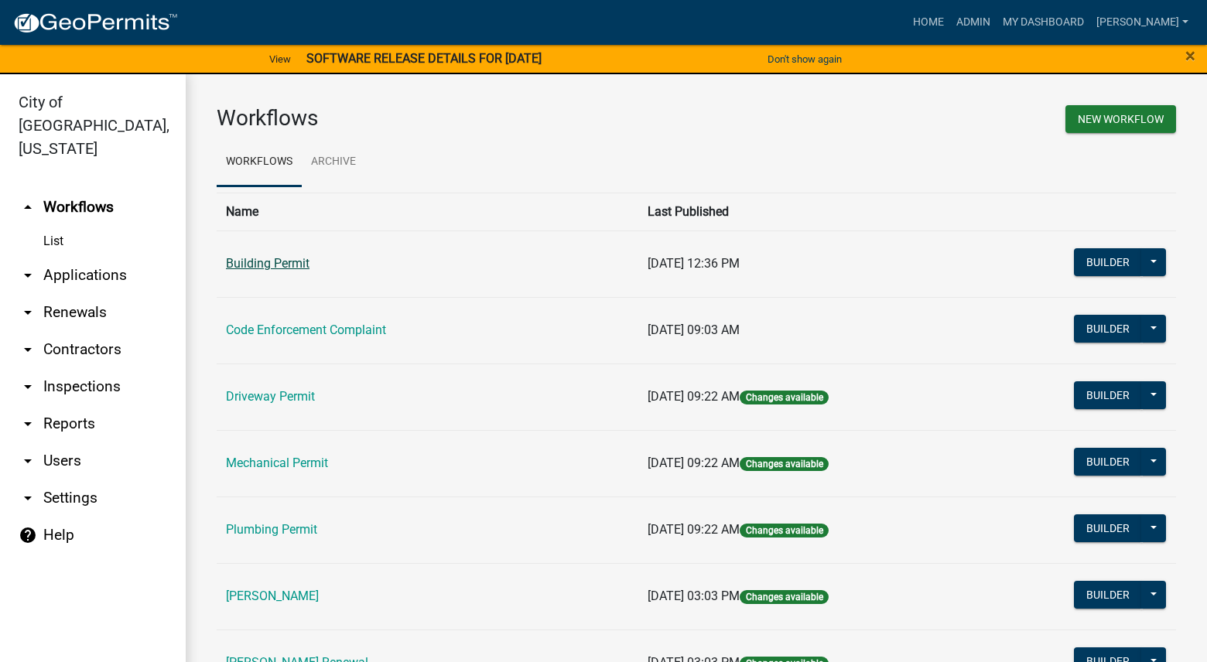
click at [295, 258] on link "Building Permit" at bounding box center [268, 263] width 84 height 15
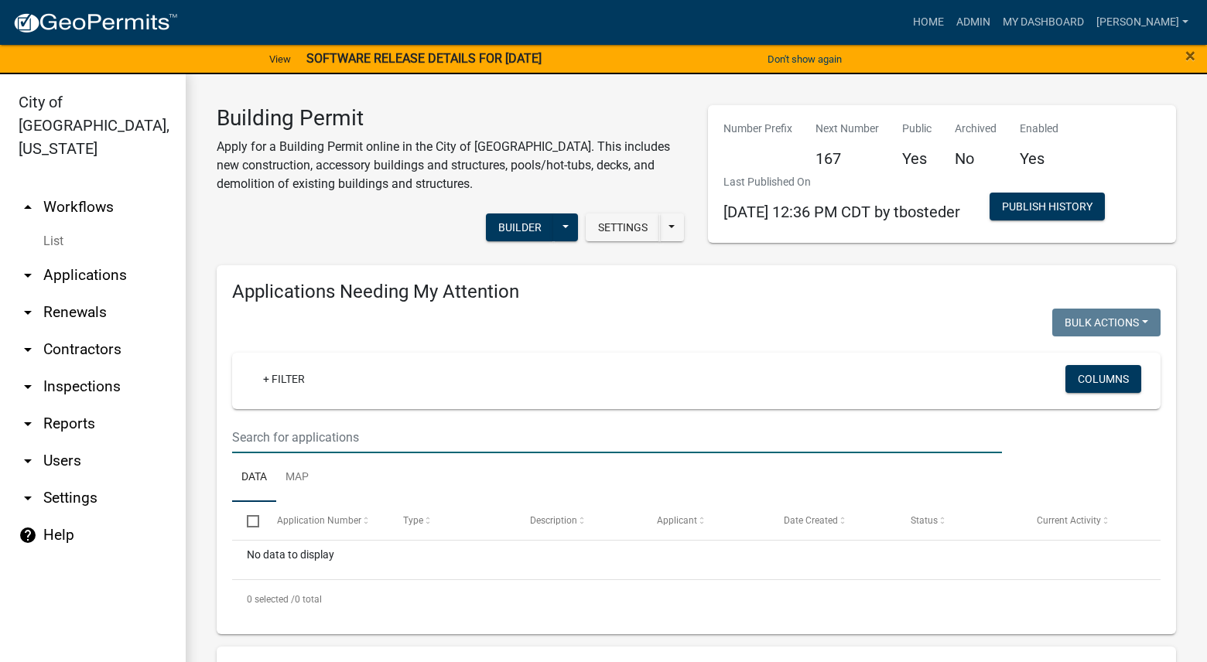
click at [348, 446] on input "text" at bounding box center [617, 438] width 770 height 32
select select "3: 100"
type input "508"
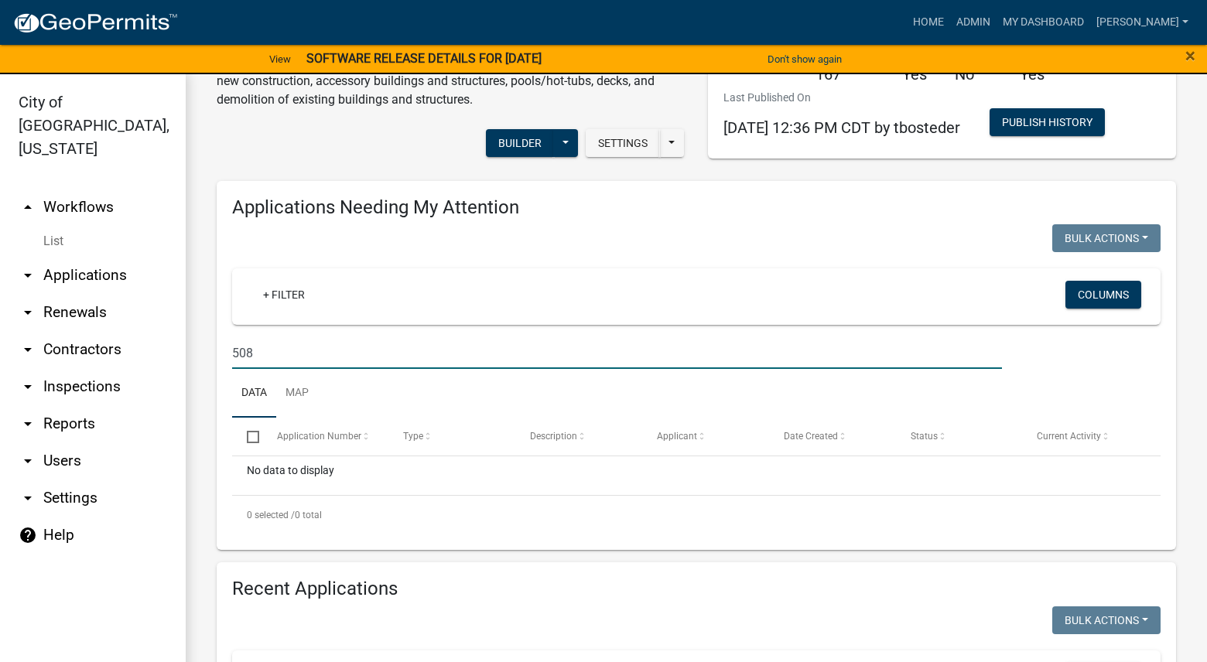
scroll to position [387, 0]
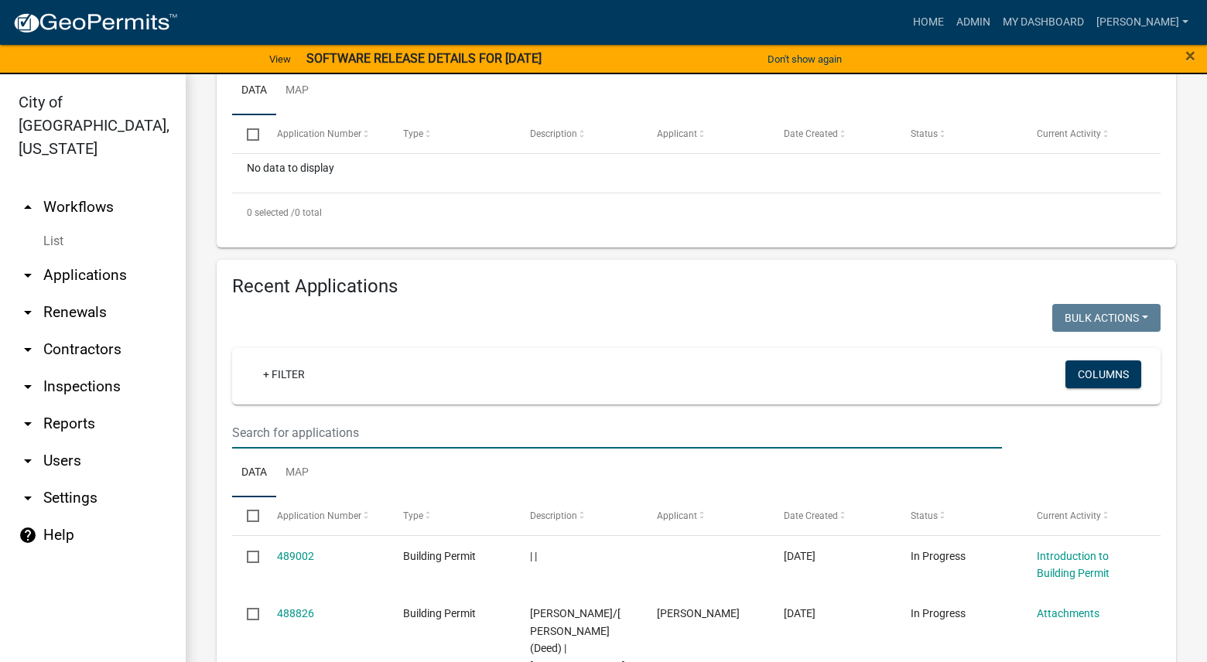
click at [353, 420] on input "text" at bounding box center [617, 433] width 770 height 32
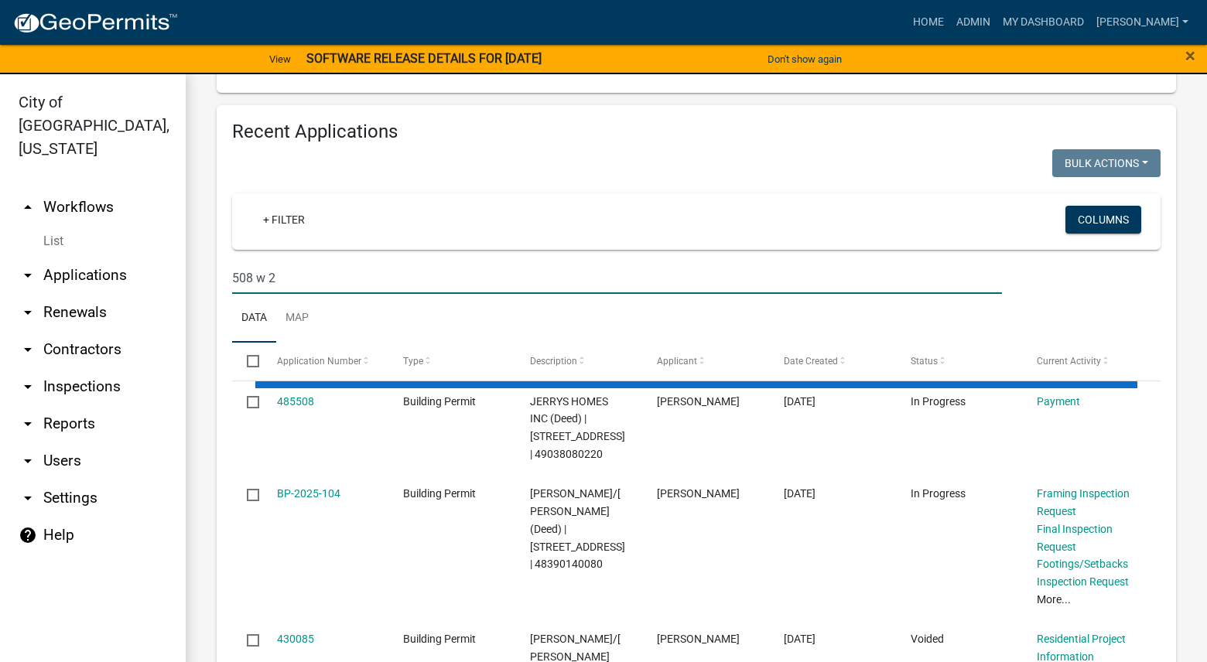
scroll to position [425, 0]
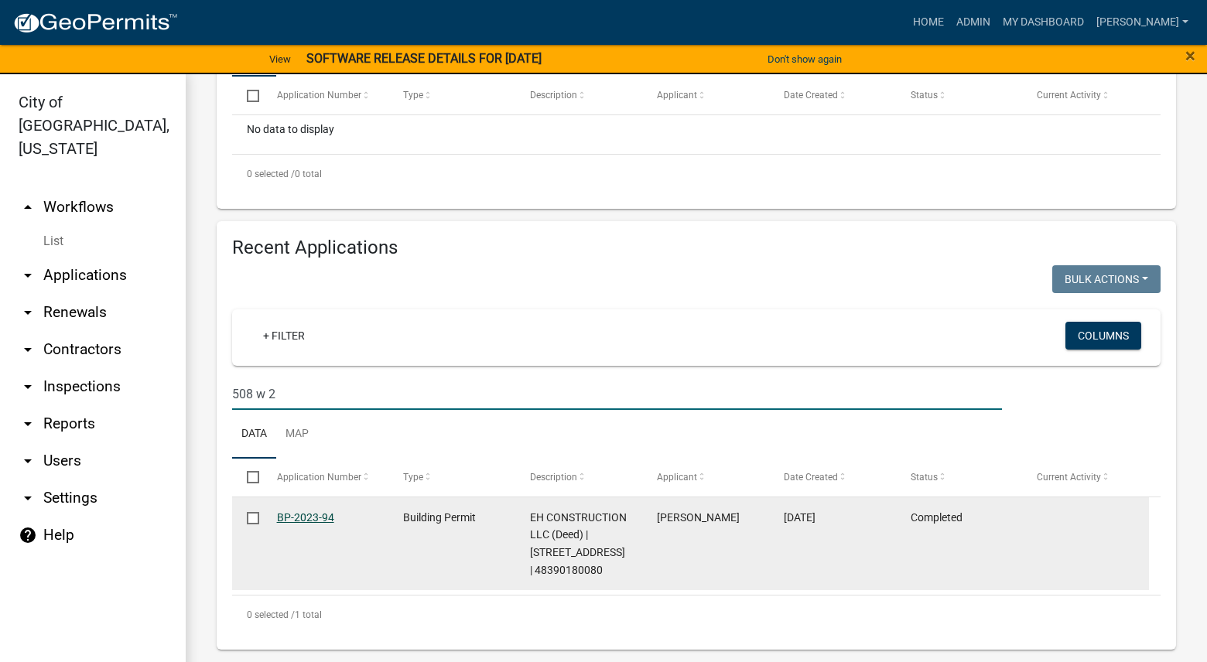
type input "508 w 2"
click at [296, 518] on link "BP-2023-94" at bounding box center [305, 517] width 57 height 12
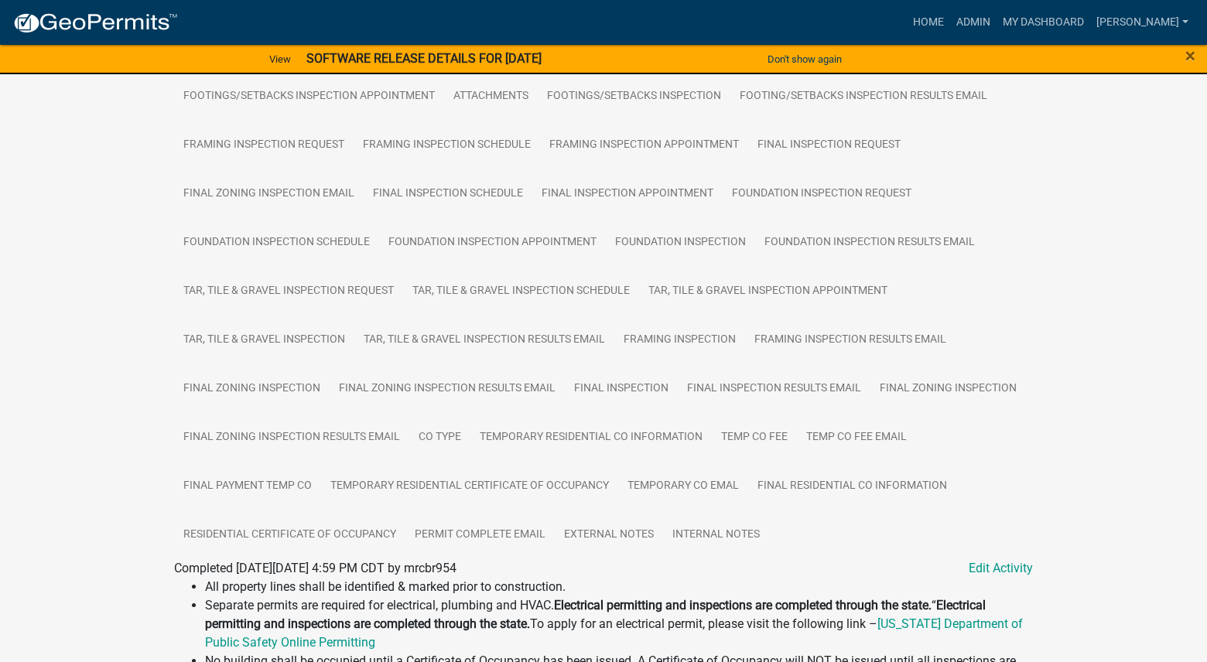
scroll to position [774, 0]
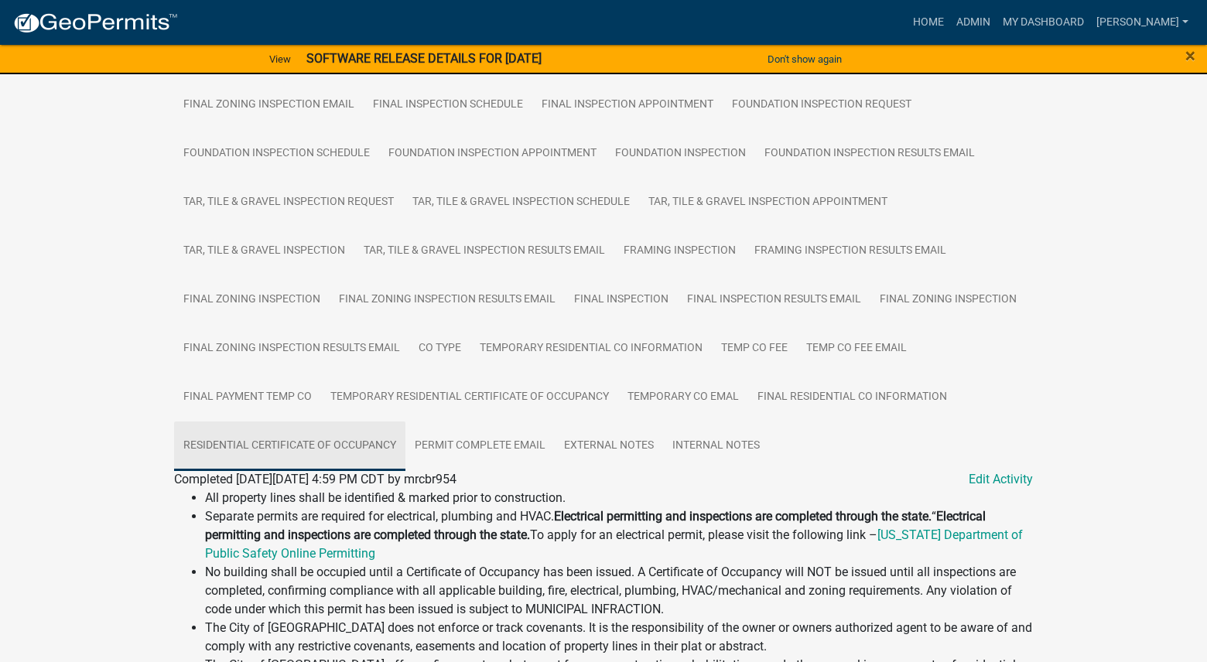
click at [303, 446] on link "Residential Certificate of Occupancy" at bounding box center [289, 447] width 231 height 50
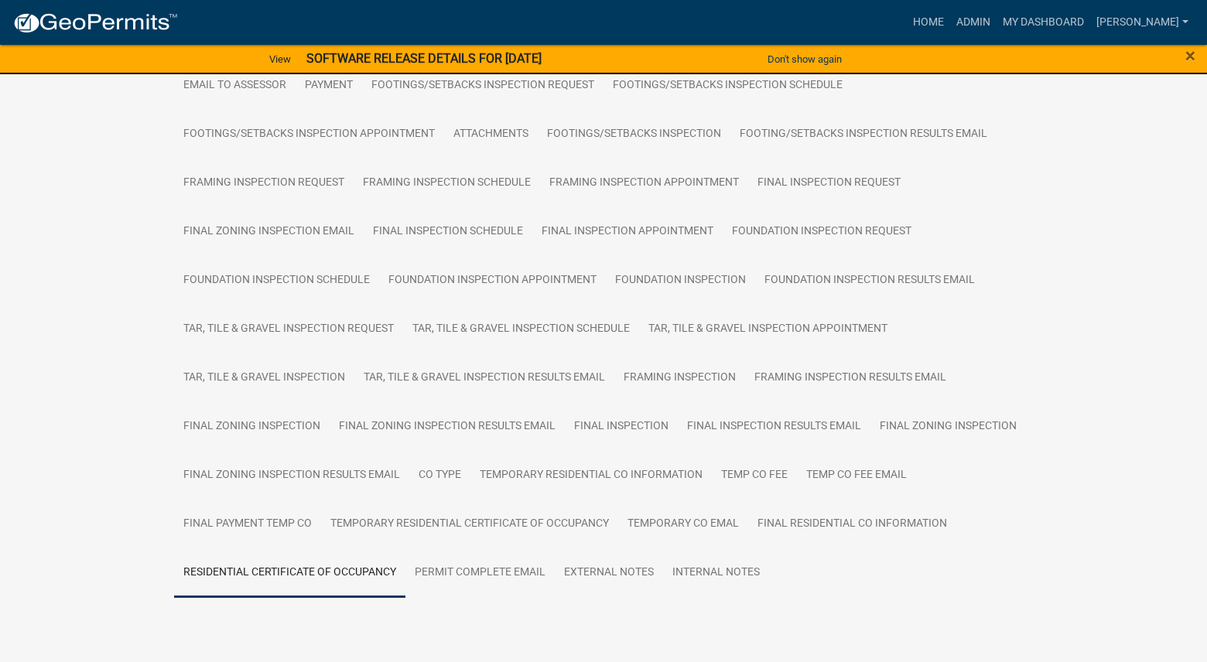
scroll to position [684, 0]
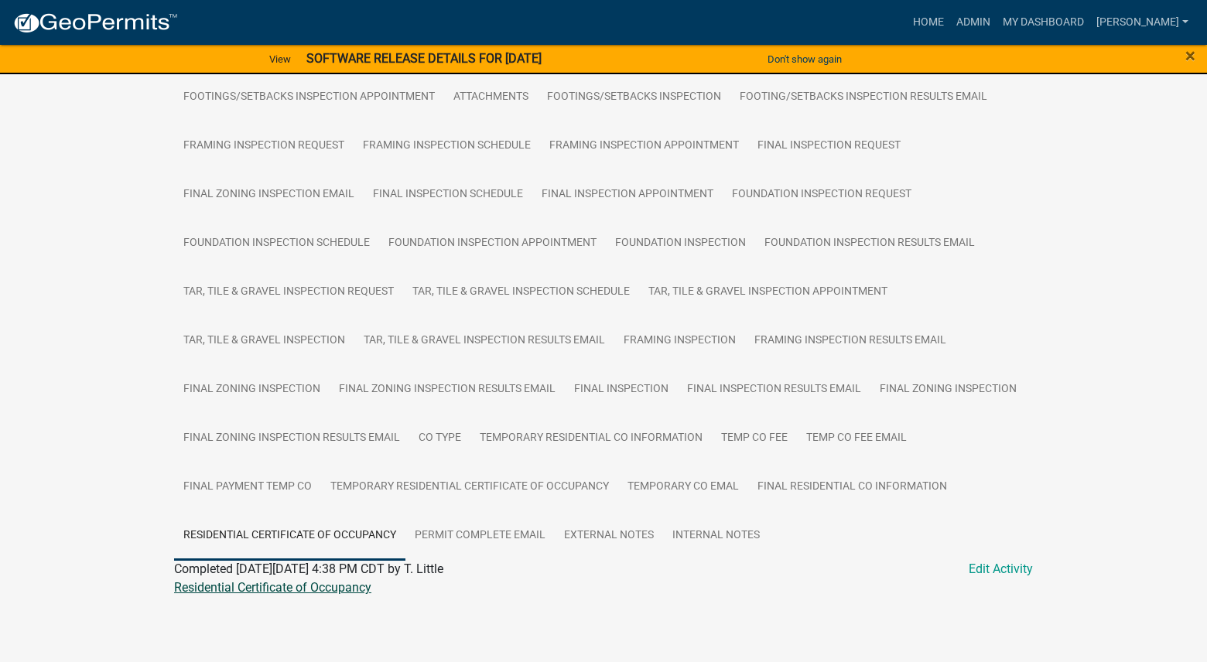
click at [289, 589] on link "Residential Certificate of Occupancy" at bounding box center [272, 587] width 197 height 15
click at [748, 488] on link "Final Residential CO Information" at bounding box center [852, 488] width 208 height 50
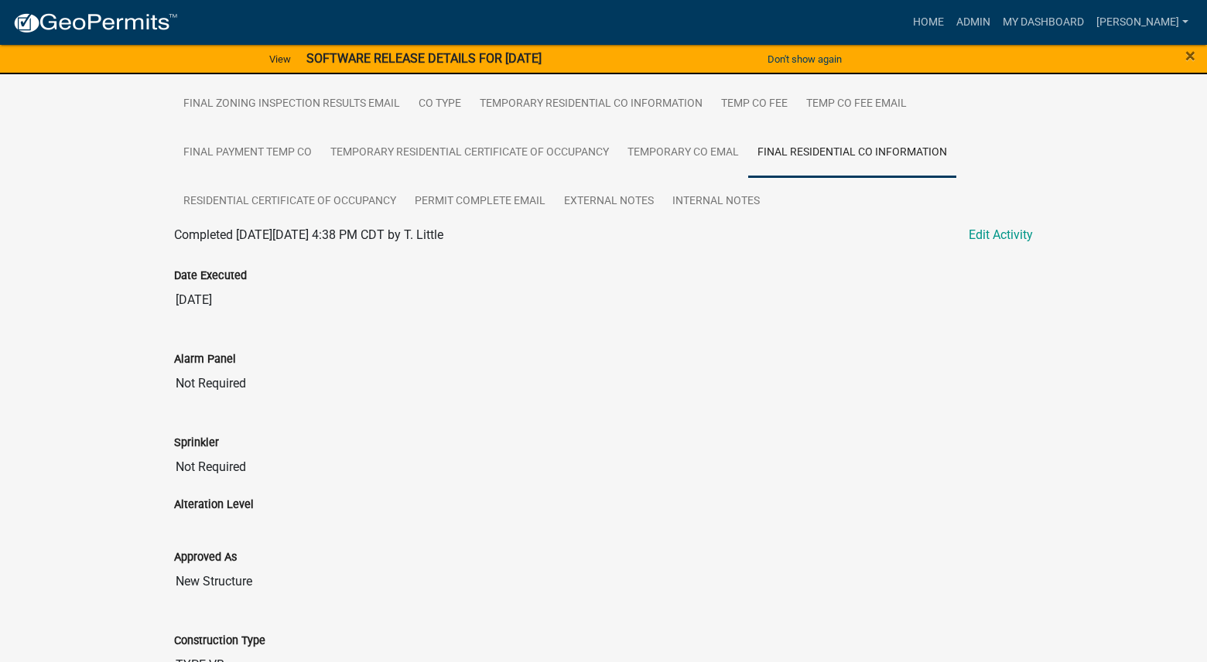
scroll to position [804, 0]
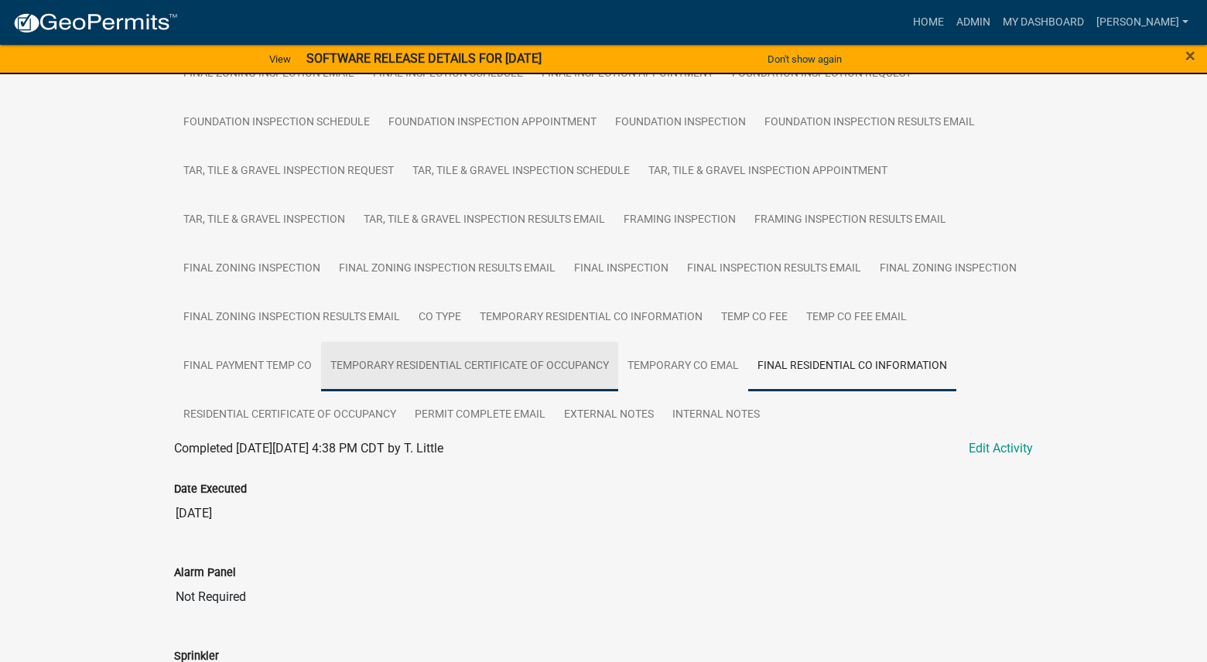
click at [366, 379] on link "Temporary Residential Certificate of Occupancy" at bounding box center [469, 367] width 297 height 50
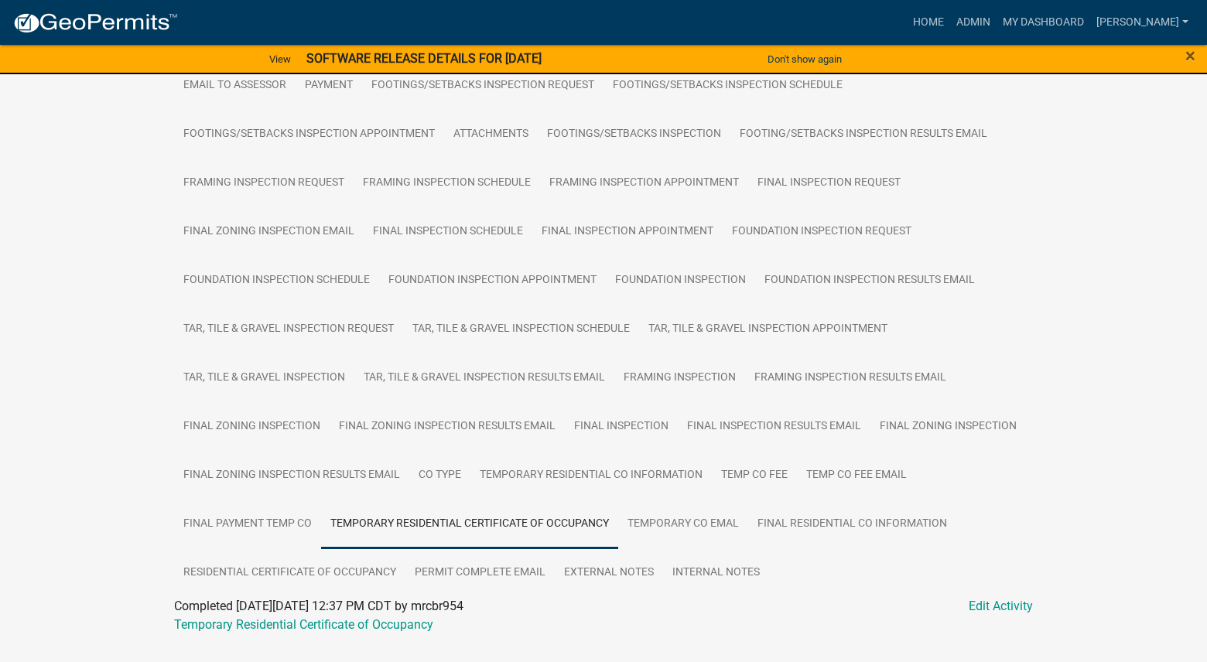
scroll to position [684, 0]
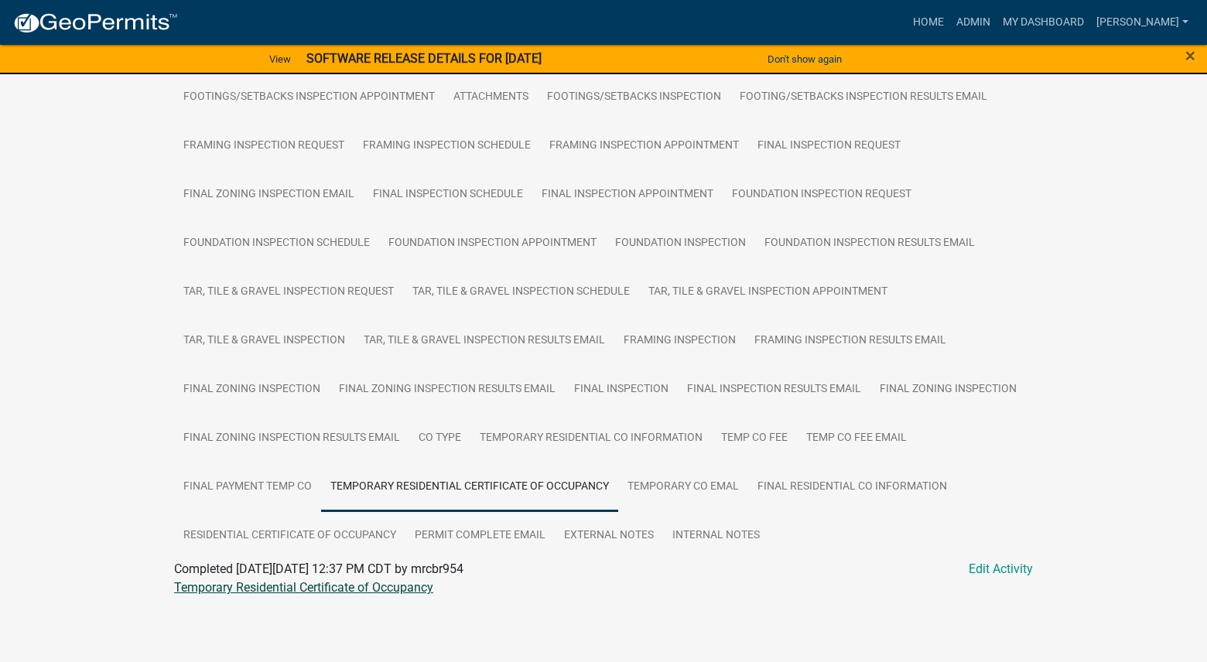
click at [349, 585] on link "Temporary Residential Certificate of Occupancy" at bounding box center [303, 587] width 259 height 15
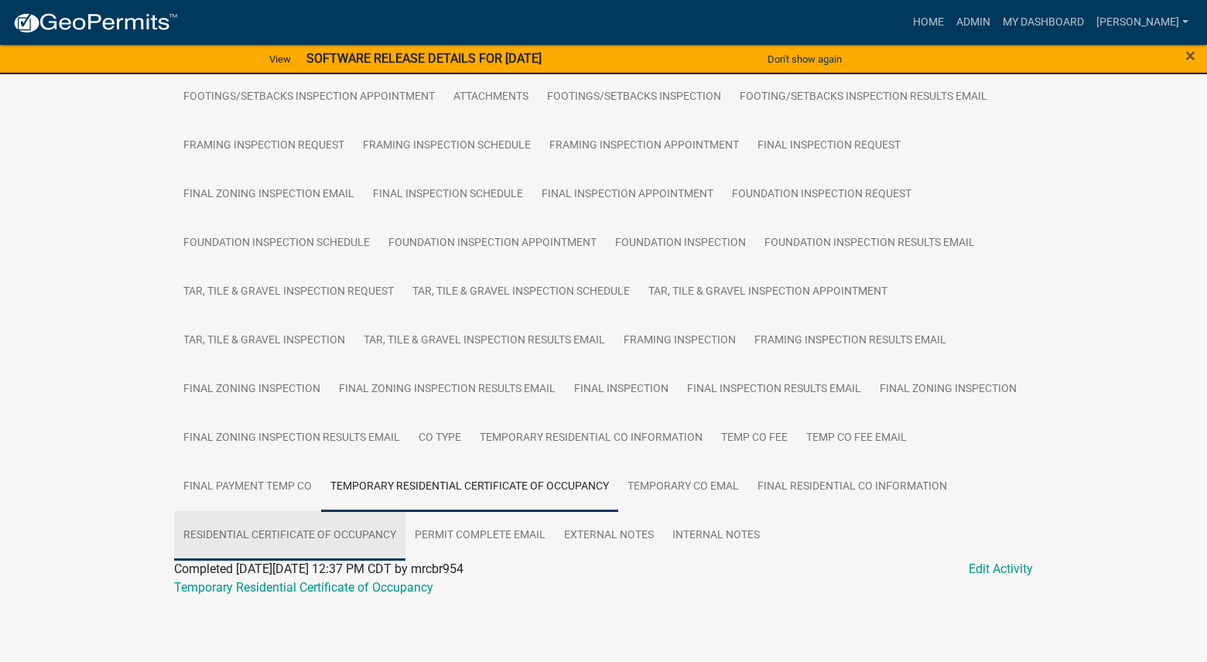
click at [351, 540] on link "Residential Certificate of Occupancy" at bounding box center [289, 536] width 231 height 50
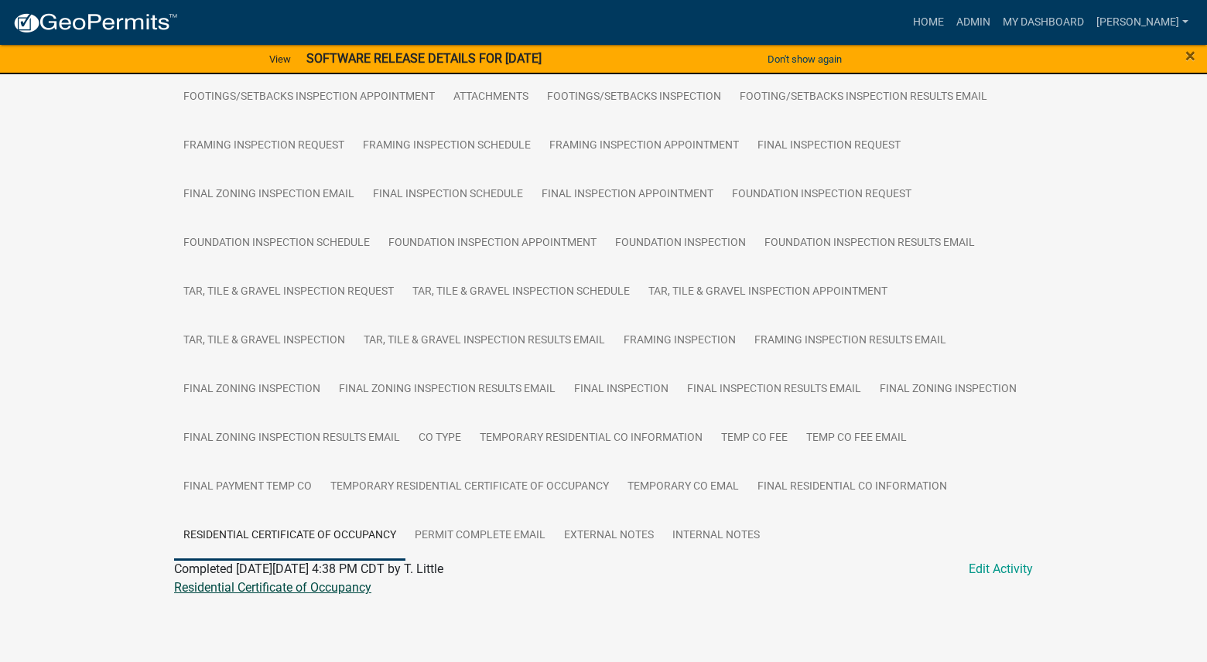
click at [348, 586] on link "Residential Certificate of Occupancy" at bounding box center [272, 587] width 197 height 15
